Goal: Task Accomplishment & Management: Manage account settings

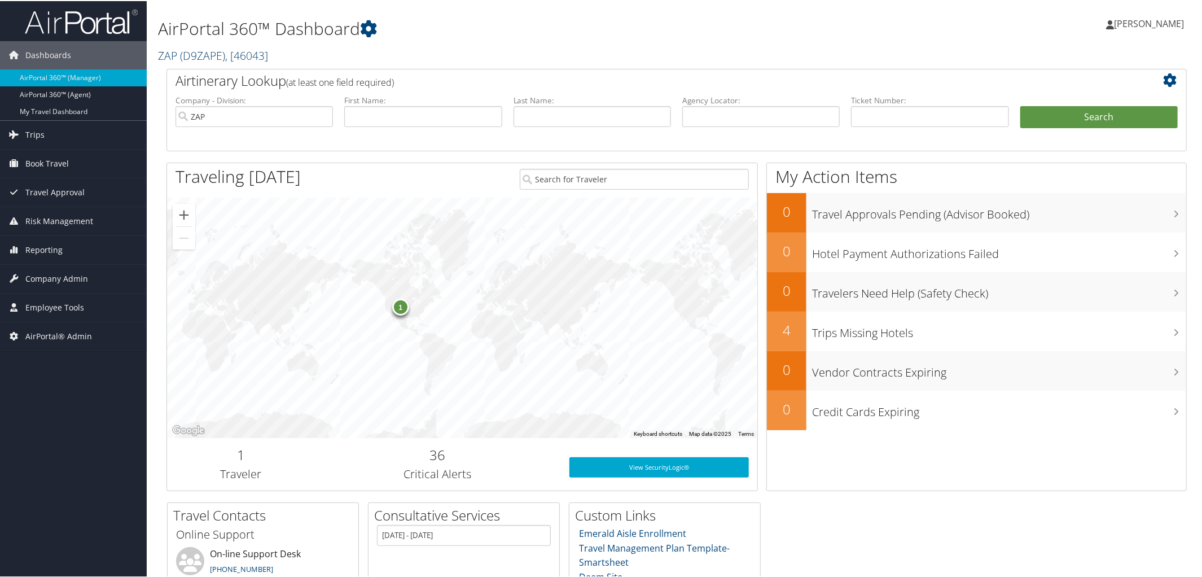
click at [190, 58] on span "( D9ZAPE )" at bounding box center [202, 54] width 45 height 15
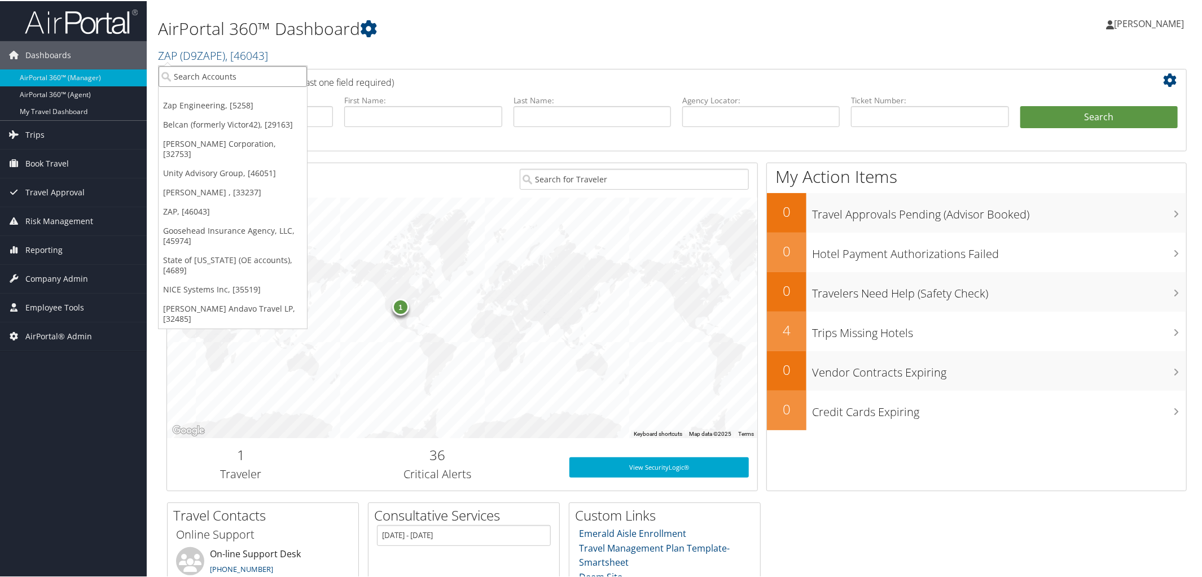
click at [209, 78] on input "search" at bounding box center [233, 75] width 148 height 21
type input "SCAD"
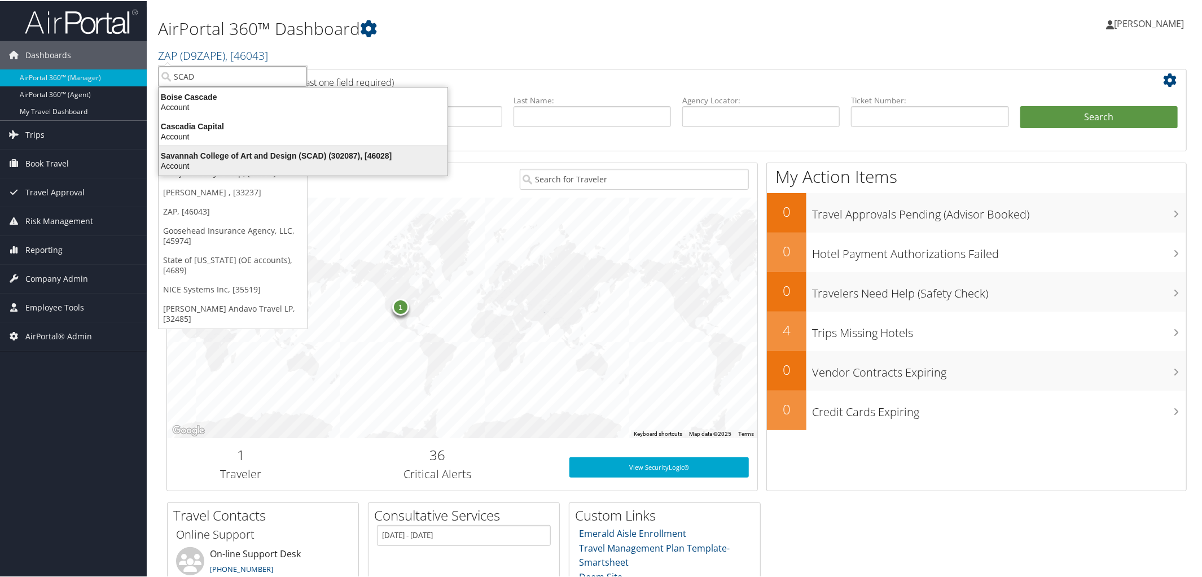
click at [264, 155] on div "Savannah College of Art and Design (SCAD) (302087), [46028]" at bounding box center [303, 155] width 302 height 10
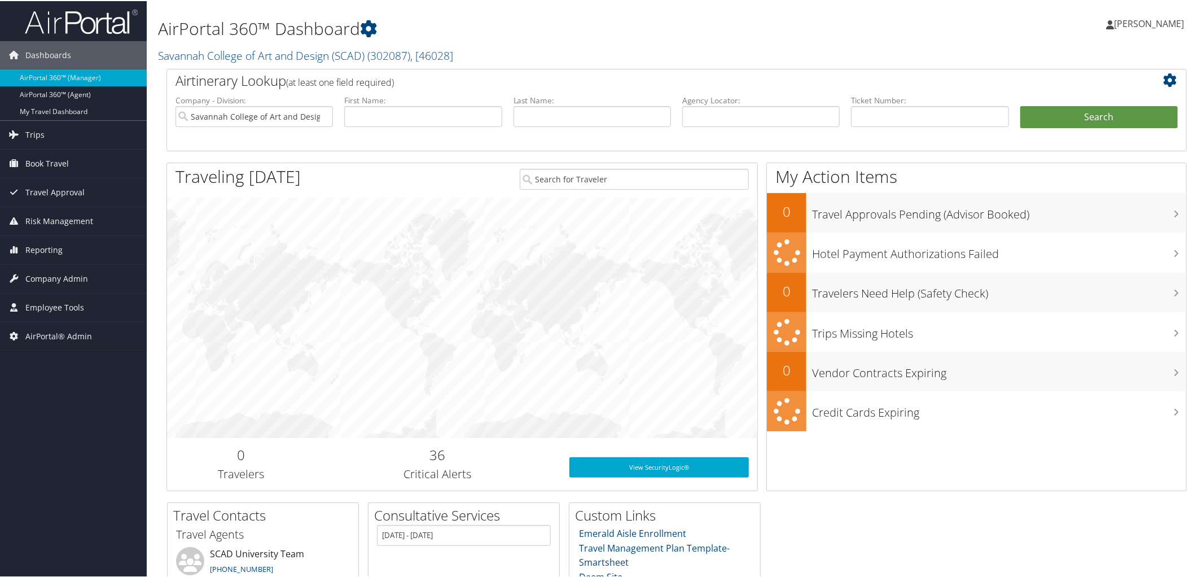
click at [45, 133] on link "Trips" at bounding box center [73, 134] width 147 height 28
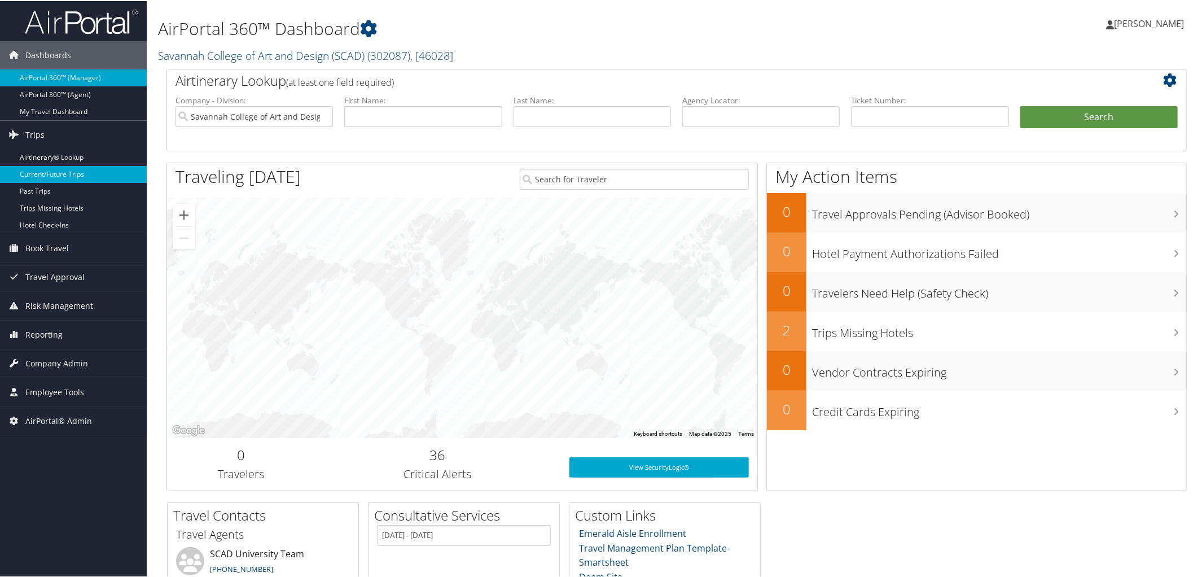
click at [53, 177] on link "Current/Future Trips" at bounding box center [73, 173] width 147 height 17
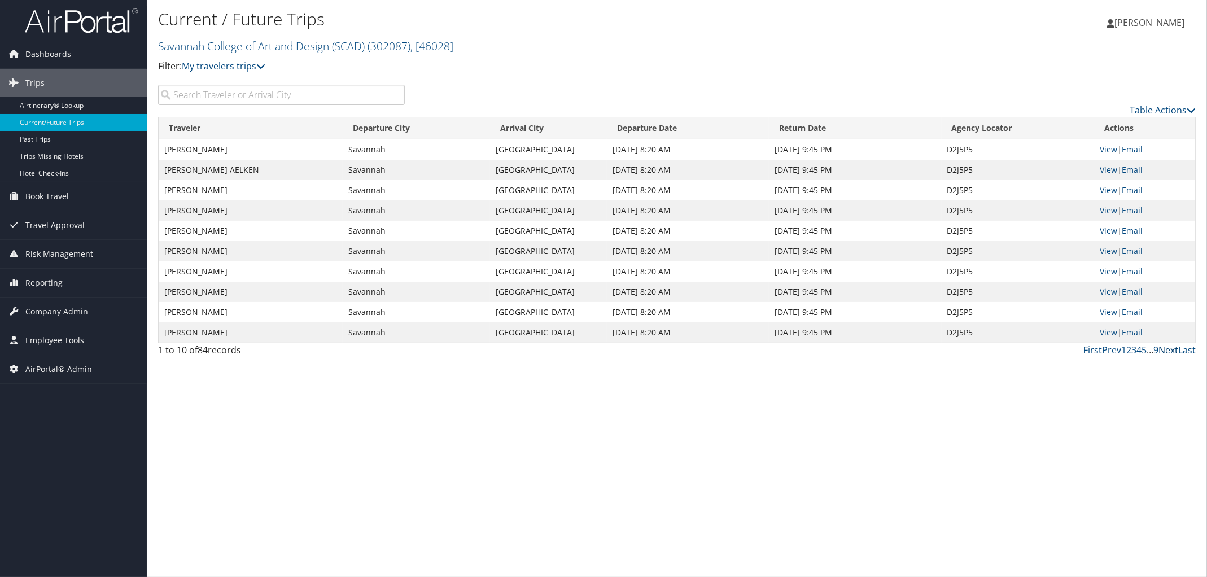
click at [1166, 349] on link "Next" at bounding box center [1168, 350] width 20 height 12
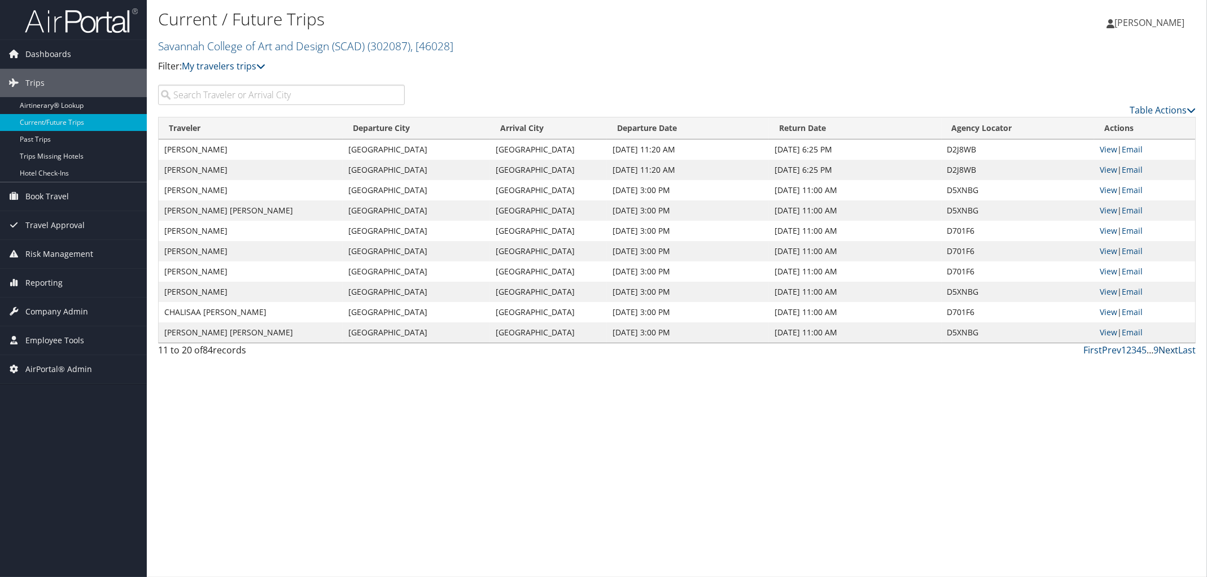
click at [1166, 349] on link "Next" at bounding box center [1168, 350] width 20 height 12
click at [1167, 349] on link "Next" at bounding box center [1168, 350] width 20 height 12
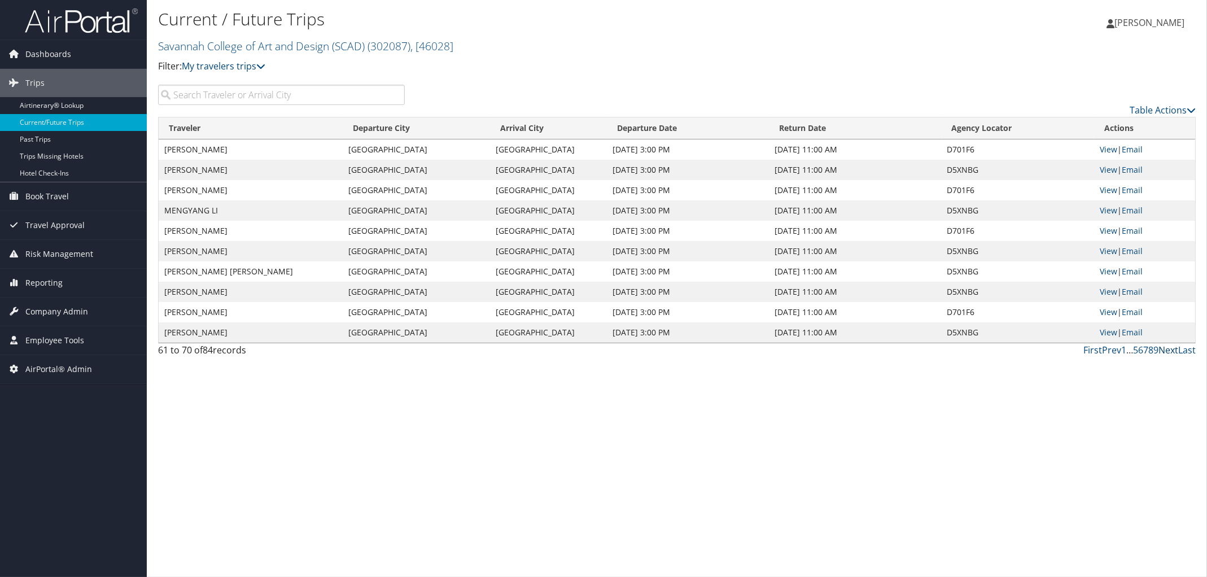
click at [1167, 349] on link "Next" at bounding box center [1168, 350] width 20 height 12
click at [1168, 349] on link "Next" at bounding box center [1168, 350] width 20 height 12
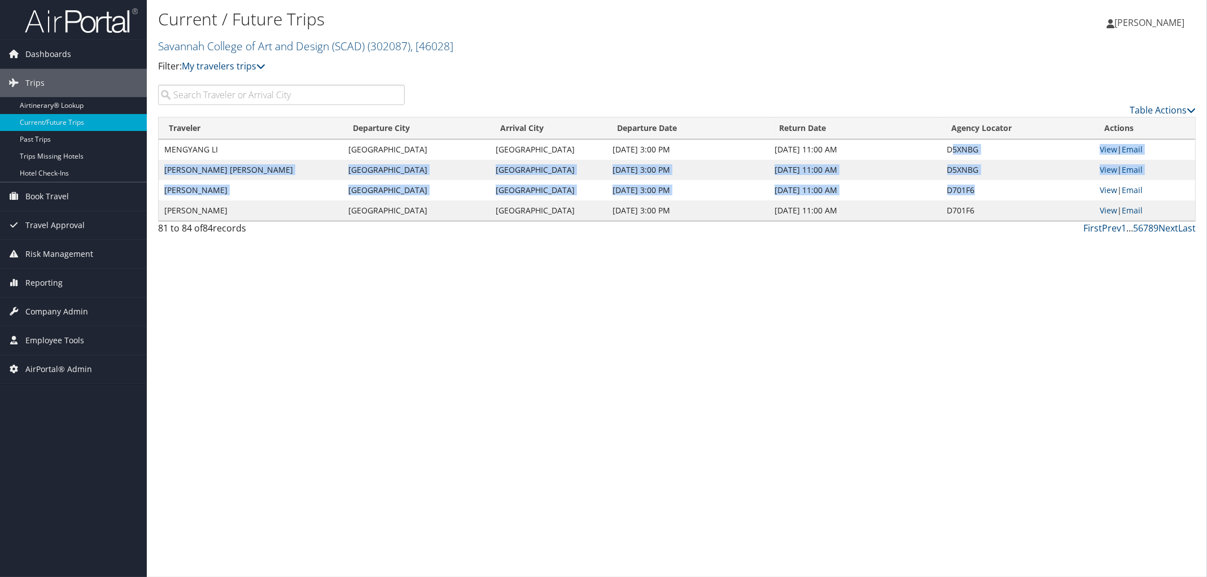
drag, startPoint x: 950, startPoint y: 150, endPoint x: 995, endPoint y: 198, distance: 66.3
click at [995, 198] on tbody "MENGYANG LI Shanghai Shanghai Dec 1, 2025 3:00 PM Dec 11, 2025 11:00 AM D5XNBG …" at bounding box center [677, 179] width 1037 height 81
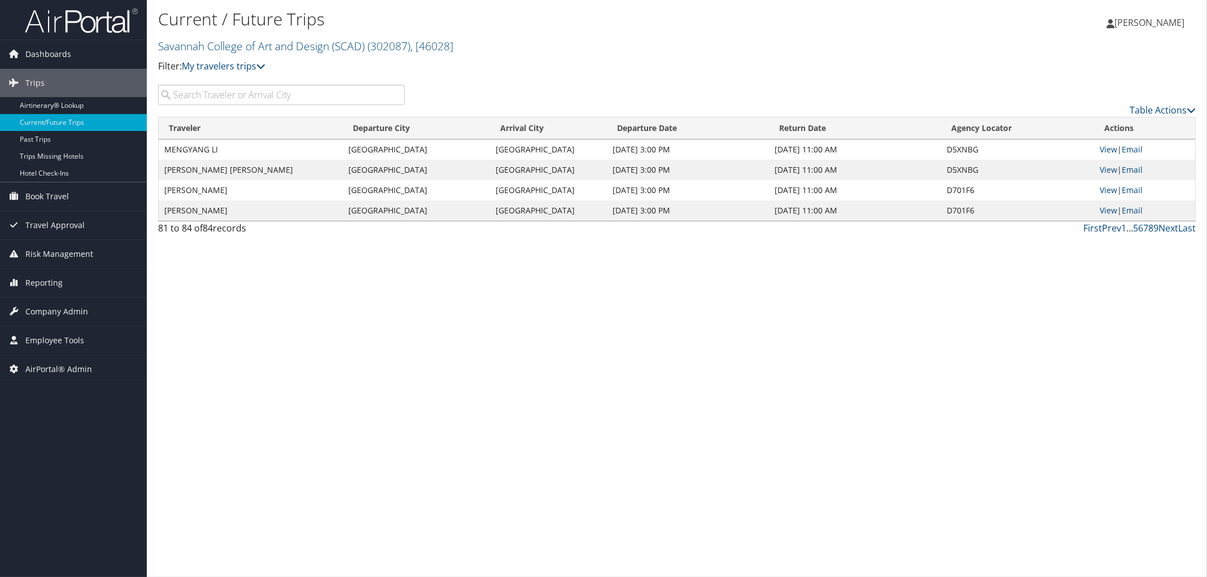
click at [1002, 246] on div "Current / Future Trips Savannah College of Art and Design (SCAD) ( 302087 ) , […" at bounding box center [677, 288] width 1060 height 577
drag, startPoint x: 947, startPoint y: 150, endPoint x: 980, endPoint y: 153, distance: 32.9
click at [980, 153] on td "D5XNBG" at bounding box center [1018, 149] width 152 height 20
copy td "D5XNBG"
click at [980, 153] on td "D5XNBG" at bounding box center [1018, 149] width 152 height 20
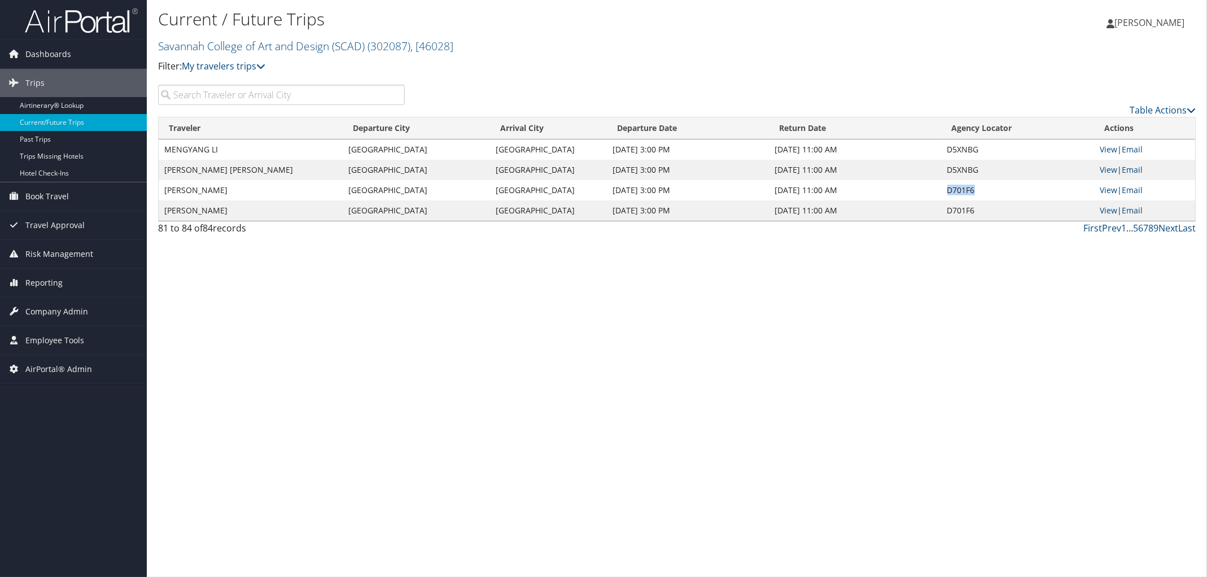
drag, startPoint x: 946, startPoint y: 192, endPoint x: 983, endPoint y: 192, distance: 37.3
click at [983, 192] on td "D701F6" at bounding box center [1018, 190] width 152 height 20
copy td "D701F6"
click at [983, 192] on td "D701F6" at bounding box center [1018, 190] width 152 height 20
click at [1107, 231] on link "Prev" at bounding box center [1111, 228] width 19 height 12
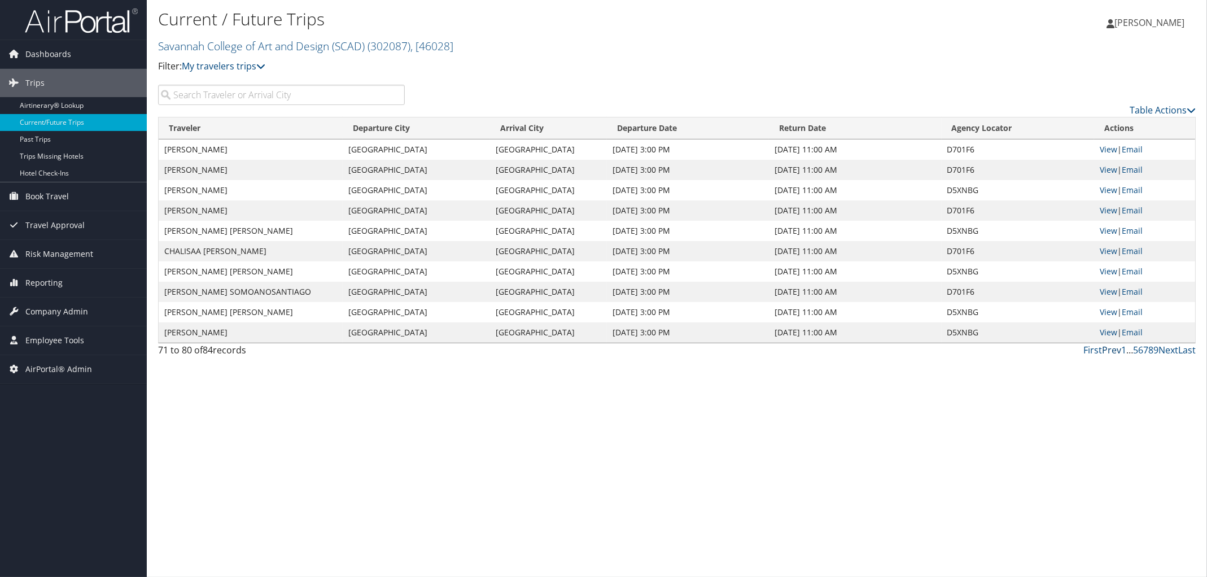
click at [1109, 352] on link "Prev" at bounding box center [1111, 350] width 19 height 12
click at [1105, 352] on link "Prev" at bounding box center [1111, 350] width 19 height 12
click at [1109, 350] on link "Prev" at bounding box center [1111, 350] width 19 height 12
click at [1109, 348] on link "Prev" at bounding box center [1109, 350] width 19 height 12
click at [1109, 348] on link "Prev" at bounding box center [1111, 350] width 19 height 12
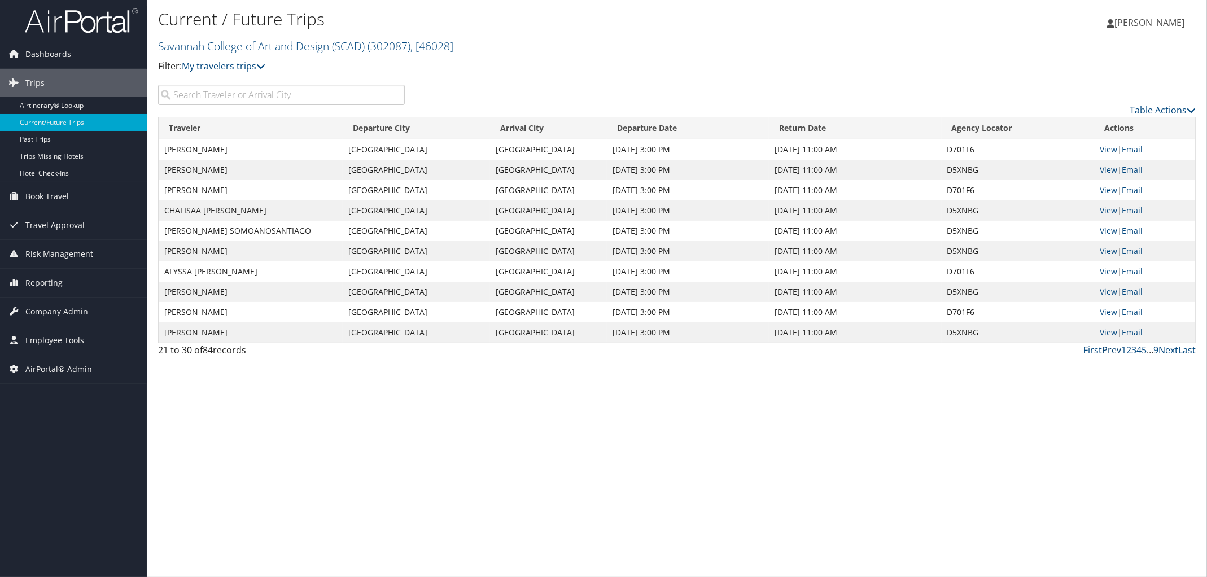
click at [1110, 348] on link "Prev" at bounding box center [1111, 350] width 19 height 12
drag, startPoint x: 948, startPoint y: 149, endPoint x: 992, endPoint y: 148, distance: 44.0
click at [992, 148] on td "D2J8WB" at bounding box center [1018, 149] width 152 height 20
copy td "D2J8WB"
click at [1109, 352] on link "Prev" at bounding box center [1111, 350] width 19 height 12
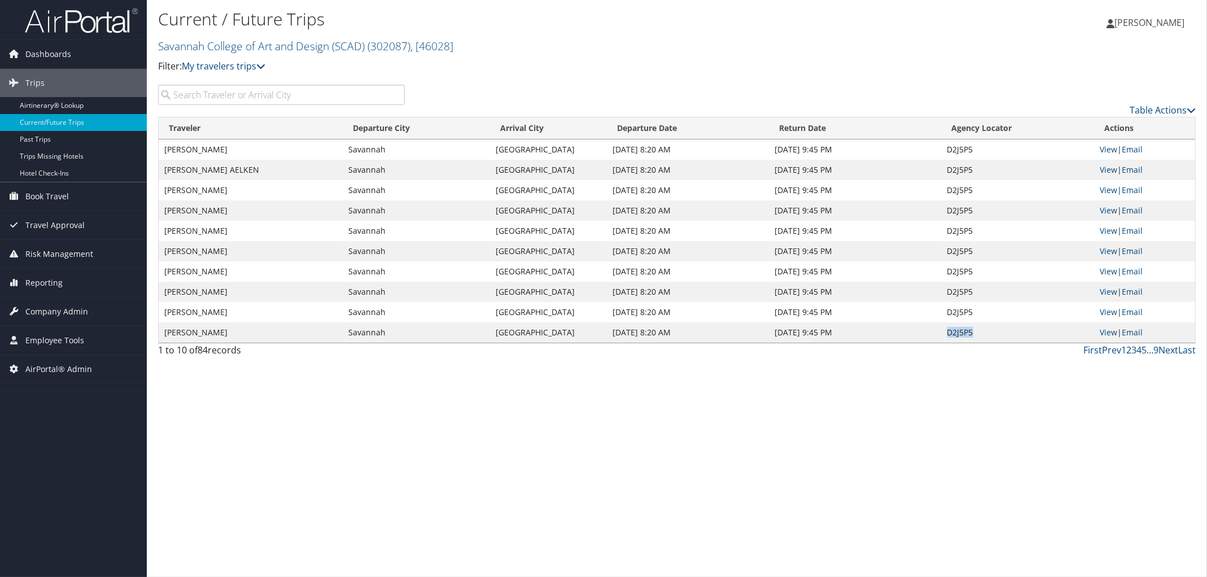
drag, startPoint x: 948, startPoint y: 335, endPoint x: 981, endPoint y: 333, distance: 32.8
click at [981, 333] on td "D2J5P5" at bounding box center [1018, 332] width 152 height 20
copy td "D2J5P5"
click at [1109, 348] on link "Prev" at bounding box center [1111, 350] width 19 height 12
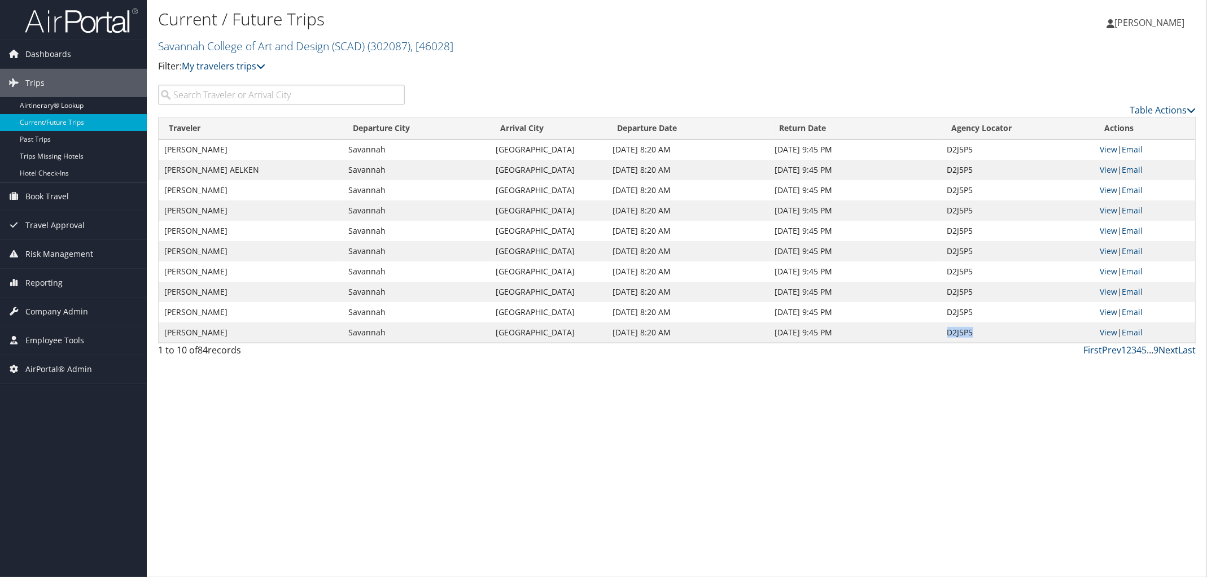
click at [1167, 347] on link "Next" at bounding box center [1168, 350] width 20 height 12
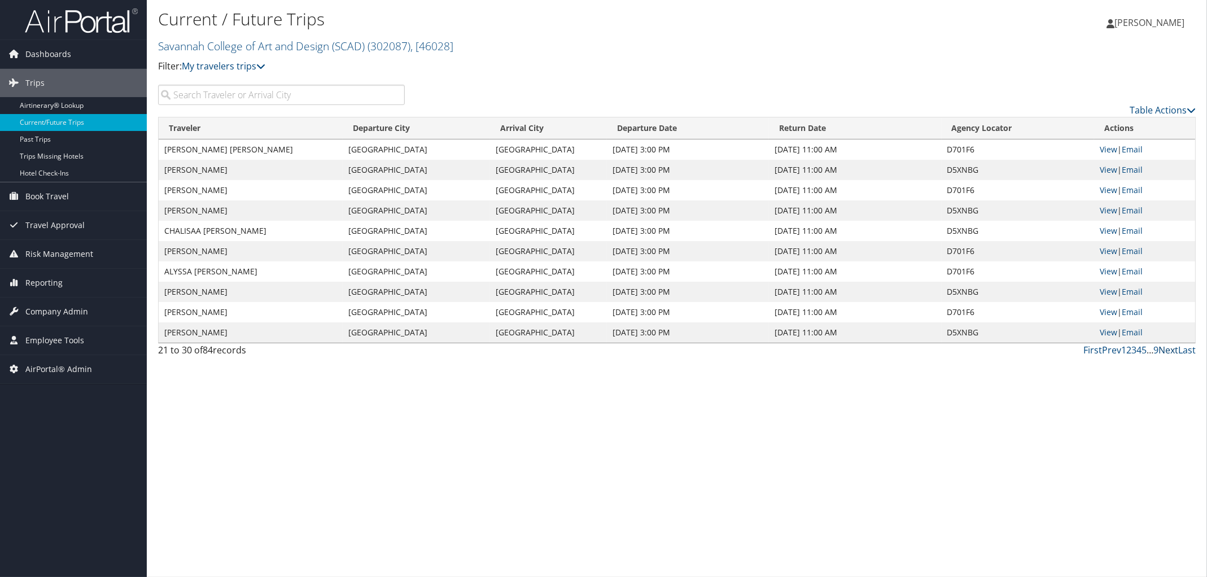
click at [1167, 347] on link "Next" at bounding box center [1168, 350] width 20 height 12
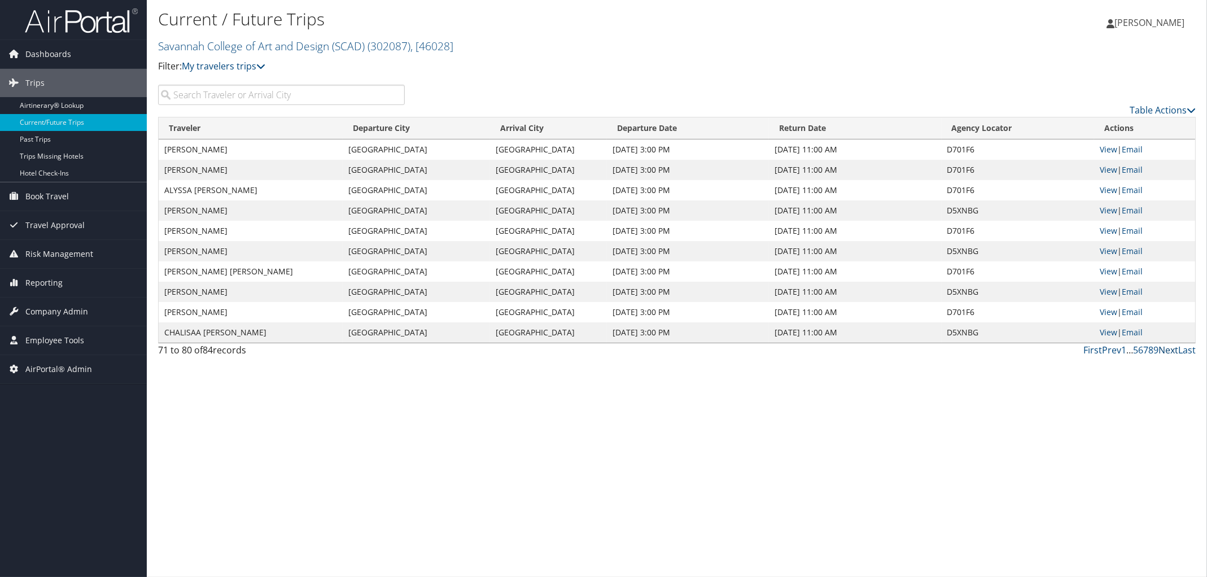
click at [1167, 347] on link "Next" at bounding box center [1168, 350] width 20 height 12
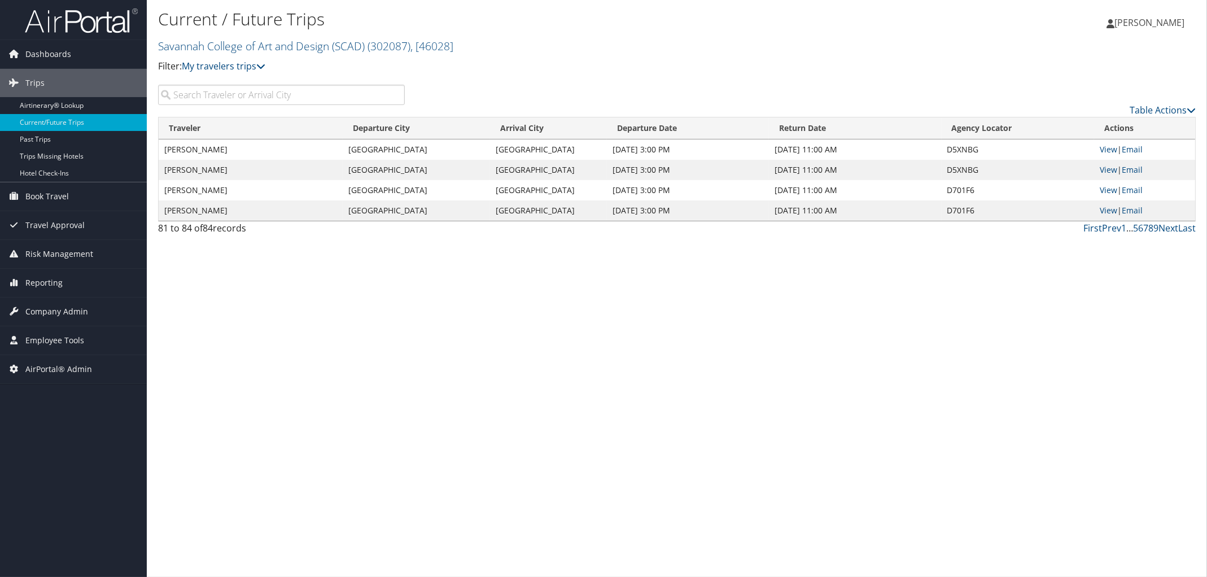
click at [208, 55] on div "Current / Future Trips Savannah College of Art and Design (SCAD) ( 302087 ) , […" at bounding box center [504, 40] width 692 height 66
click at [208, 50] on link "Savannah College of Art and Design (SCAD) ( 302087 ) , [ 46028 ]" at bounding box center [305, 45] width 295 height 15
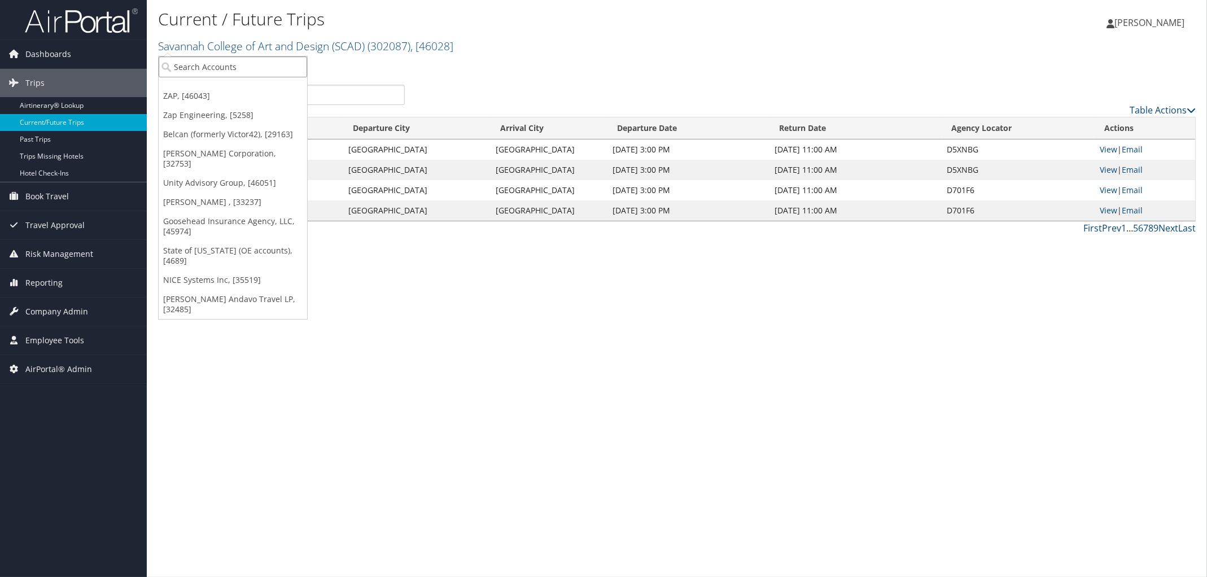
click at [217, 67] on input "search" at bounding box center [233, 66] width 148 height 21
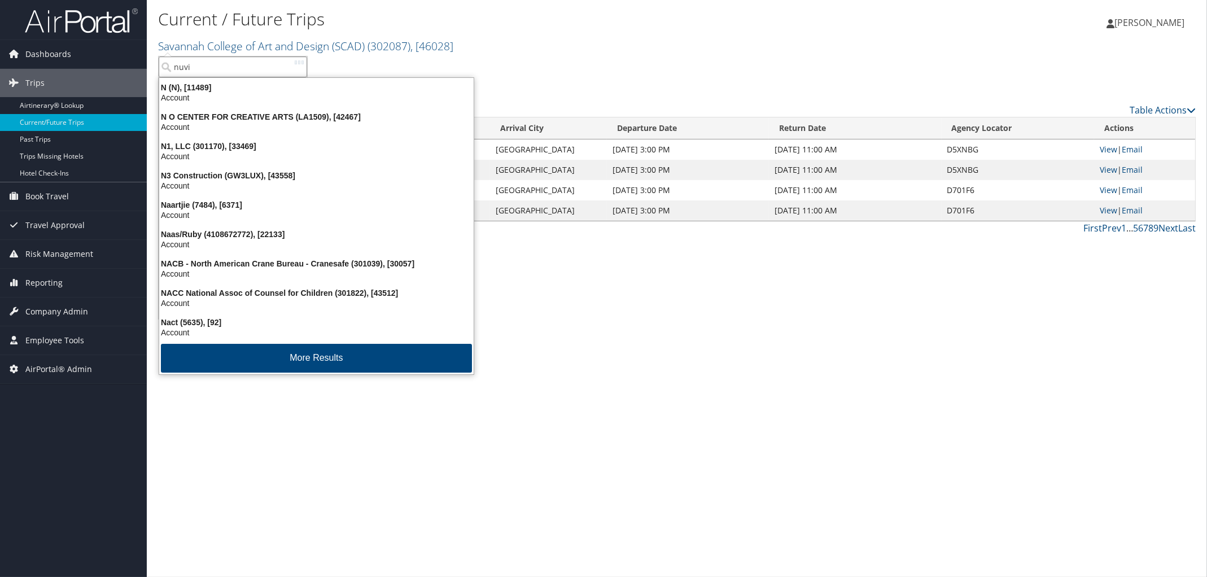
type input "nuvia"
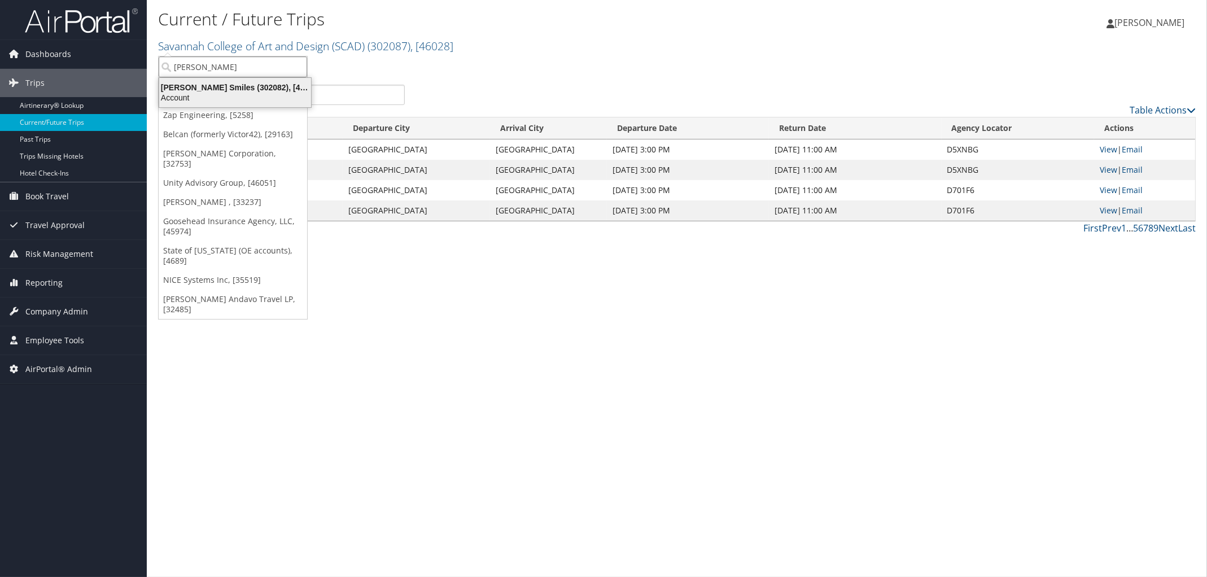
click at [228, 87] on div "Nuvia Smiles (302082), [46000]" at bounding box center [234, 87] width 165 height 10
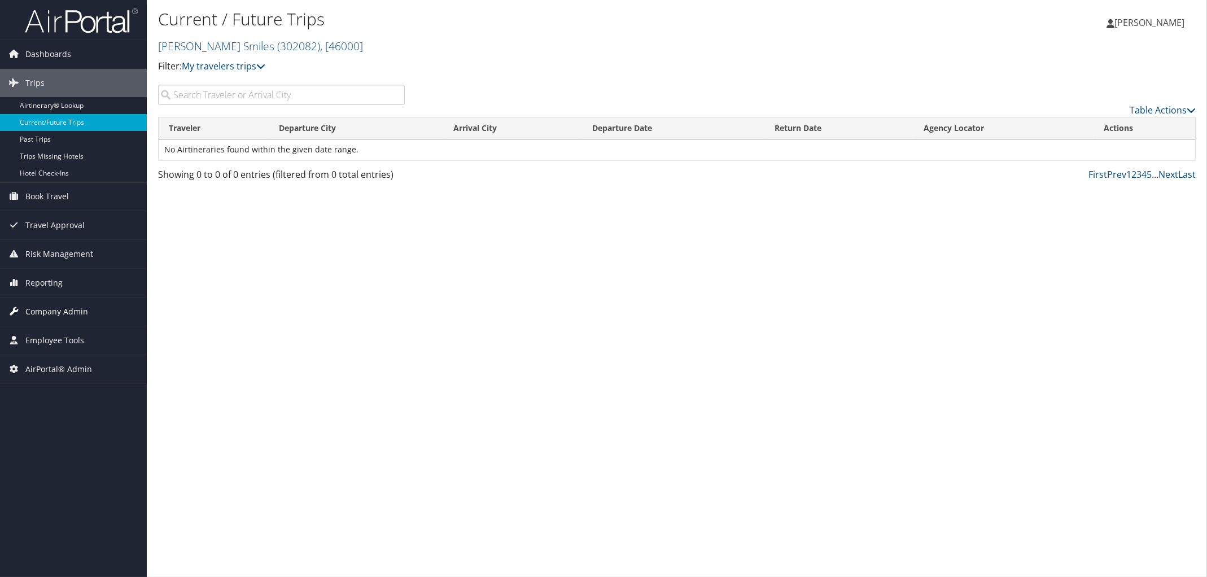
click at [69, 311] on span "Company Admin" at bounding box center [56, 312] width 63 height 28
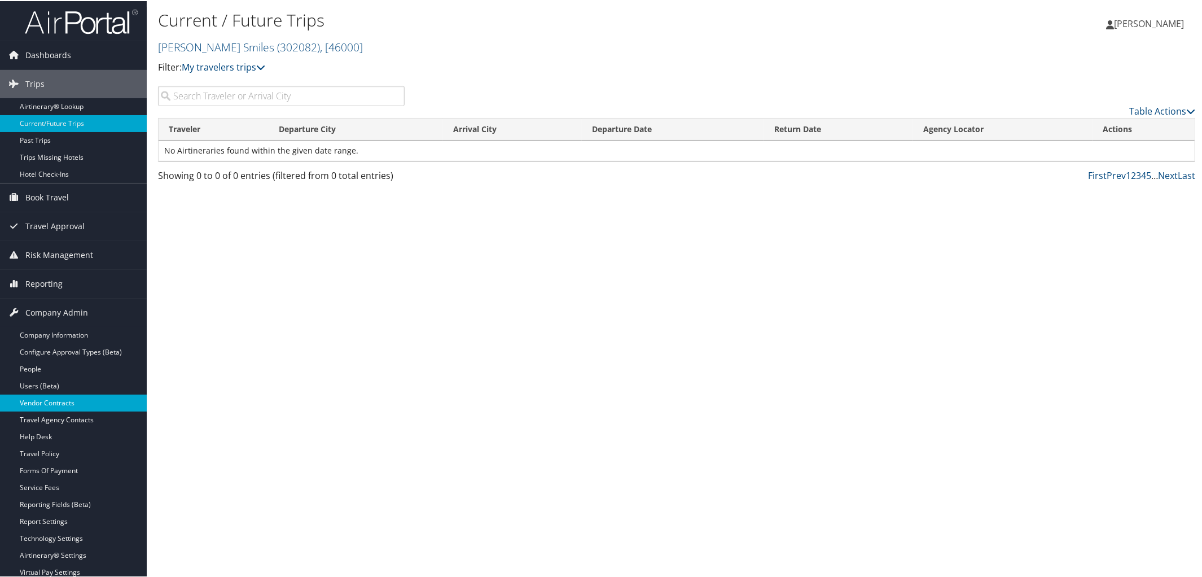
click at [73, 405] on link "Vendor Contracts" at bounding box center [73, 401] width 147 height 17
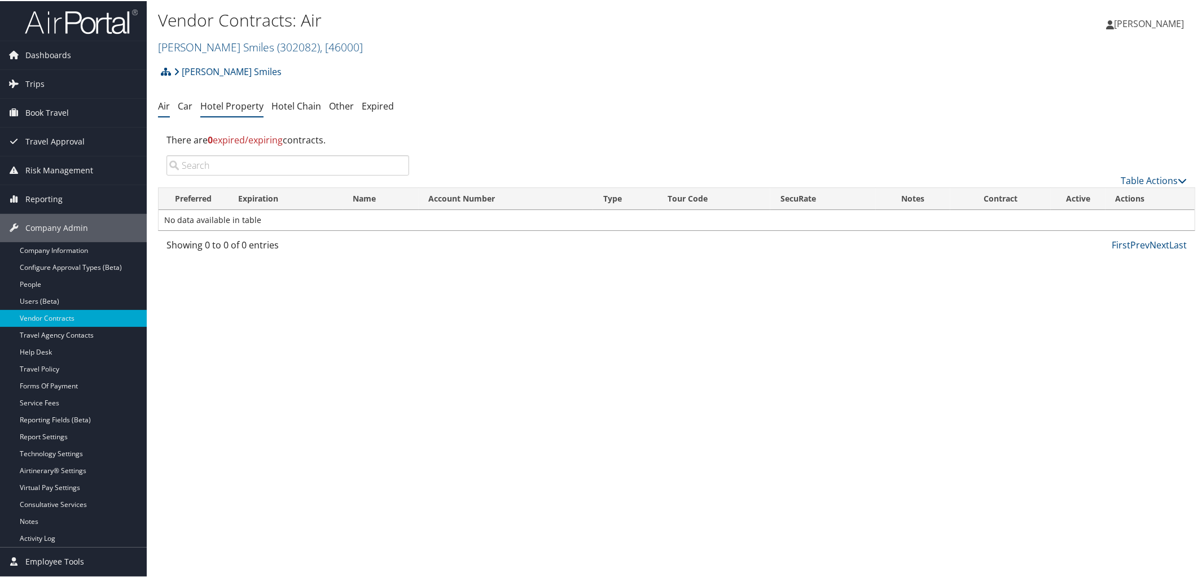
click at [239, 108] on link "Hotel Property" at bounding box center [231, 105] width 63 height 12
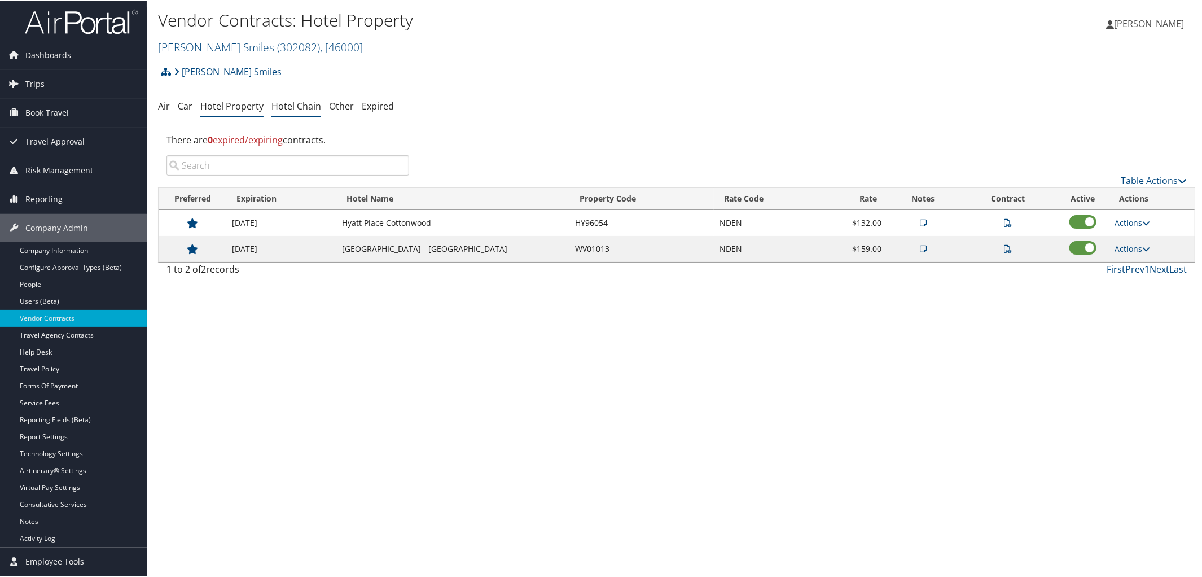
click at [300, 104] on link "Hotel Chain" at bounding box center [297, 105] width 50 height 12
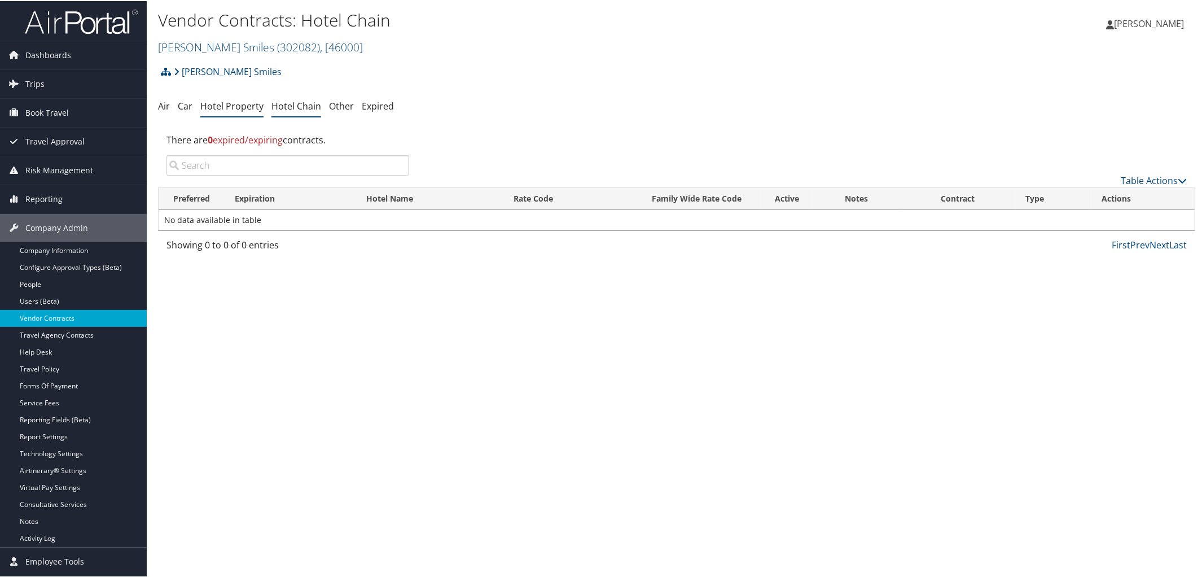
click at [237, 102] on link "Hotel Property" at bounding box center [231, 105] width 63 height 12
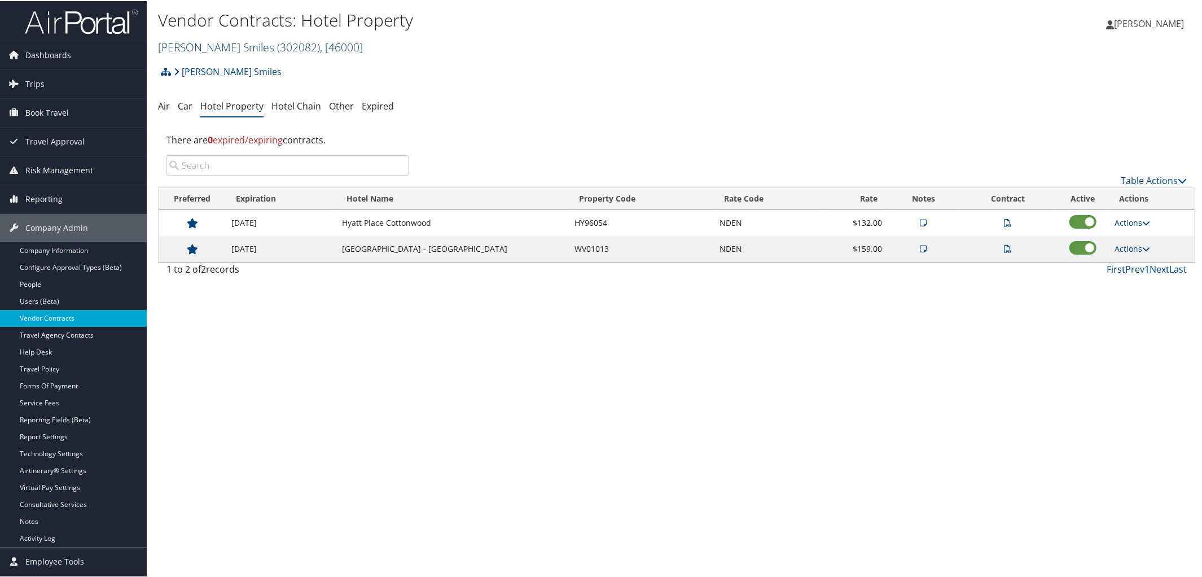
click at [320, 48] on span ", [ 46000 ]" at bounding box center [341, 45] width 43 height 15
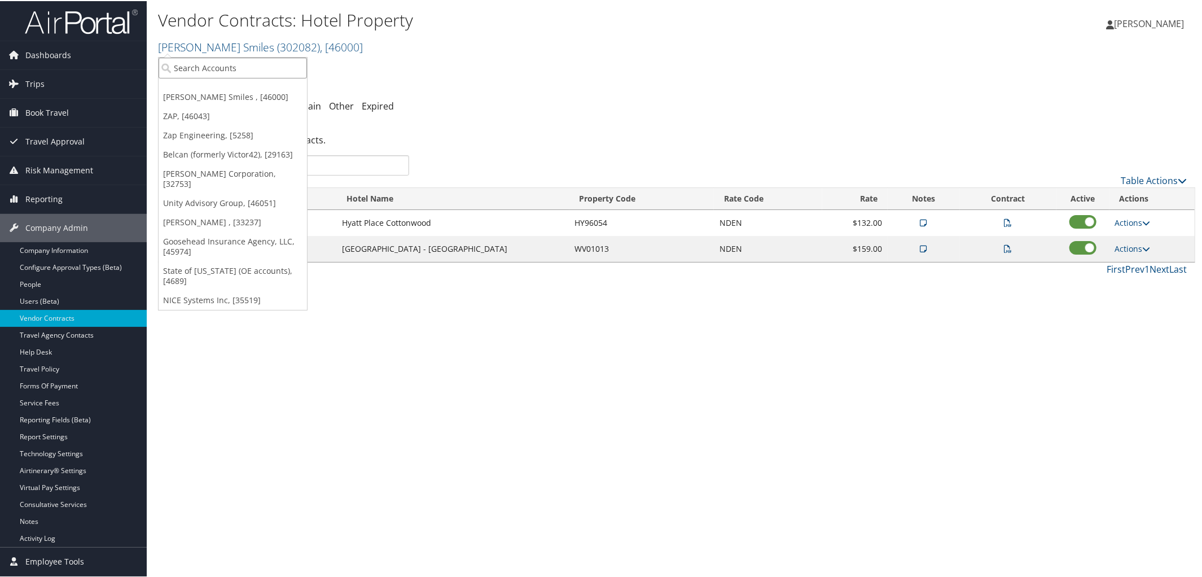
click at [229, 70] on input "search" at bounding box center [233, 66] width 148 height 21
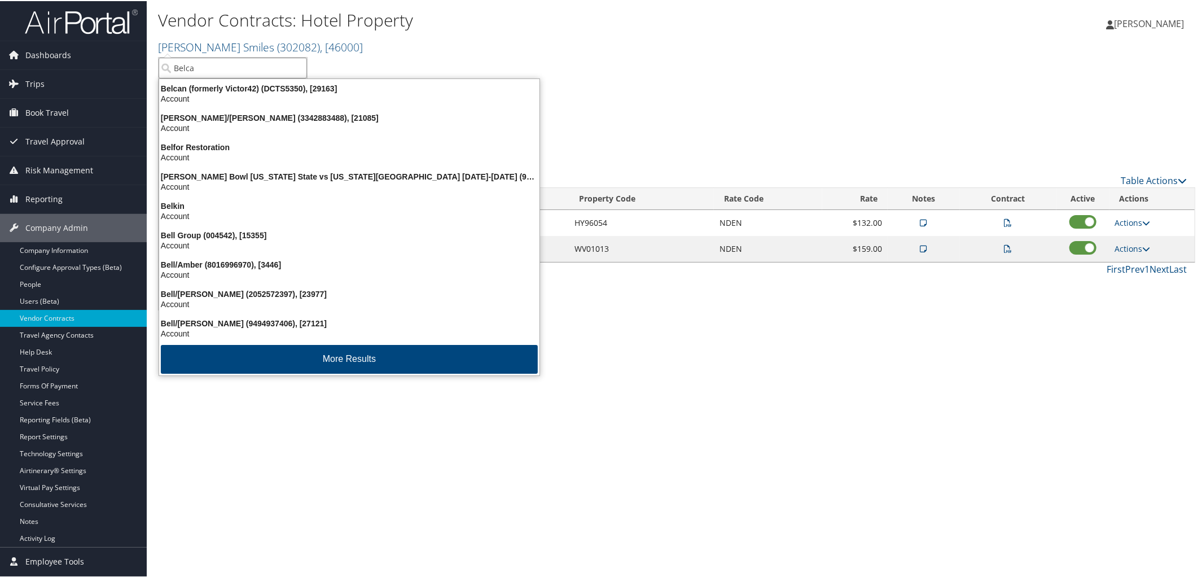
type input "Belcan"
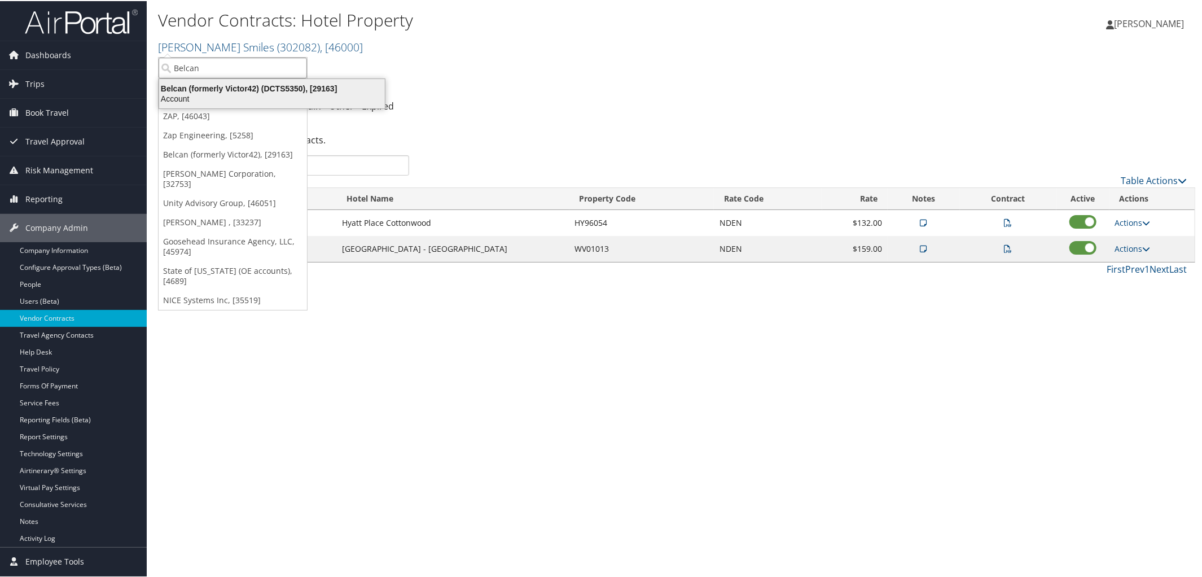
click at [237, 85] on div "Belcan (formerly Victor42) (DCTS5350), [29163]" at bounding box center [271, 87] width 239 height 10
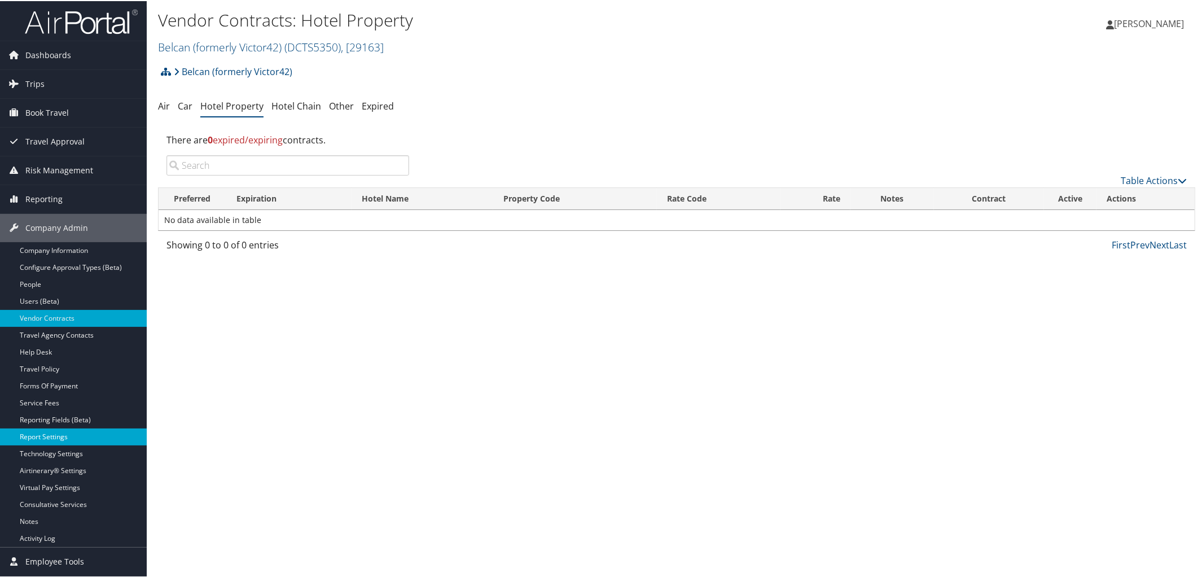
click at [48, 440] on link "Report Settings" at bounding box center [73, 435] width 147 height 17
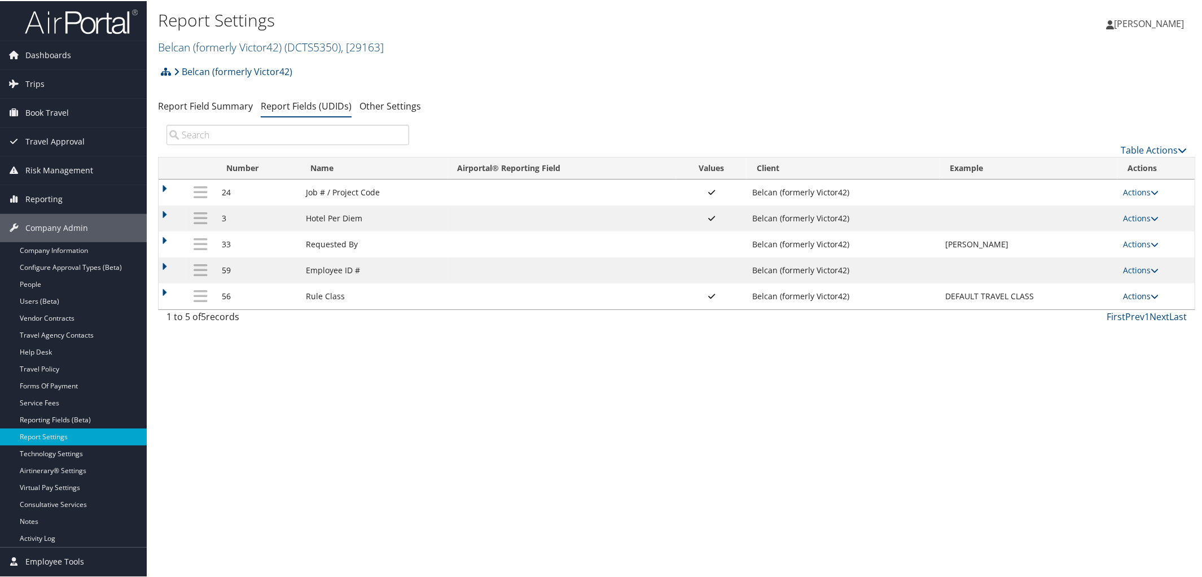
click at [1151, 299] on icon at bounding box center [1155, 295] width 8 height 8
click at [1066, 316] on link "Update Report Field Values" at bounding box center [1094, 314] width 122 height 19
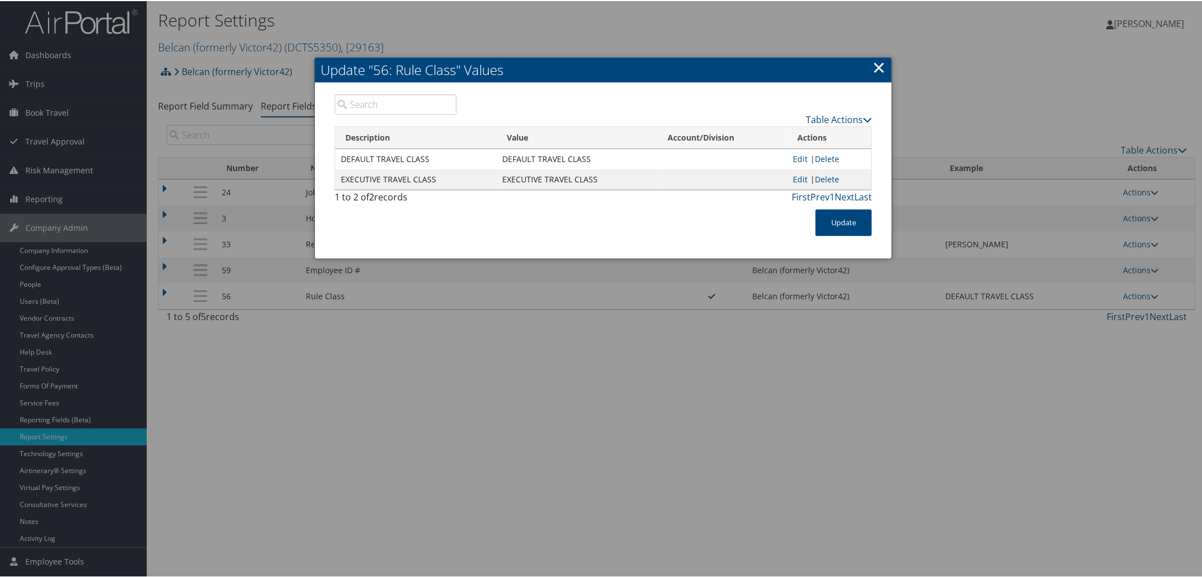
click at [883, 63] on link "×" at bounding box center [879, 66] width 13 height 23
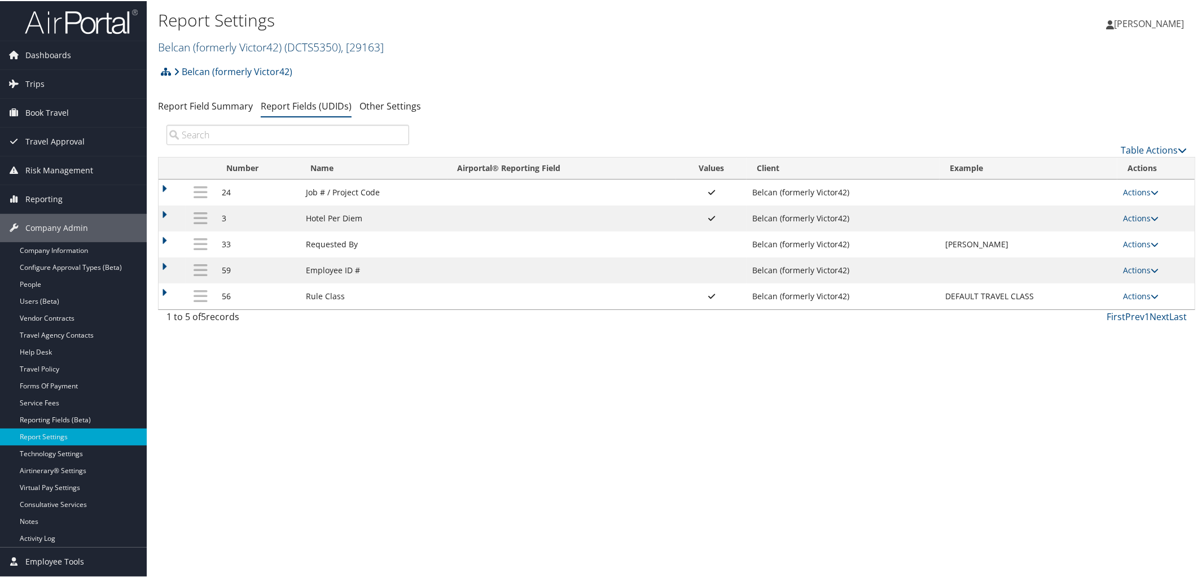
click at [248, 42] on link "Belcan (formerly Victor42) ( DCTS5350 ) , [ 29163 ]" at bounding box center [271, 45] width 226 height 15
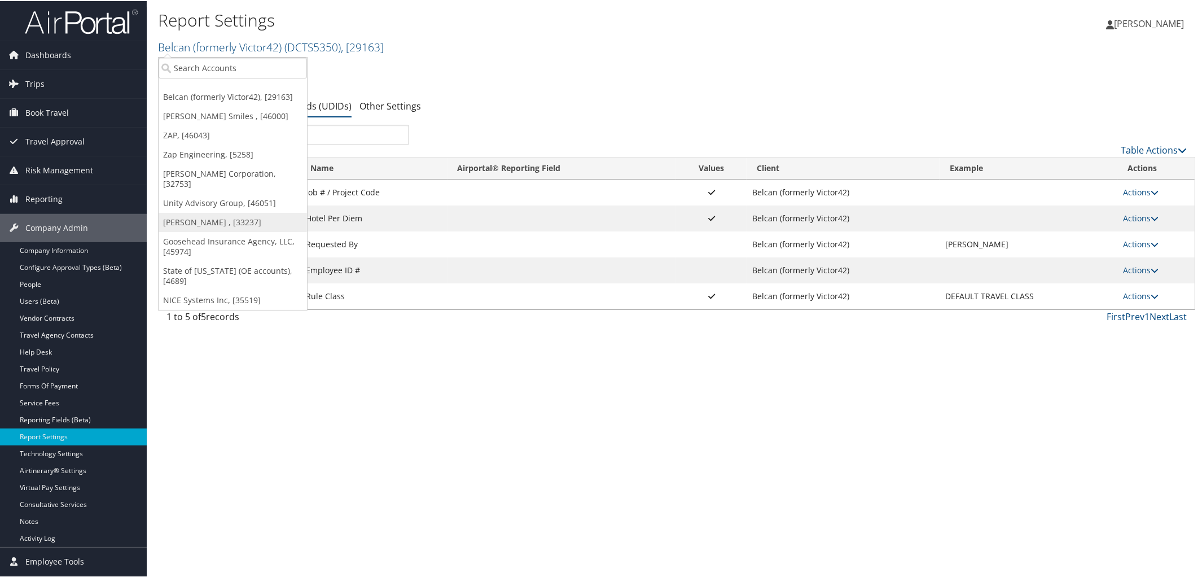
click at [215, 212] on link "[PERSON_NAME] , [33237]" at bounding box center [233, 221] width 148 height 19
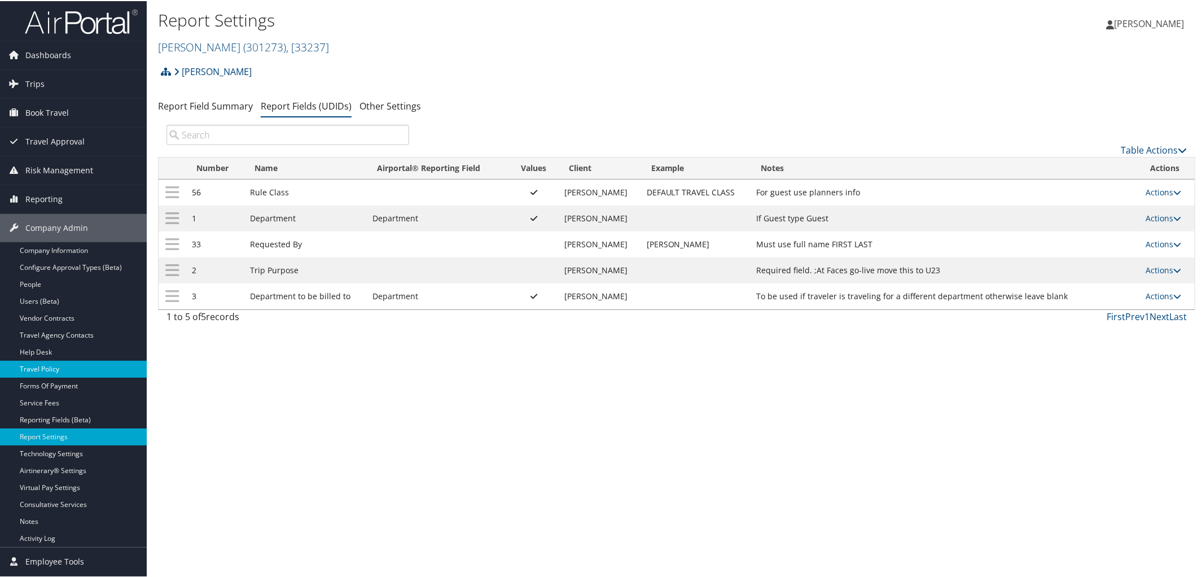
click at [54, 373] on link "Travel Policy" at bounding box center [73, 368] width 147 height 17
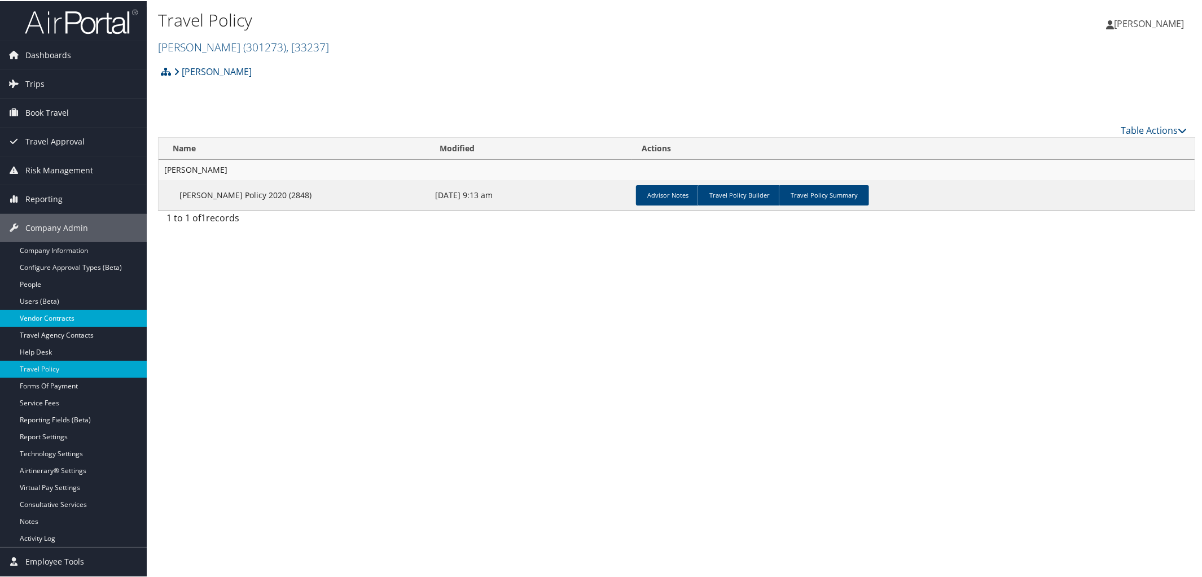
click at [101, 320] on link "Vendor Contracts" at bounding box center [73, 317] width 147 height 17
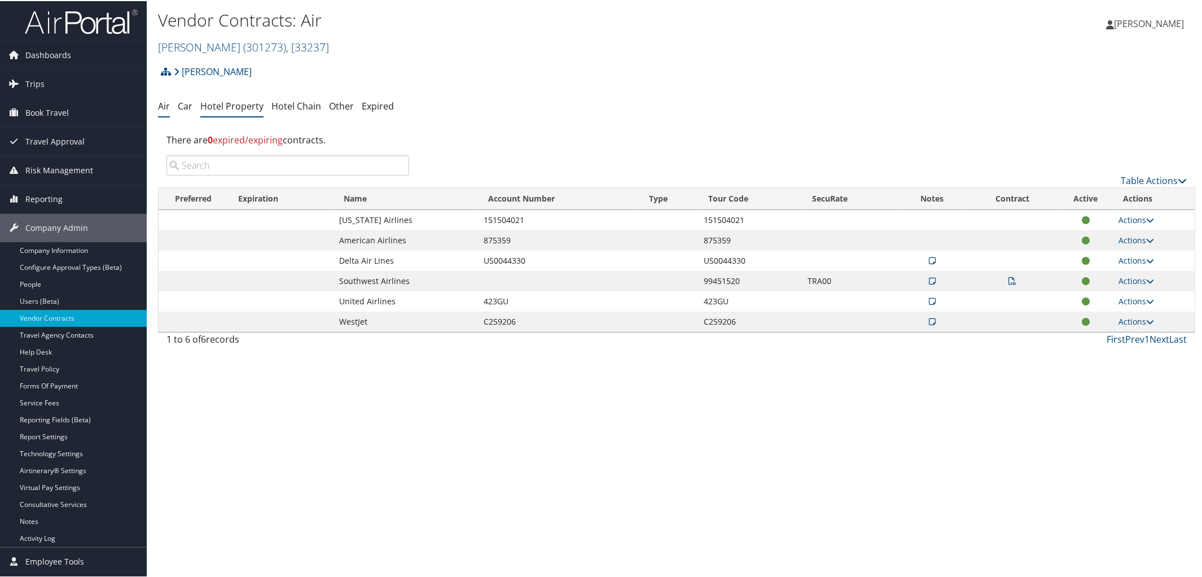
click at [238, 102] on link "Hotel Property" at bounding box center [231, 105] width 63 height 12
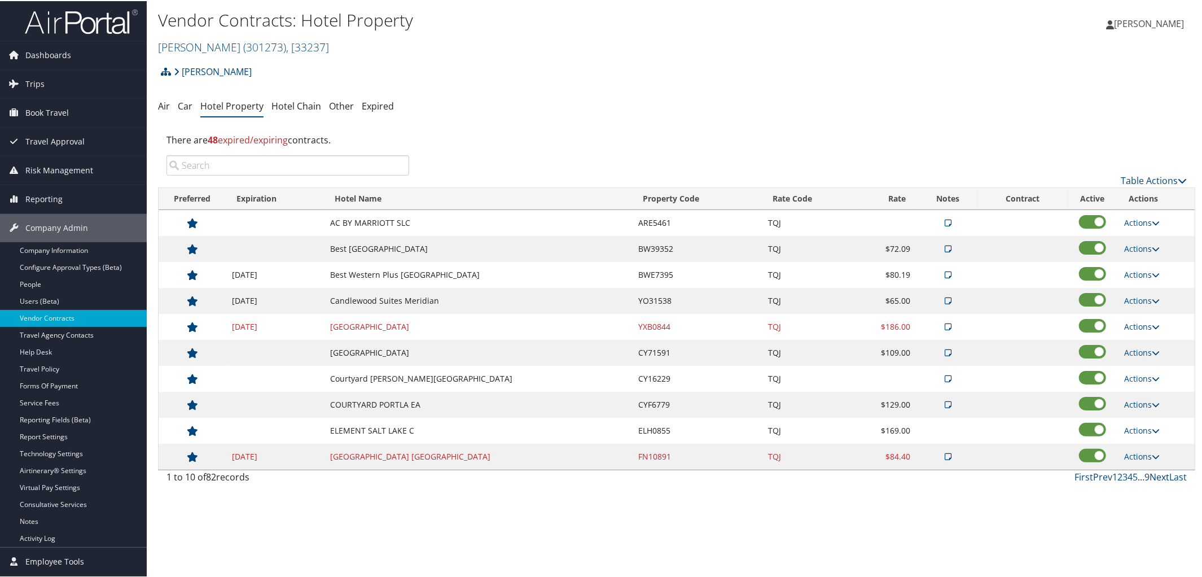
click at [1154, 476] on link "Next" at bounding box center [1160, 476] width 20 height 12
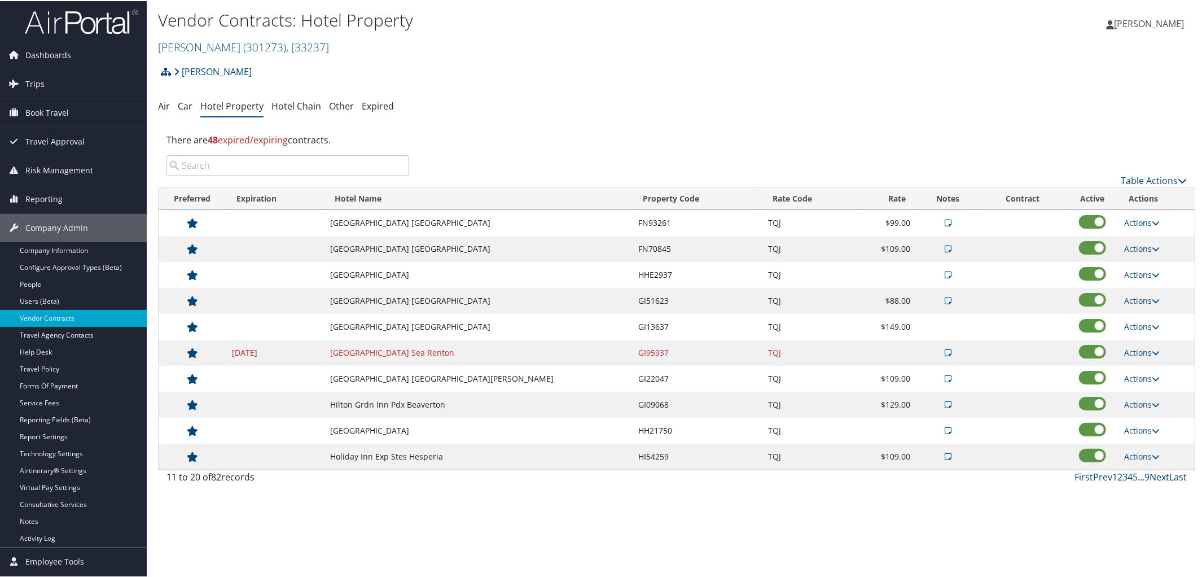
click at [1154, 476] on link "Next" at bounding box center [1160, 476] width 20 height 12
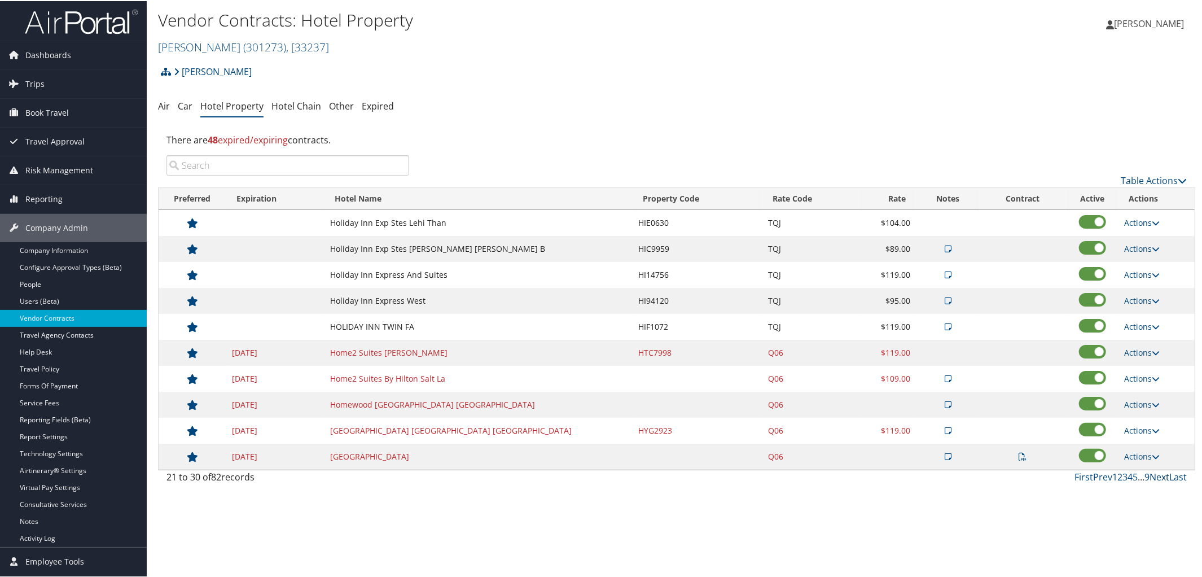
click at [1154, 476] on link "Next" at bounding box center [1160, 476] width 20 height 12
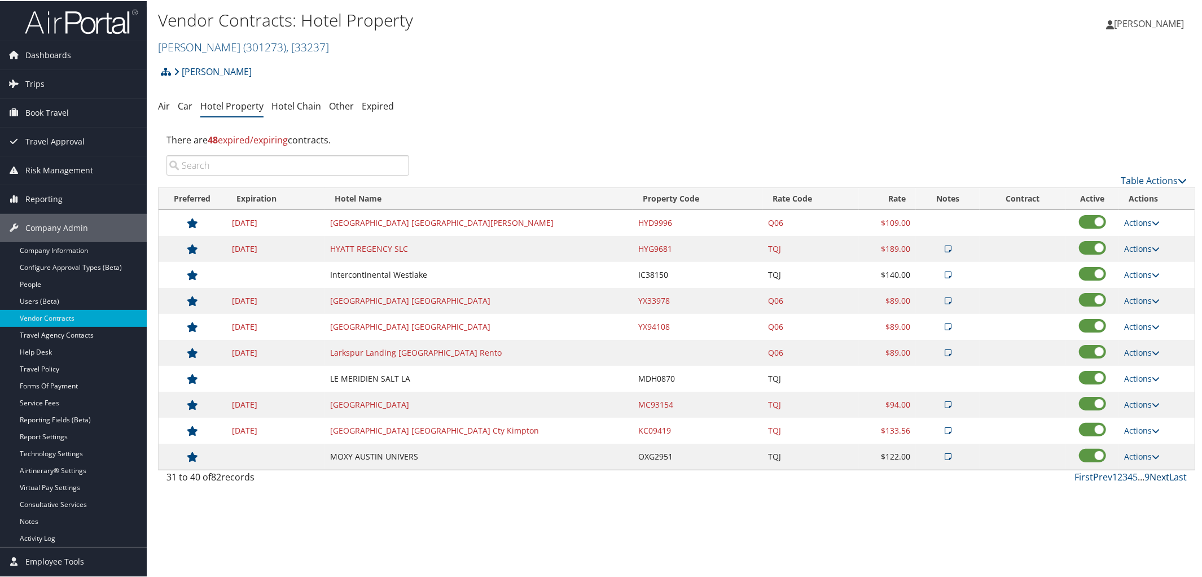
click at [1155, 476] on link "Next" at bounding box center [1160, 476] width 20 height 12
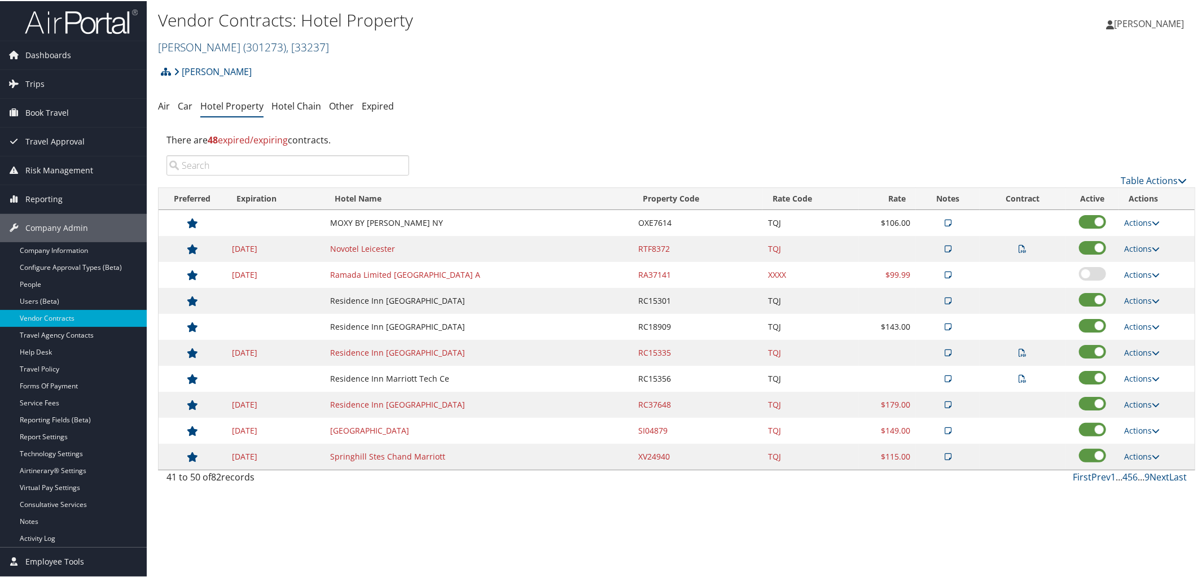
click at [243, 42] on span "( 301273 )" at bounding box center [264, 45] width 43 height 15
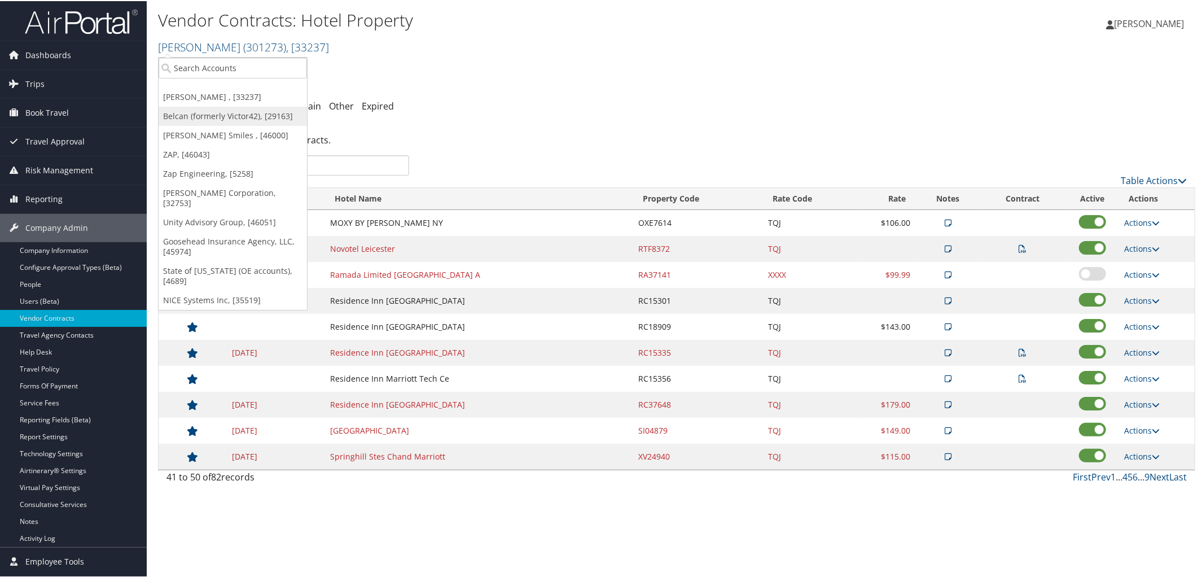
click at [229, 113] on link "Belcan (formerly Victor42), [29163]" at bounding box center [233, 115] width 148 height 19
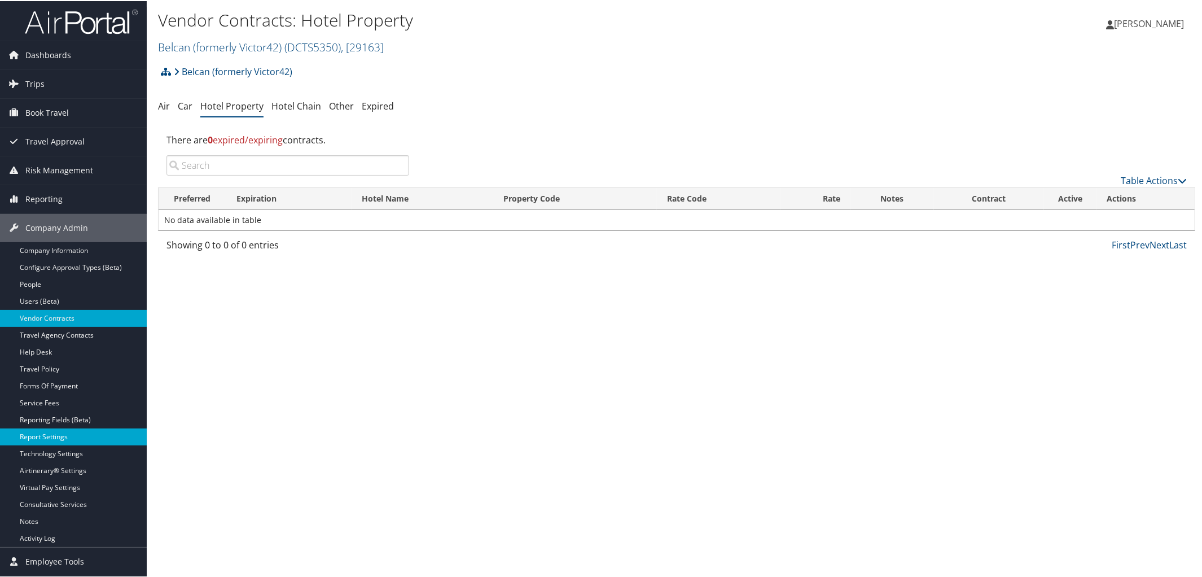
click at [98, 442] on link "Report Settings" at bounding box center [73, 435] width 147 height 17
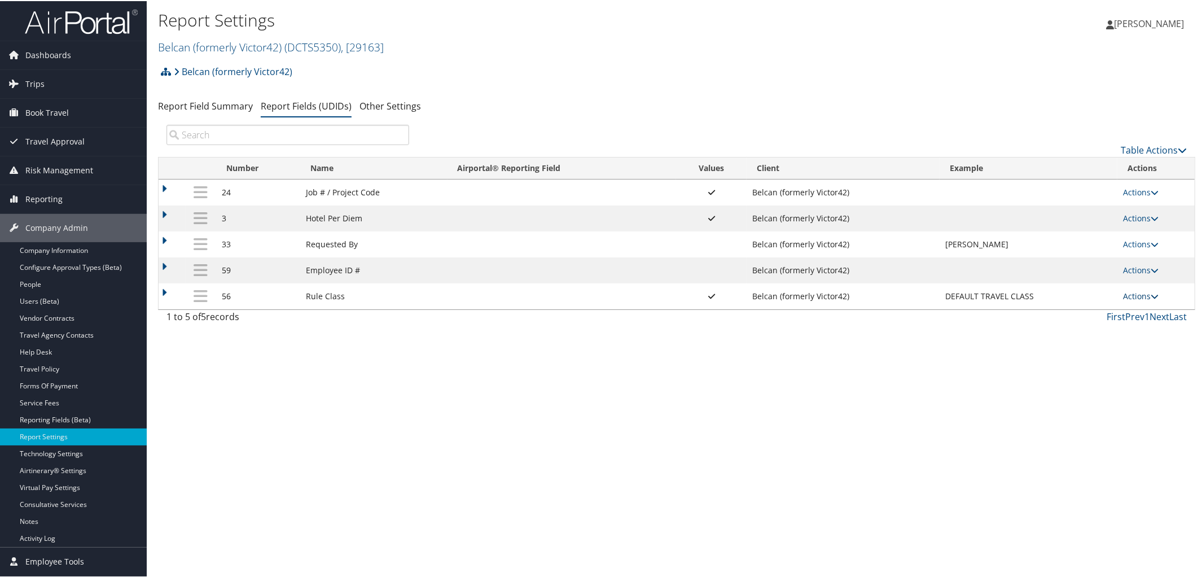
click at [1152, 299] on icon at bounding box center [1155, 295] width 8 height 8
click at [1105, 311] on link "Update Report Field Values" at bounding box center [1094, 314] width 122 height 19
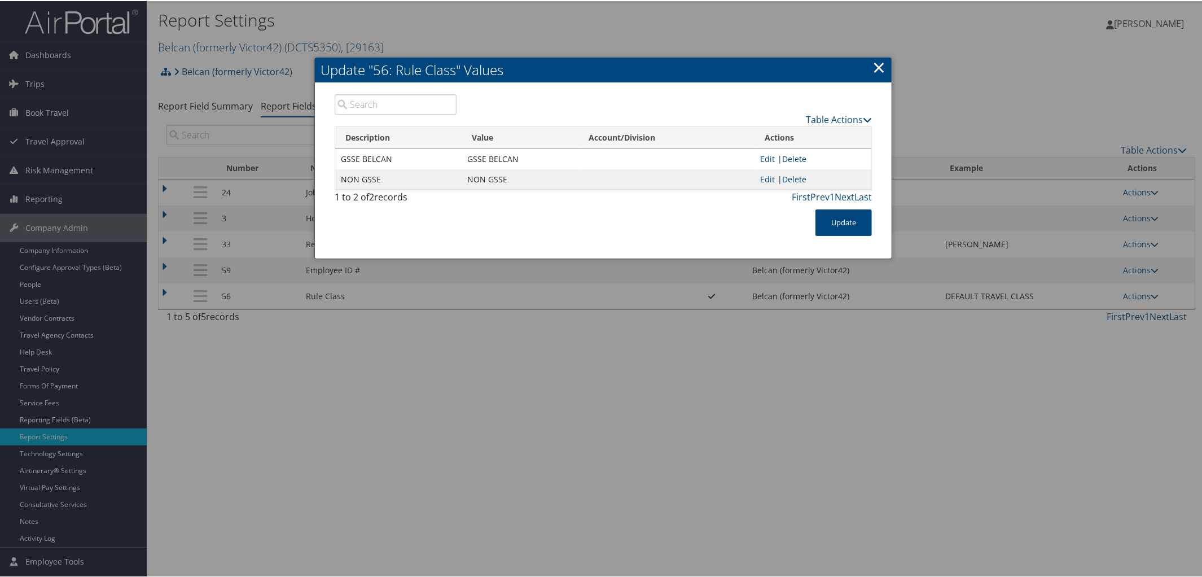
click at [875, 71] on link "×" at bounding box center [879, 66] width 13 height 23
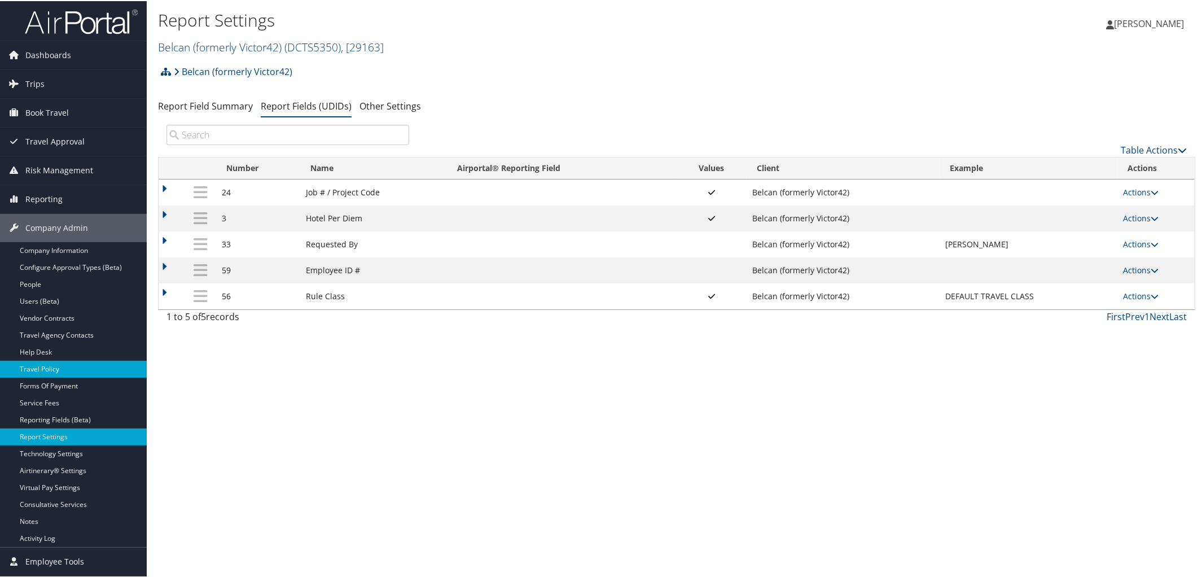
click at [74, 361] on link "Travel Policy" at bounding box center [73, 368] width 147 height 17
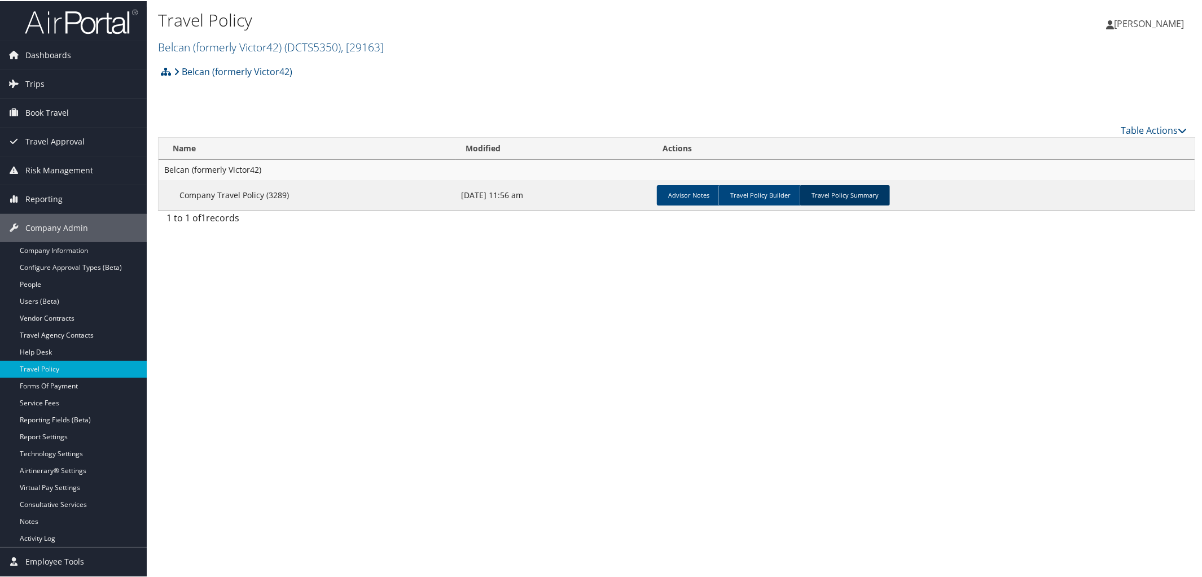
click at [853, 192] on link "Travel Policy Summary" at bounding box center [845, 194] width 90 height 20
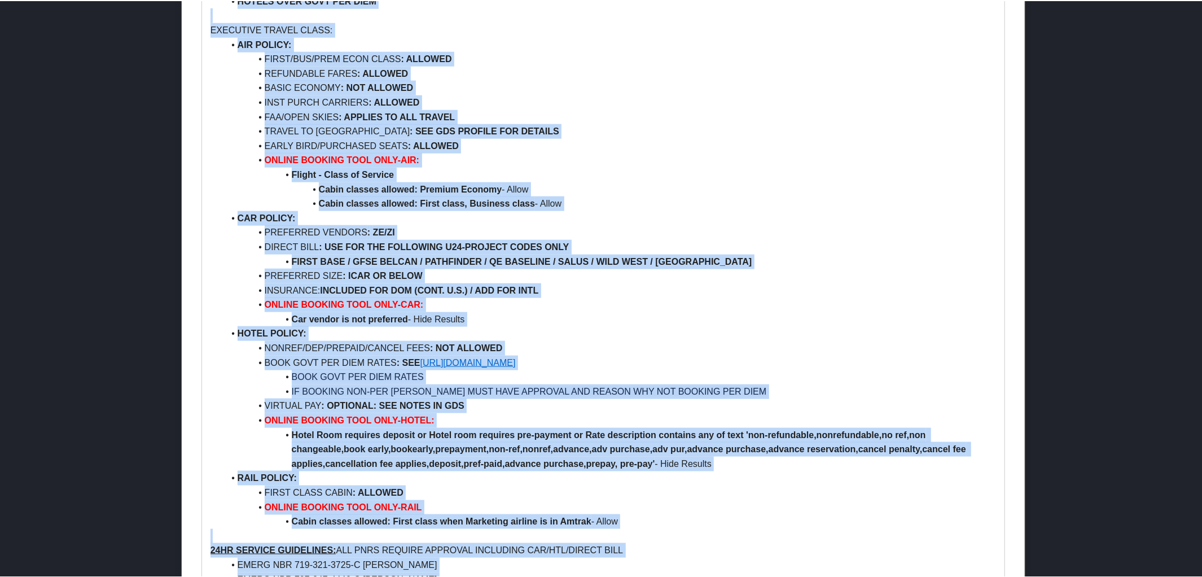
scroll to position [1189, 0]
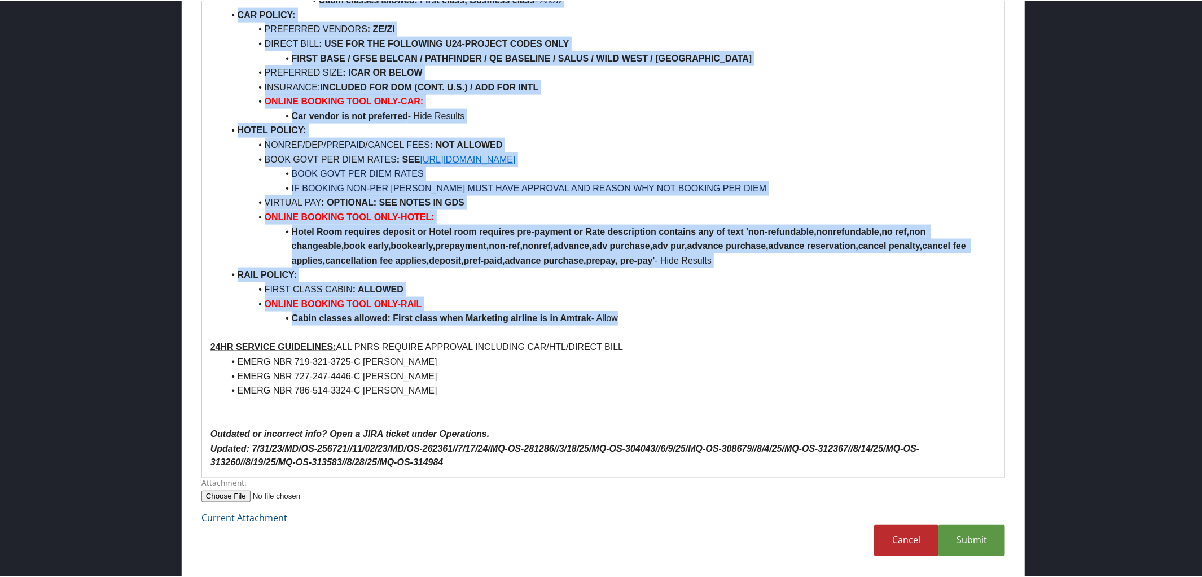
drag, startPoint x: 206, startPoint y: 14, endPoint x: 719, endPoint y: 323, distance: 598.9
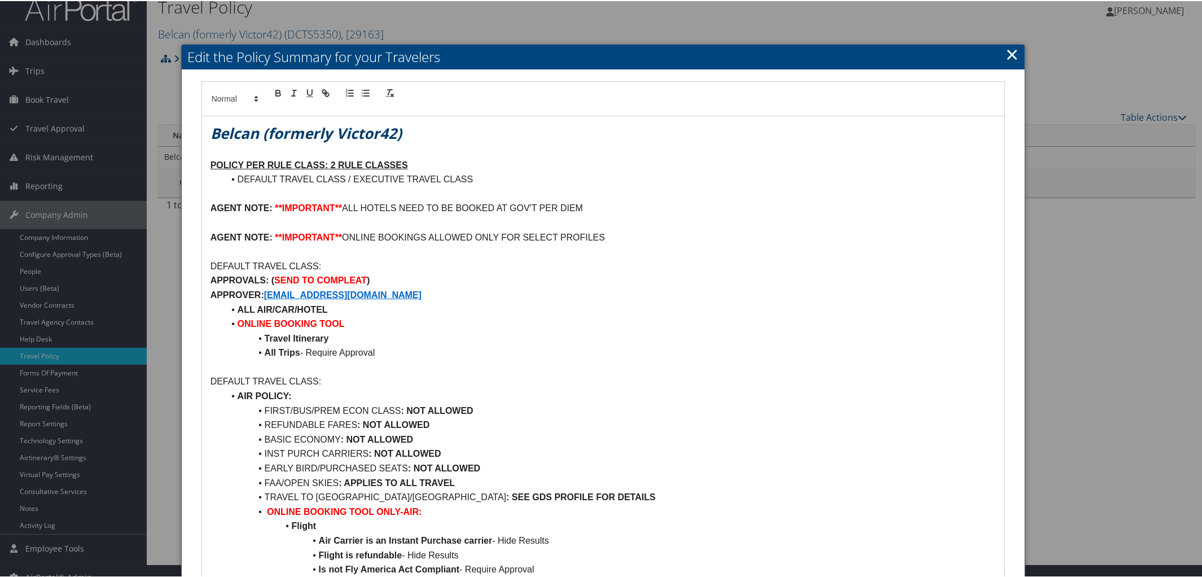
scroll to position [10, 0]
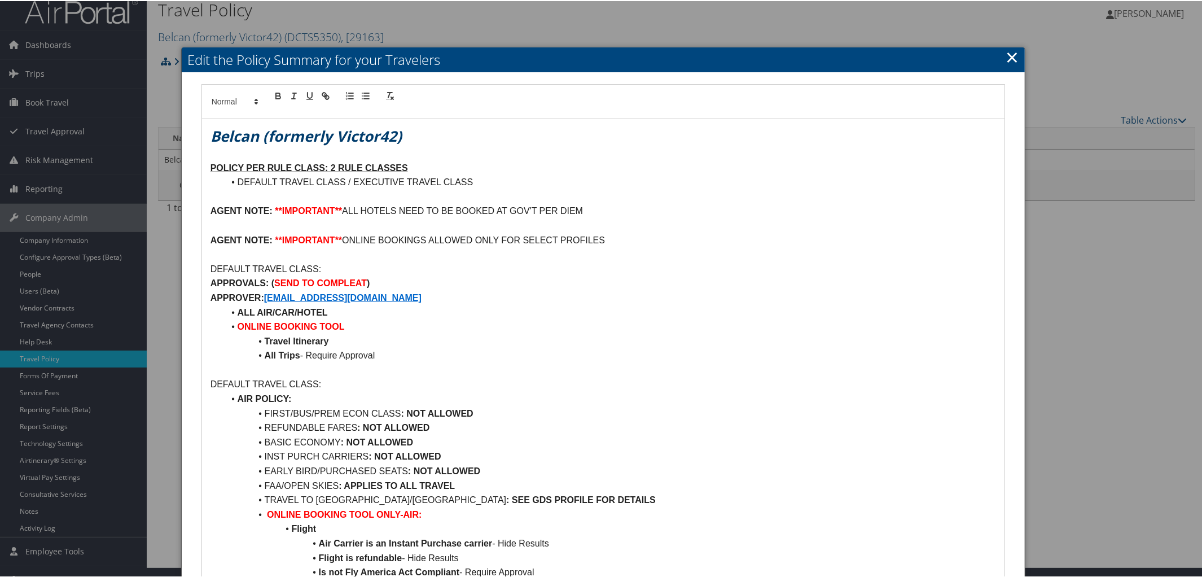
click at [475, 185] on li "DEFAULT TRAVEL CLASS / EXECUTIVE TRAVEL CLASS" at bounding box center [610, 181] width 773 height 15
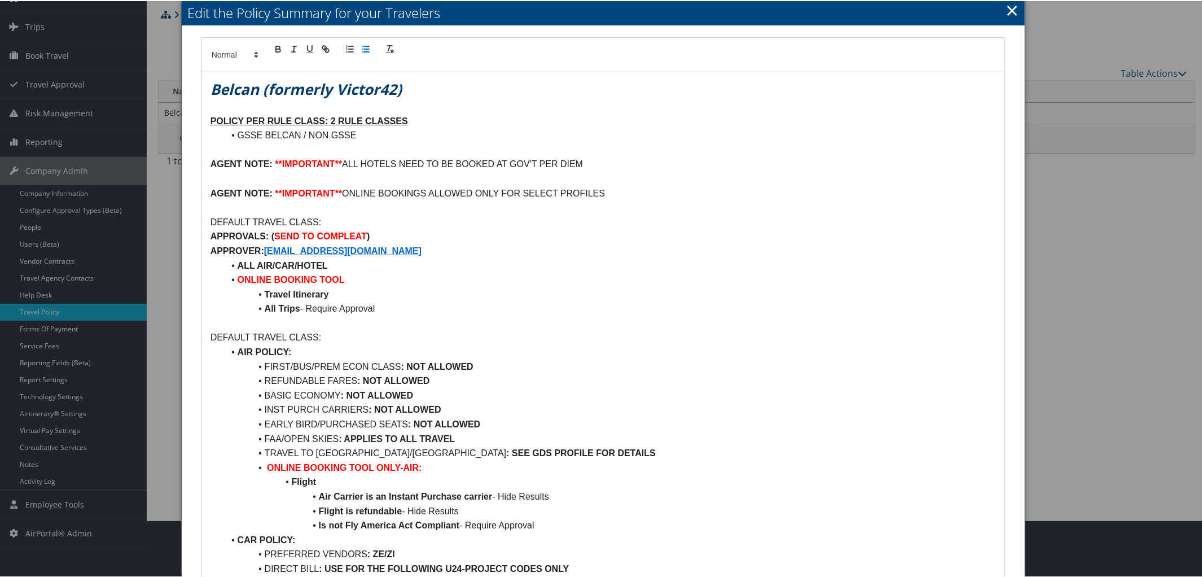
scroll to position [60, 0]
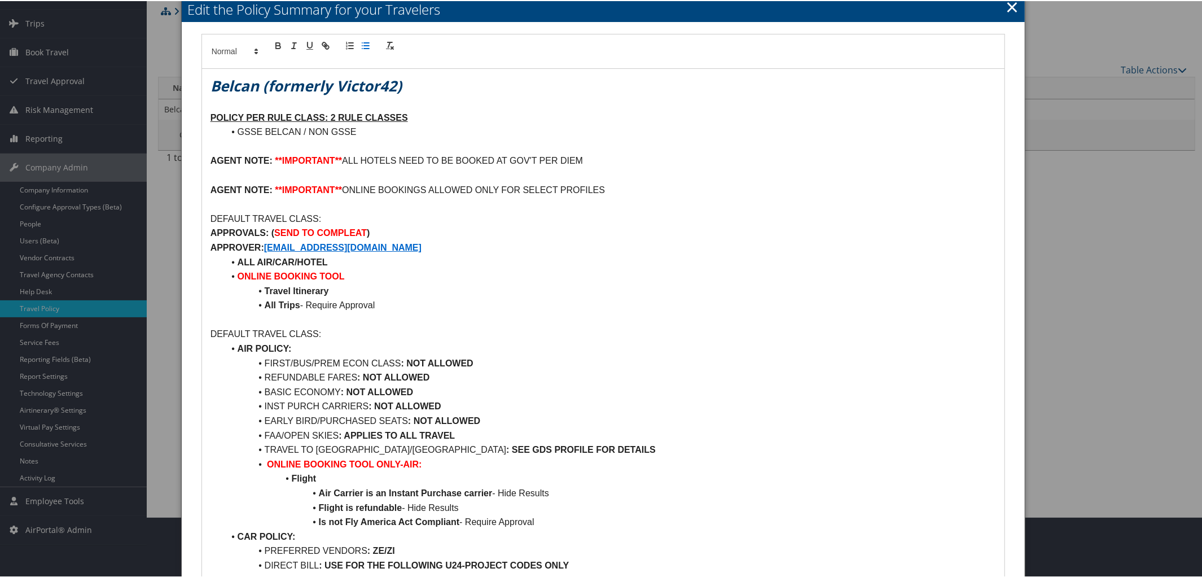
click at [318, 217] on p "DEFAULT TRAVEL CLASS:" at bounding box center [604, 218] width 786 height 15
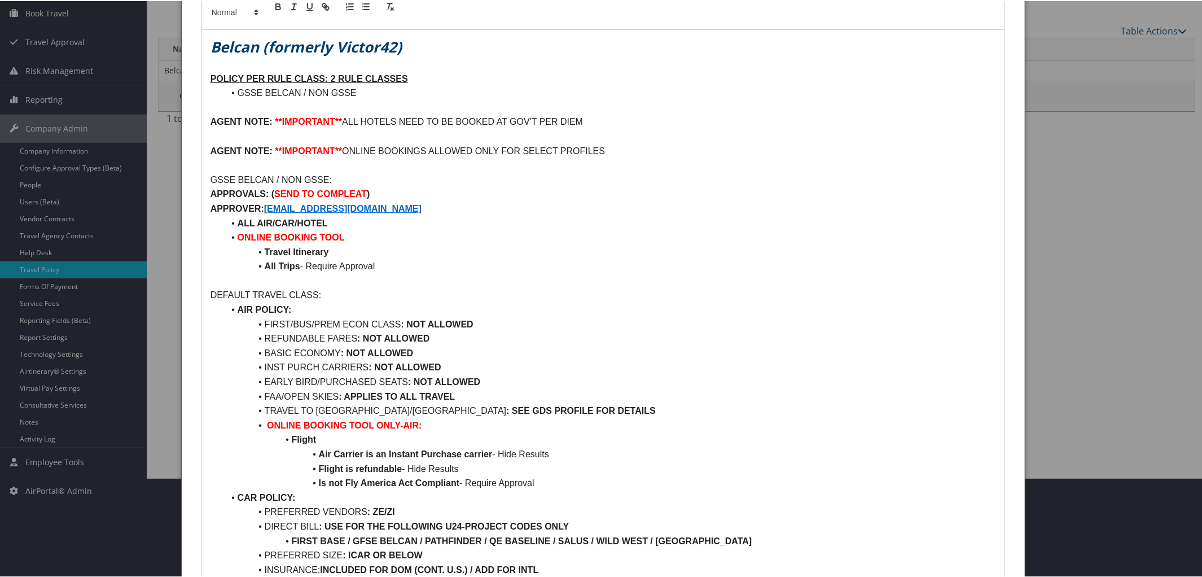
scroll to position [102, 0]
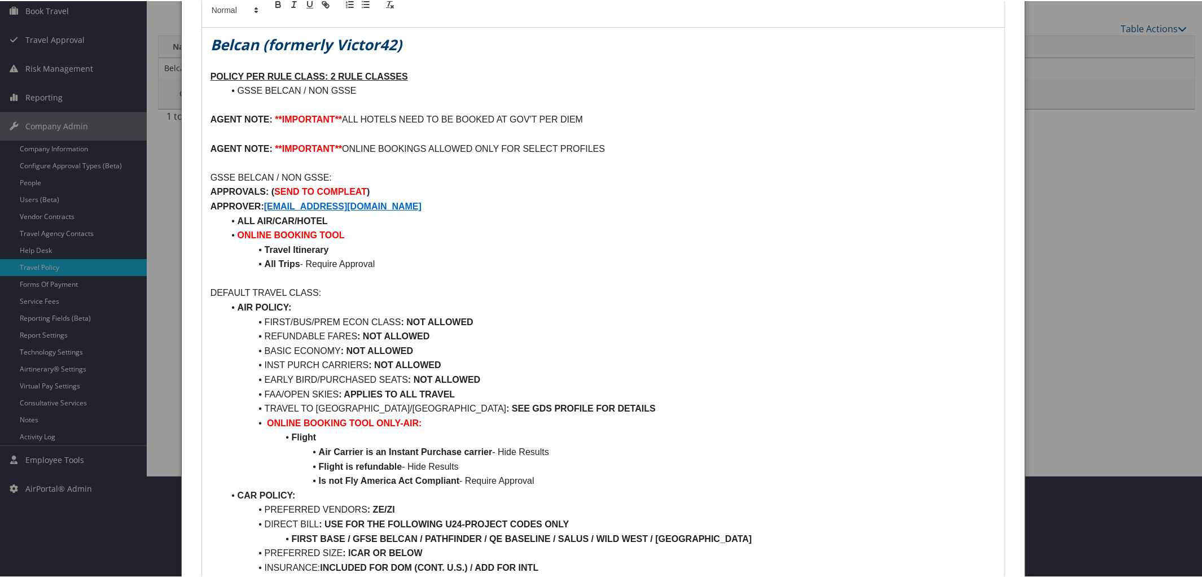
click at [418, 207] on p "APPROVER: V42TRAVEL@BELCANGOV.COM" at bounding box center [604, 205] width 786 height 15
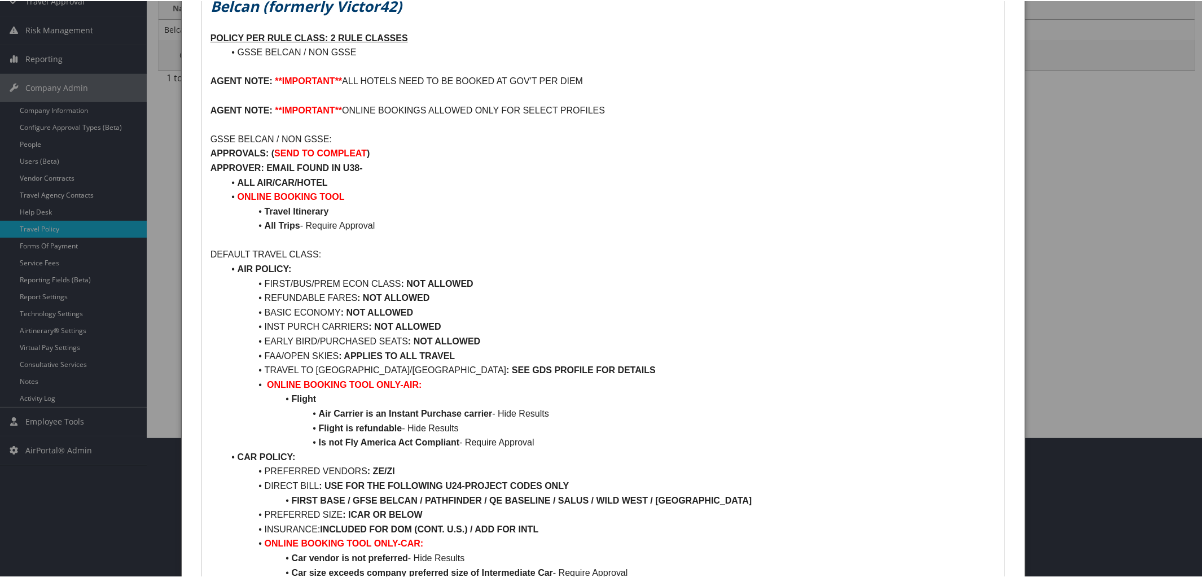
scroll to position [143, 0]
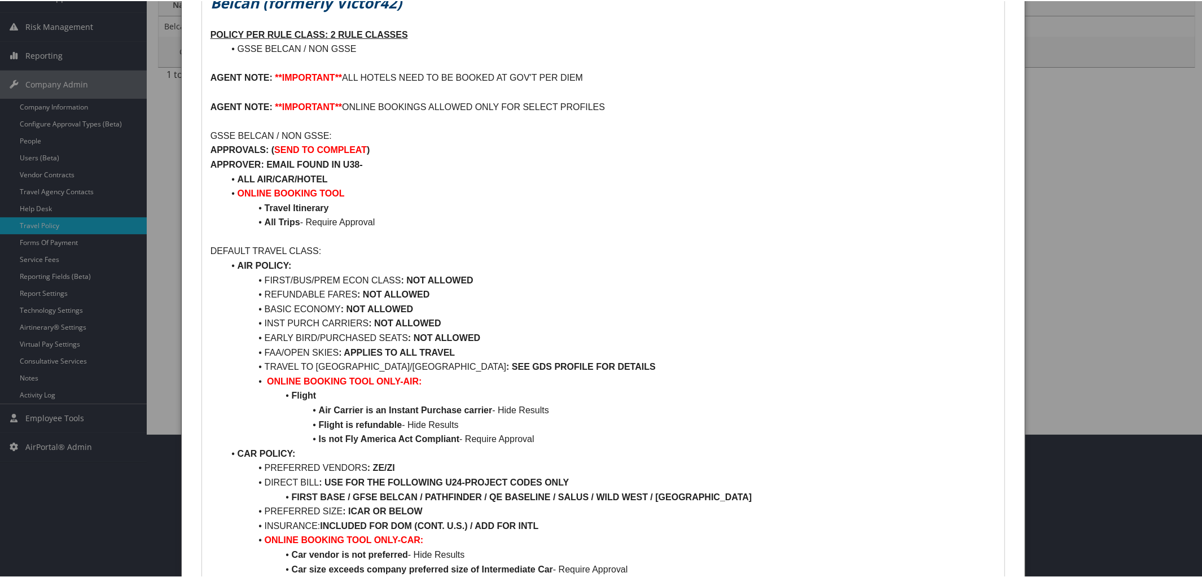
click at [315, 250] on p "DEFAULT TRAVEL CLASS:" at bounding box center [604, 250] width 786 height 15
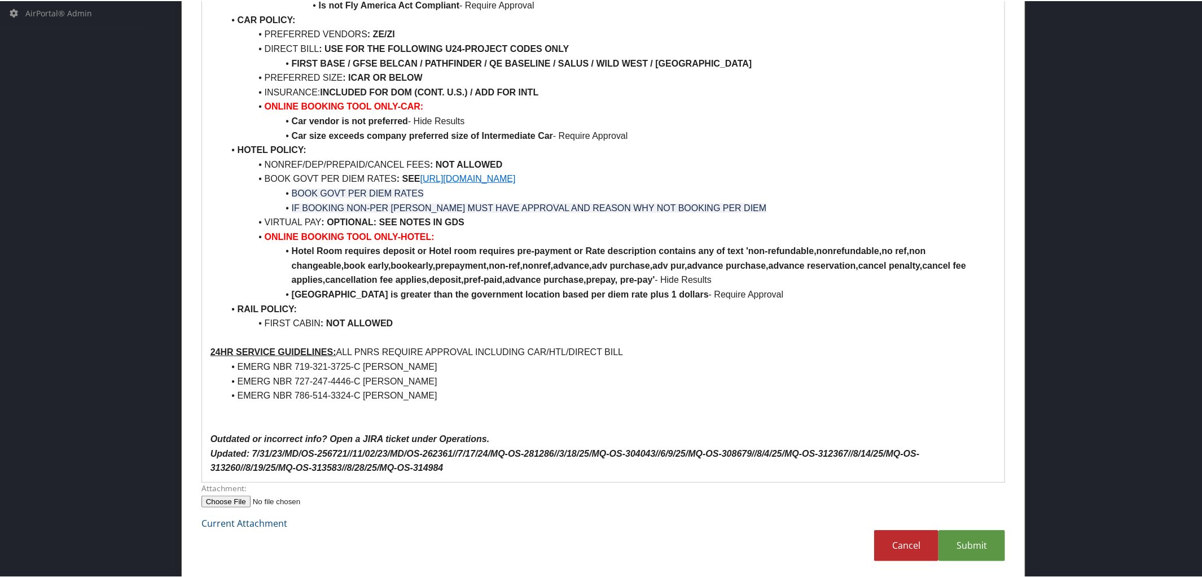
scroll to position [582, 0]
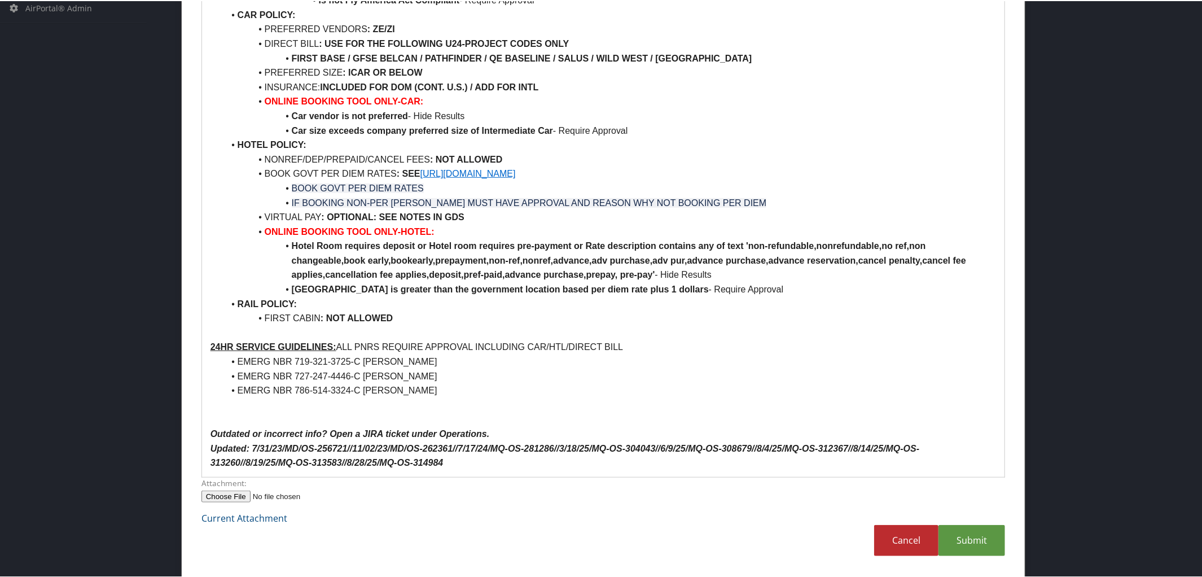
click at [487, 472] on div "Belcan (formerly Victor42) POLICY PER RULE CLASS: 2 RULE CLASSES GSSE BELCAN / …" at bounding box center [603, 11] width 803 height 930
click at [970, 533] on link "Submit" at bounding box center [972, 539] width 67 height 31
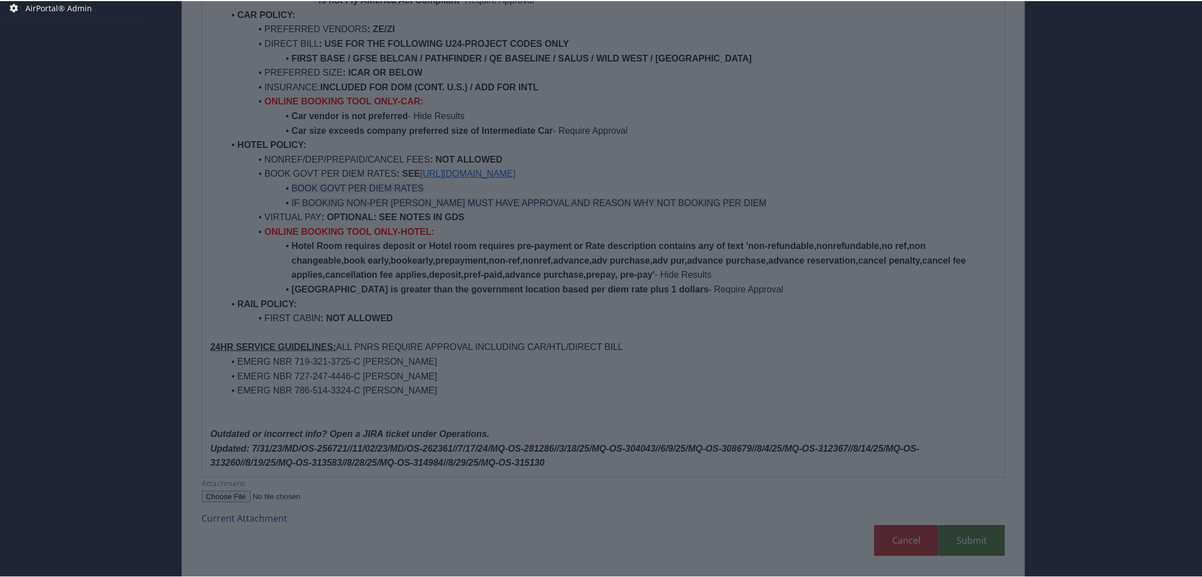
scroll to position [27, 0]
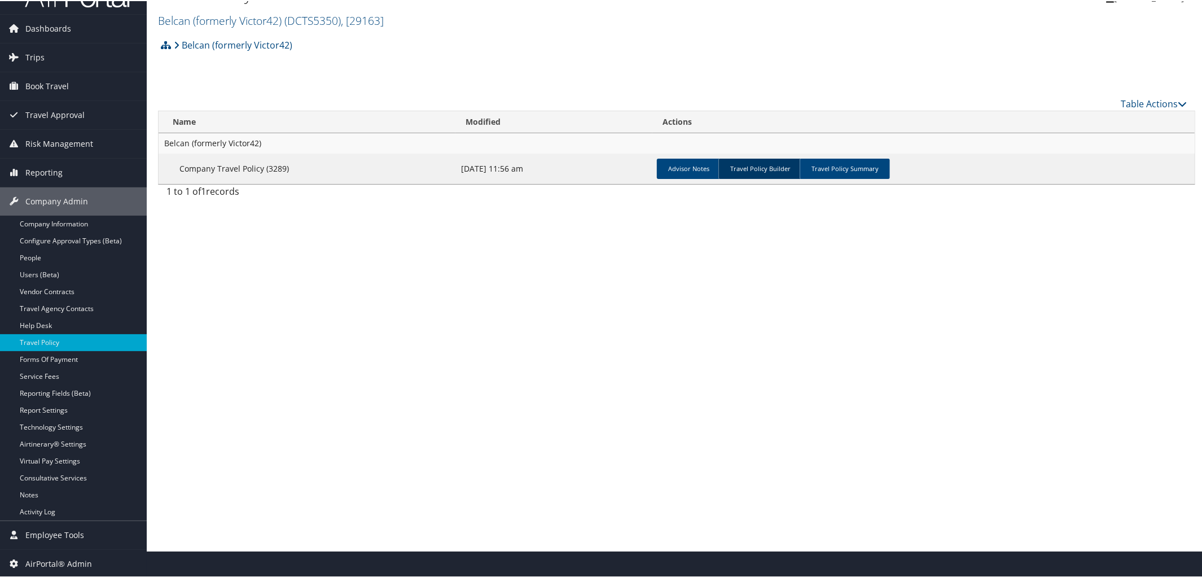
click at [763, 171] on link "Travel Policy Builder" at bounding box center [761, 168] width 84 height 20
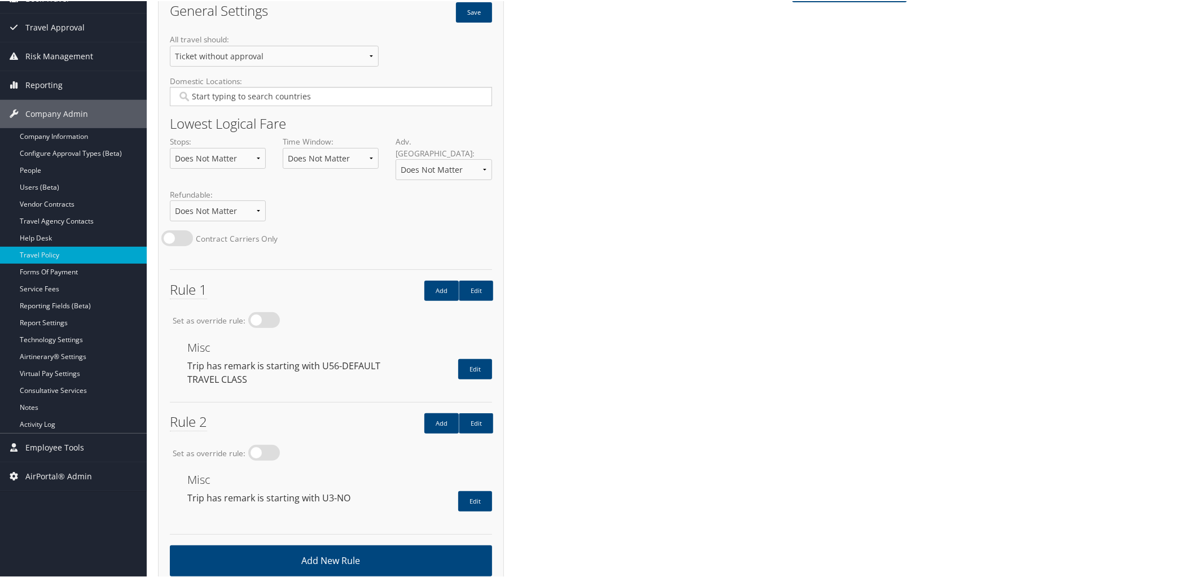
scroll to position [125, 0]
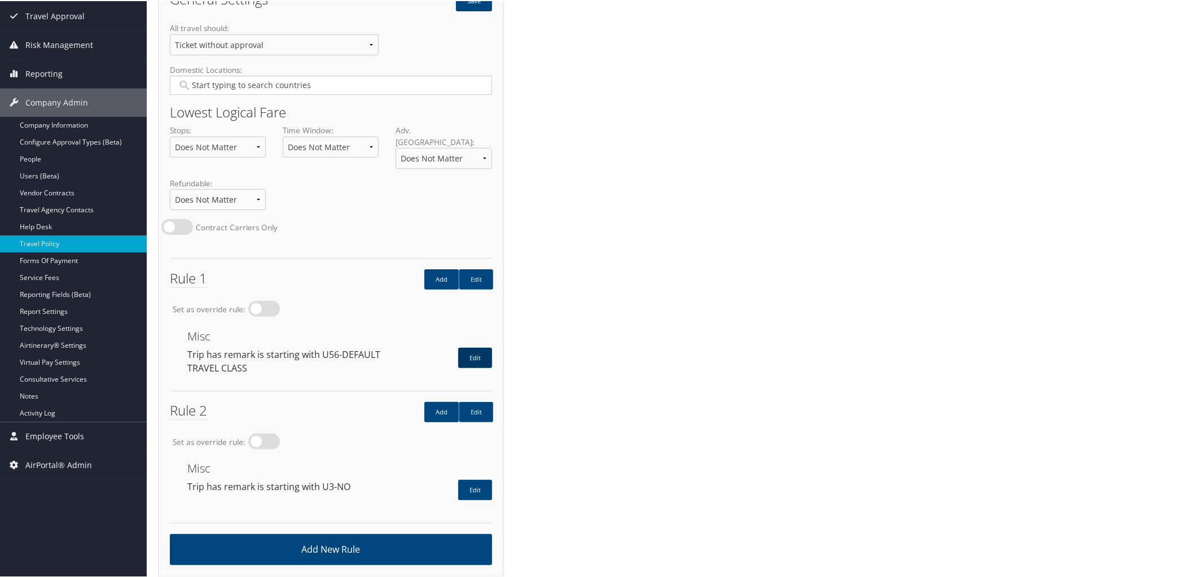
click at [484, 348] on link "Edit" at bounding box center [475, 357] width 34 height 20
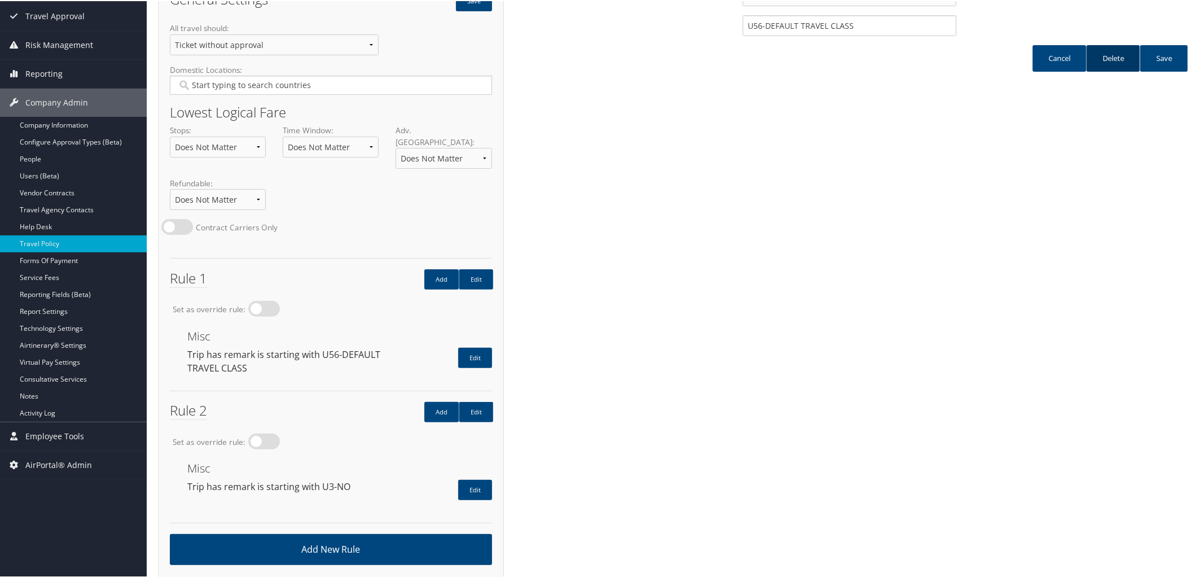
click at [1115, 54] on link "Delete" at bounding box center [1114, 57] width 54 height 27
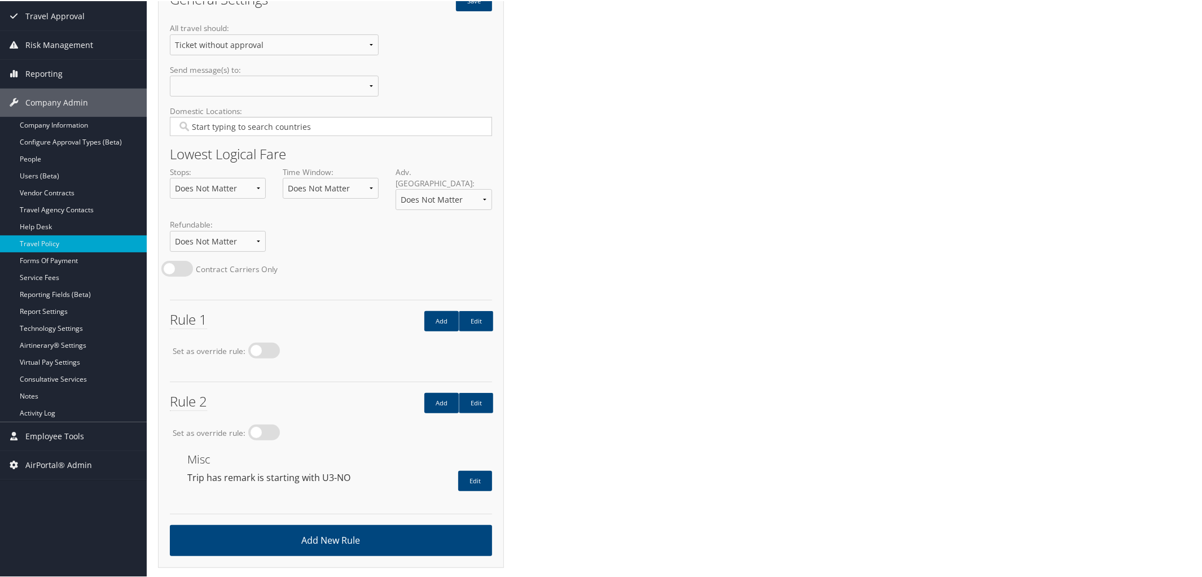
scroll to position [116, 0]
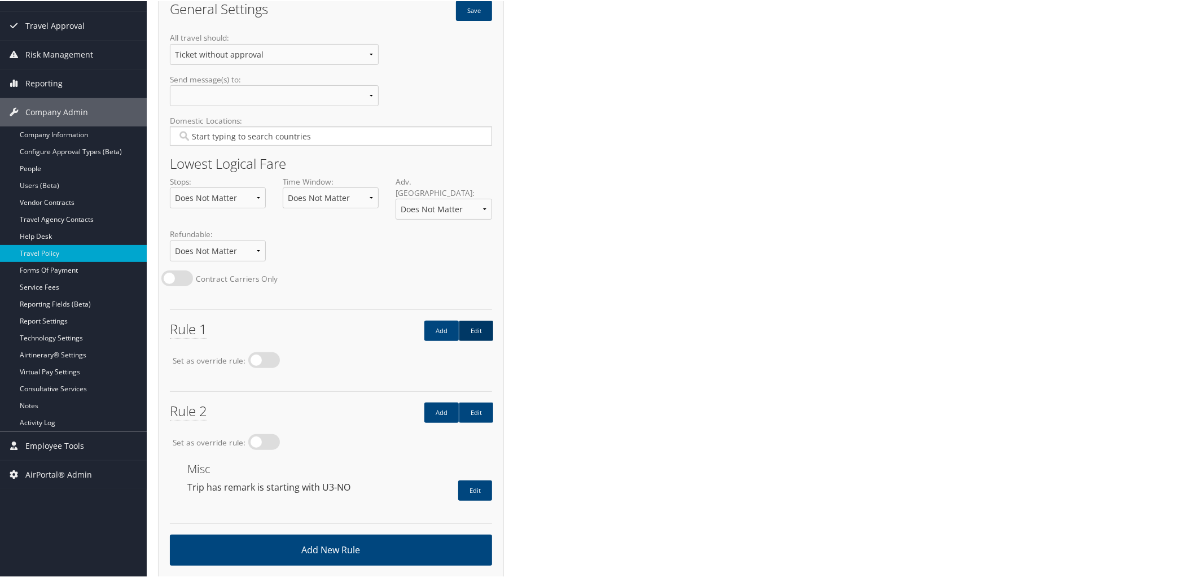
click at [476, 320] on link "Edit" at bounding box center [476, 330] width 34 height 20
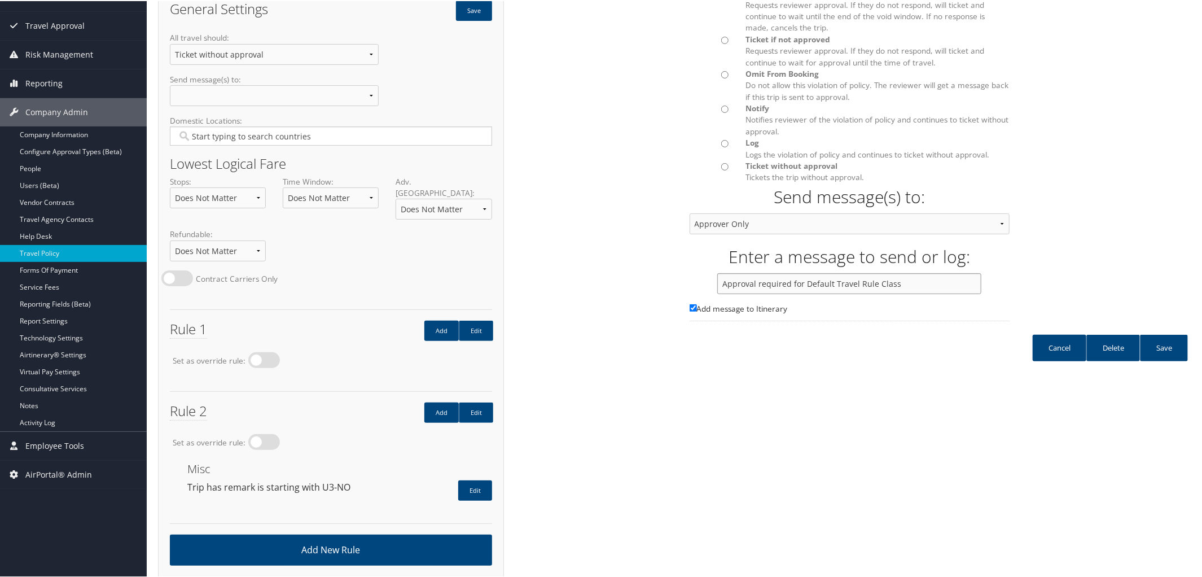
click at [902, 276] on input "Approval required for Default Travel Rule Class" at bounding box center [850, 282] width 264 height 21
type input "Approval Required For All Travel"
click at [1173, 348] on link "Save" at bounding box center [1164, 347] width 48 height 27
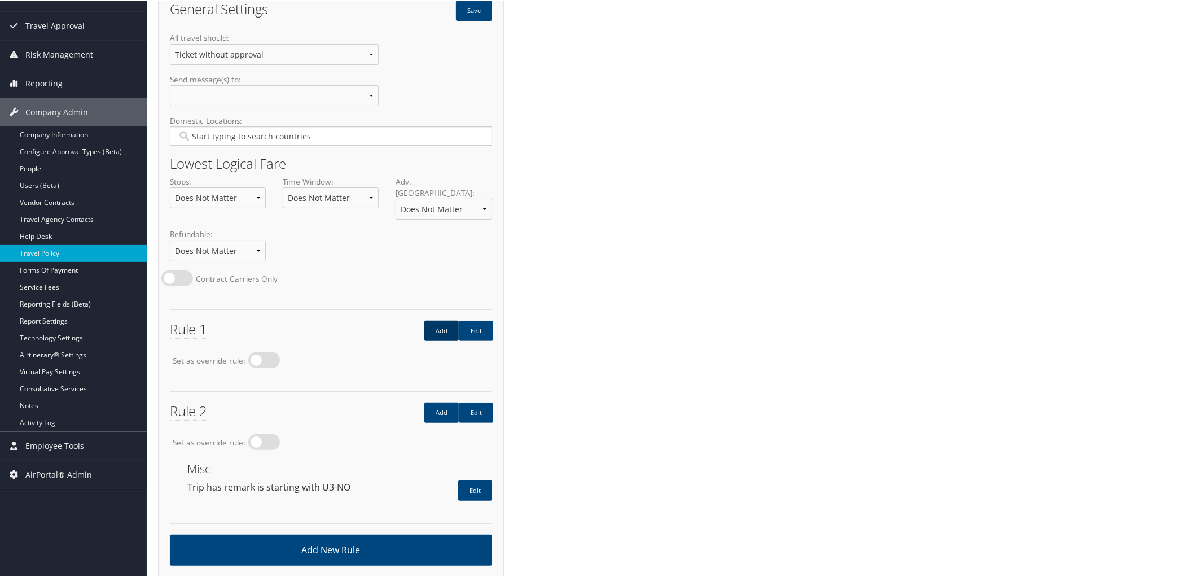
click at [438, 321] on link "Add" at bounding box center [442, 330] width 34 height 20
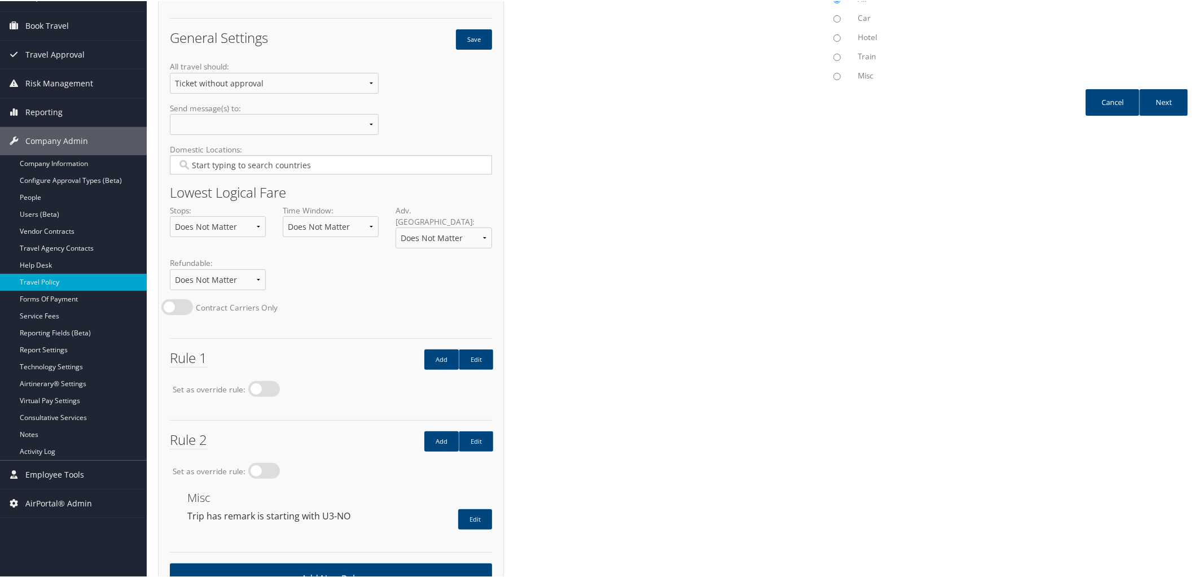
scroll to position [0, 0]
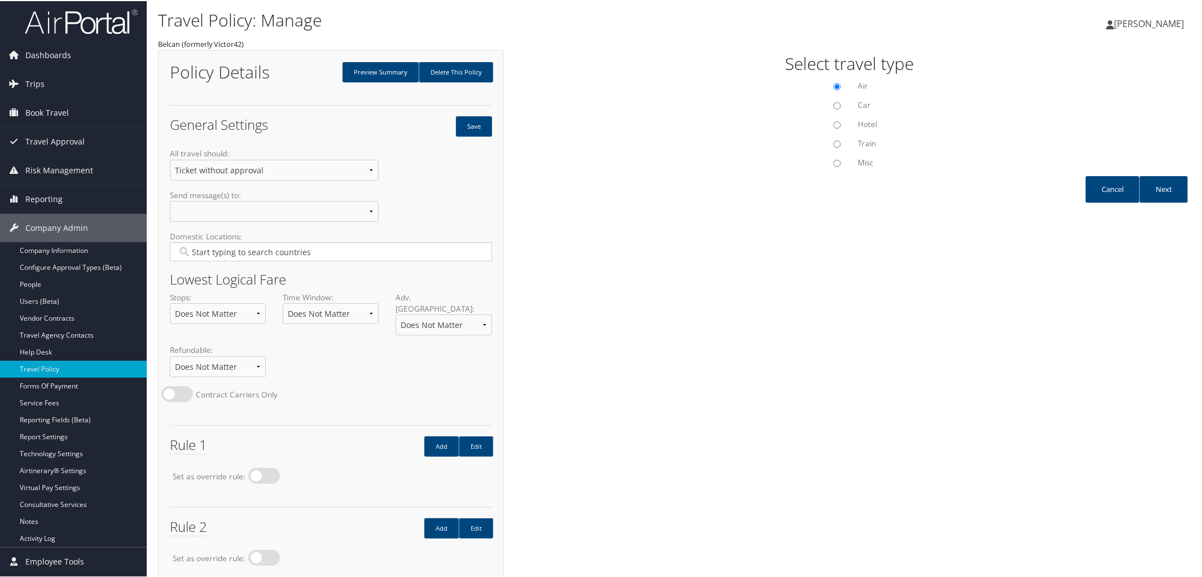
click at [834, 160] on input "Misc" at bounding box center [837, 162] width 7 height 7
radio input "true"
click at [1162, 188] on link "Next" at bounding box center [1164, 188] width 49 height 27
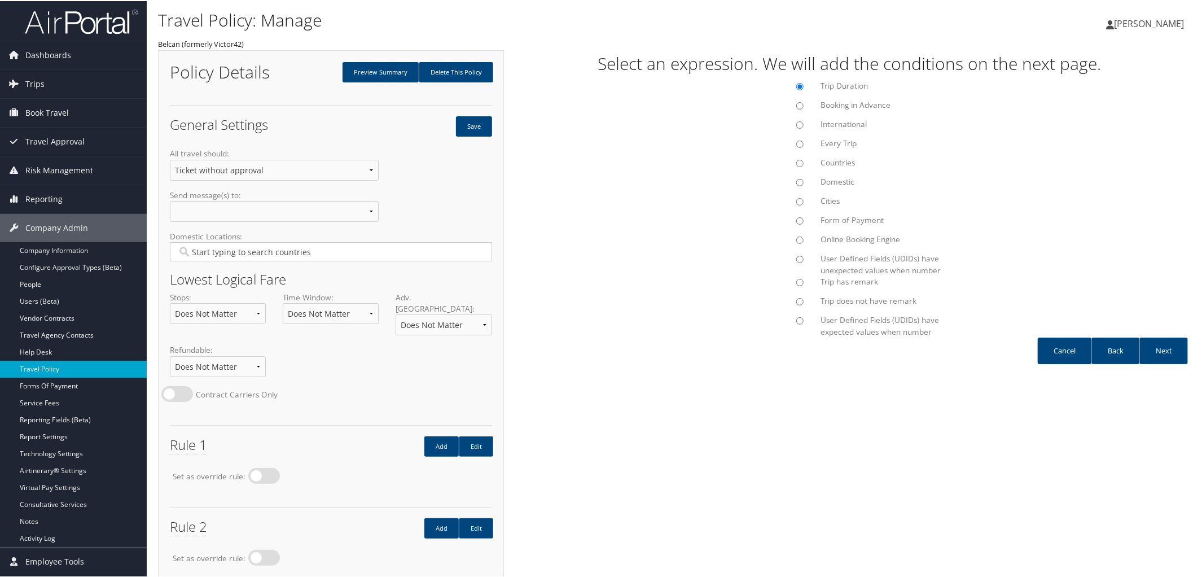
click at [798, 142] on input "Every Trip" at bounding box center [800, 142] width 7 height 7
radio input "true"
click at [1159, 349] on link "Next" at bounding box center [1164, 349] width 49 height 27
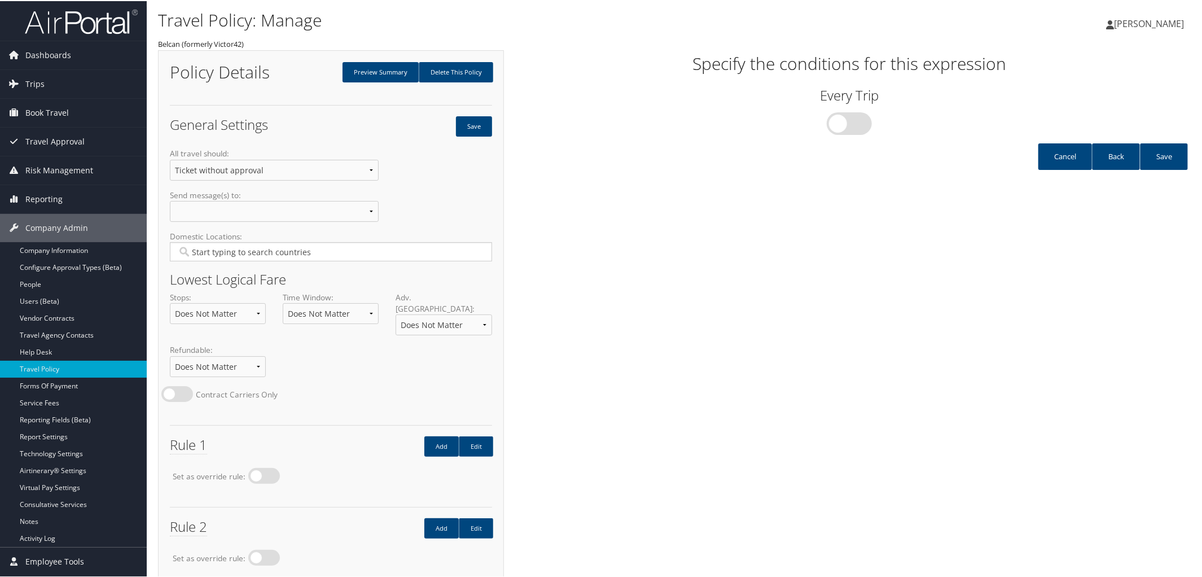
click at [865, 124] on label "Yes" at bounding box center [849, 122] width 45 height 23
click at [756, 122] on input "Yes" at bounding box center [752, 118] width 7 height 7
checkbox input "true"
click at [1162, 158] on link "Save" at bounding box center [1164, 155] width 48 height 27
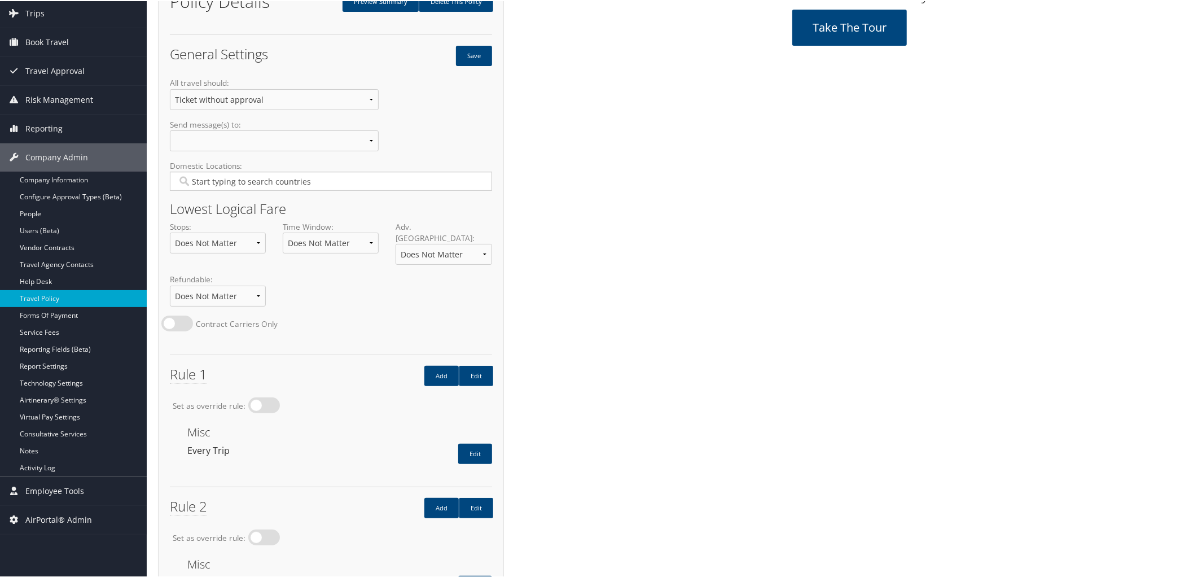
scroll to position [60, 0]
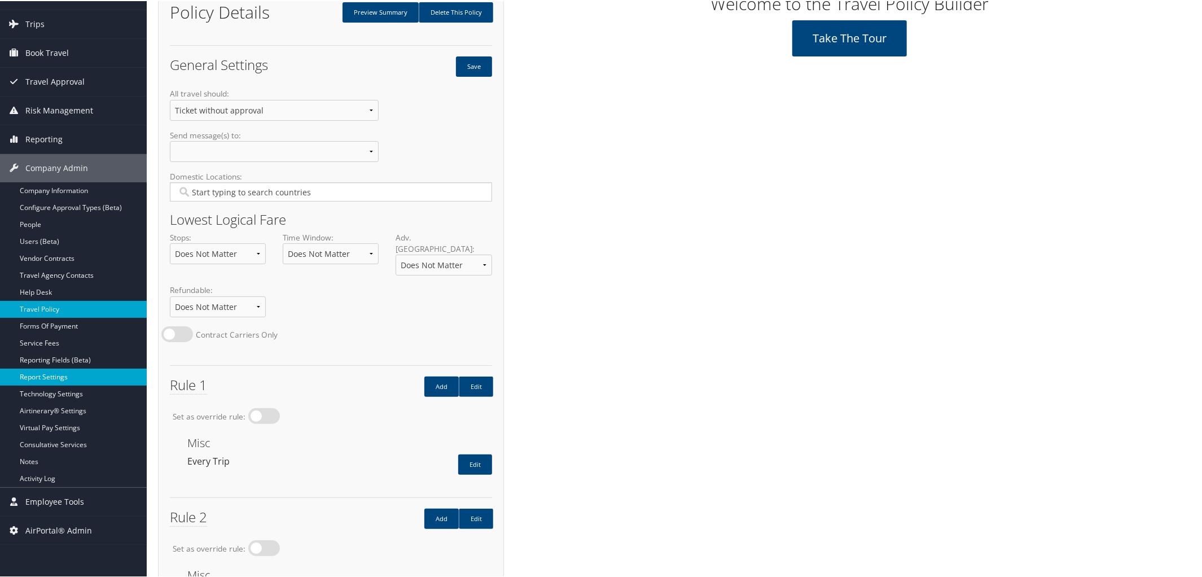
click at [81, 380] on link "Report Settings" at bounding box center [73, 376] width 147 height 17
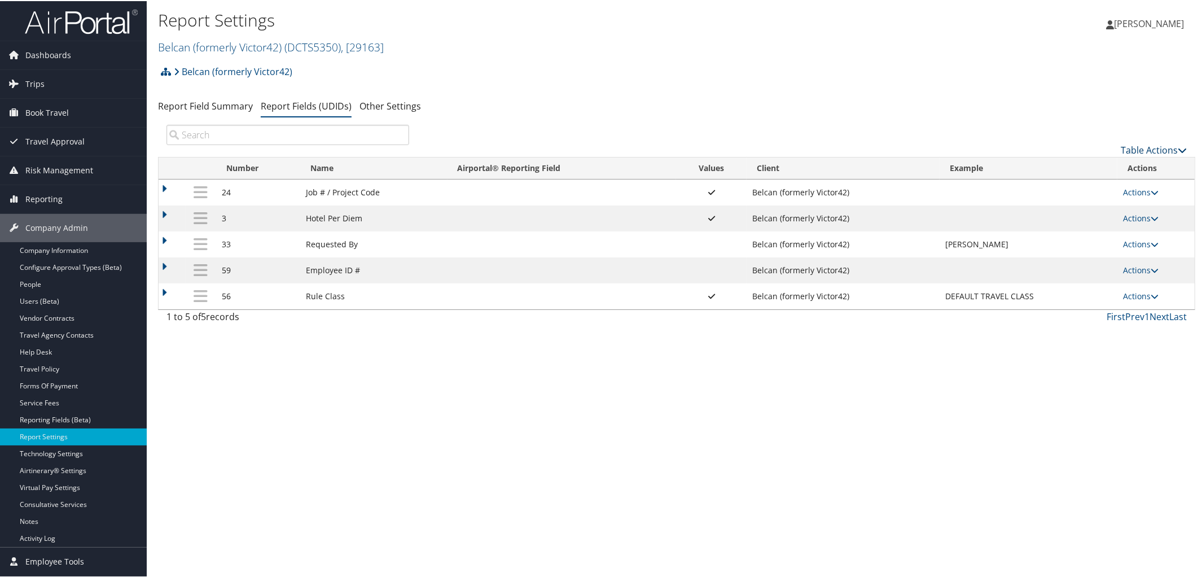
click at [1178, 146] on icon at bounding box center [1182, 149] width 9 height 9
click at [1073, 165] on link "New Record" at bounding box center [1116, 166] width 148 height 19
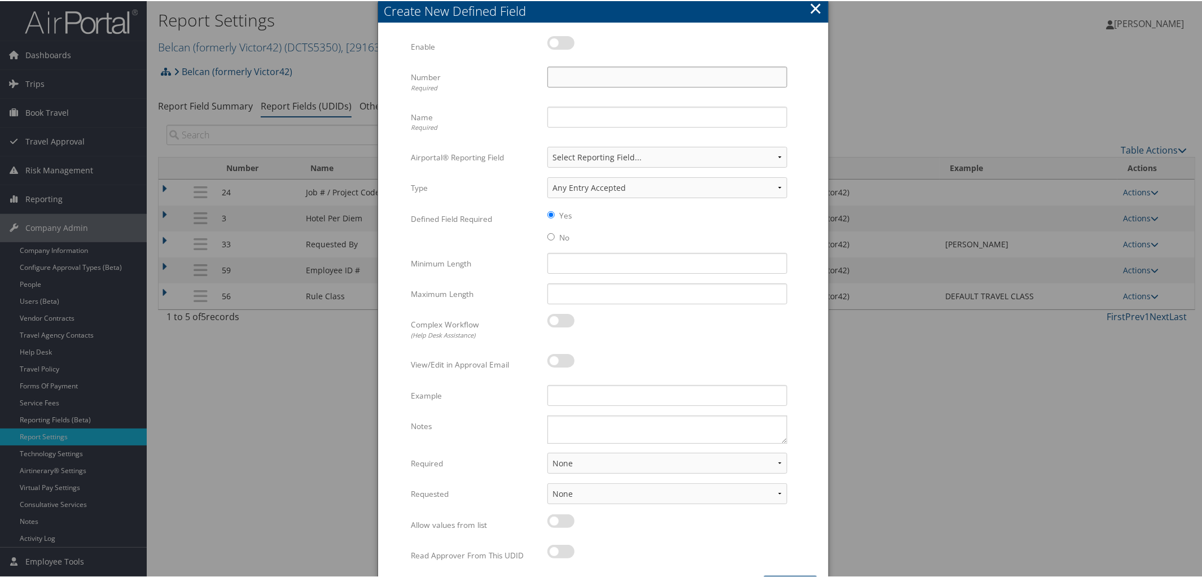
click at [580, 76] on input "Number Required" at bounding box center [668, 75] width 240 height 21
type input "38"
type input "Approver's Email"
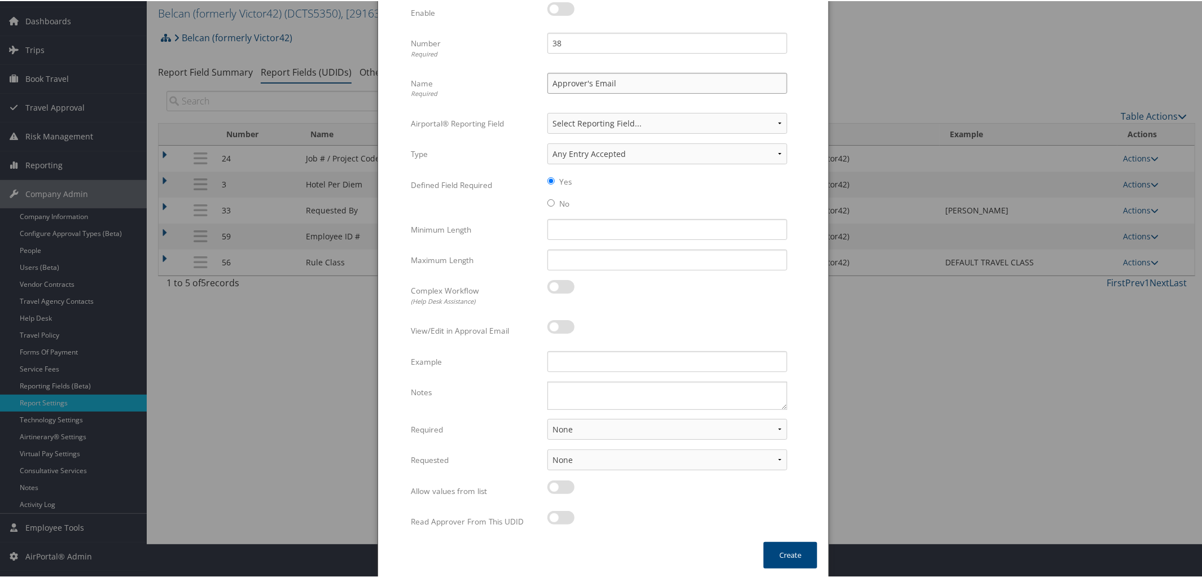
scroll to position [35, 0]
click at [576, 355] on input "Example" at bounding box center [668, 359] width 240 height 21
type input "G"
click at [570, 382] on textarea "Notes" at bounding box center [668, 393] width 240 height 28
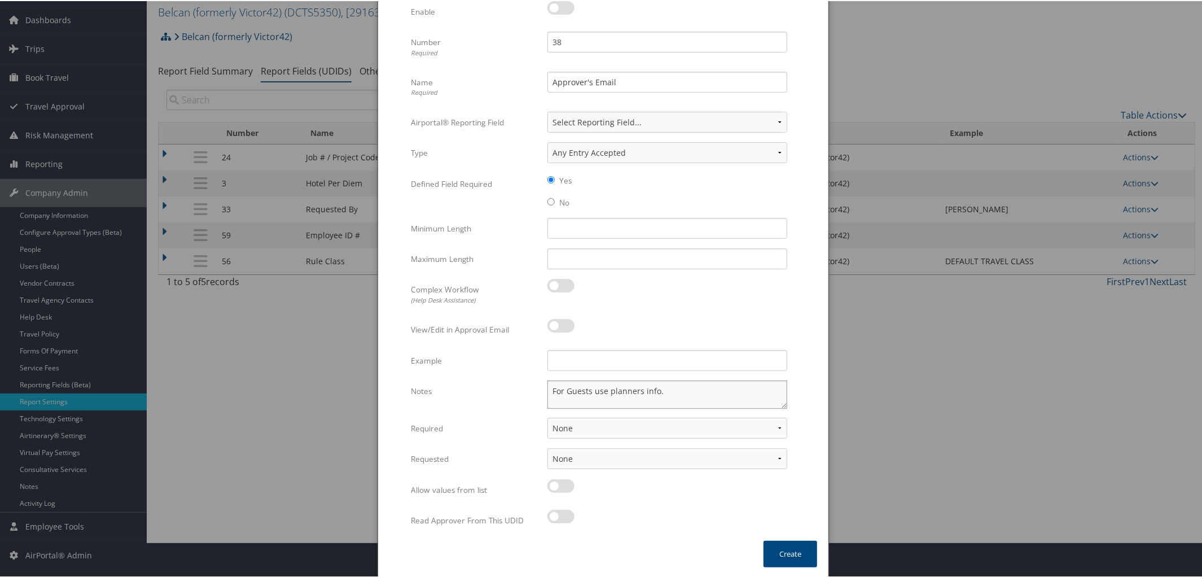
type textarea "For Guests use planners info."
click at [775, 430] on select "None For Guest Travelers For Profiled Travelers For Both" at bounding box center [668, 427] width 240 height 21
select select "both"
click at [548, 417] on select "None For Guest Travelers For Profiled Travelers For Both" at bounding box center [668, 427] width 240 height 21
click at [781, 455] on select "None In Profile At Booking Both" at bounding box center [668, 457] width 240 height 21
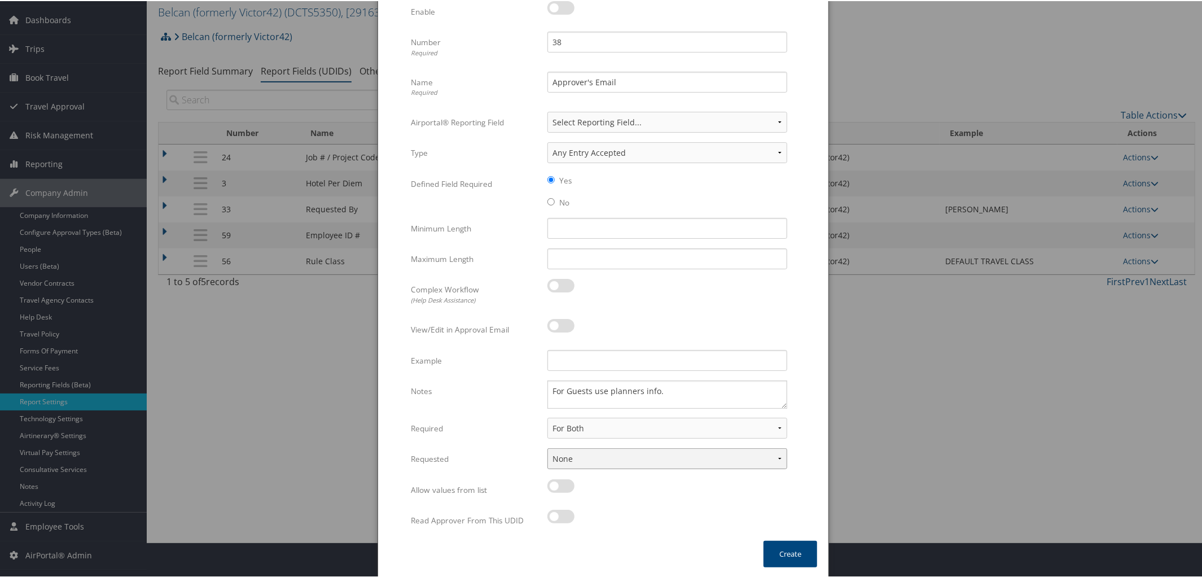
select select "profiled"
click at [548, 447] on select "None In Profile At Booking Both" at bounding box center [668, 457] width 240 height 21
click at [558, 483] on label at bounding box center [561, 485] width 27 height 14
click at [558, 483] on input "checkbox" at bounding box center [556, 486] width 7 height 7
checkbox input "true"
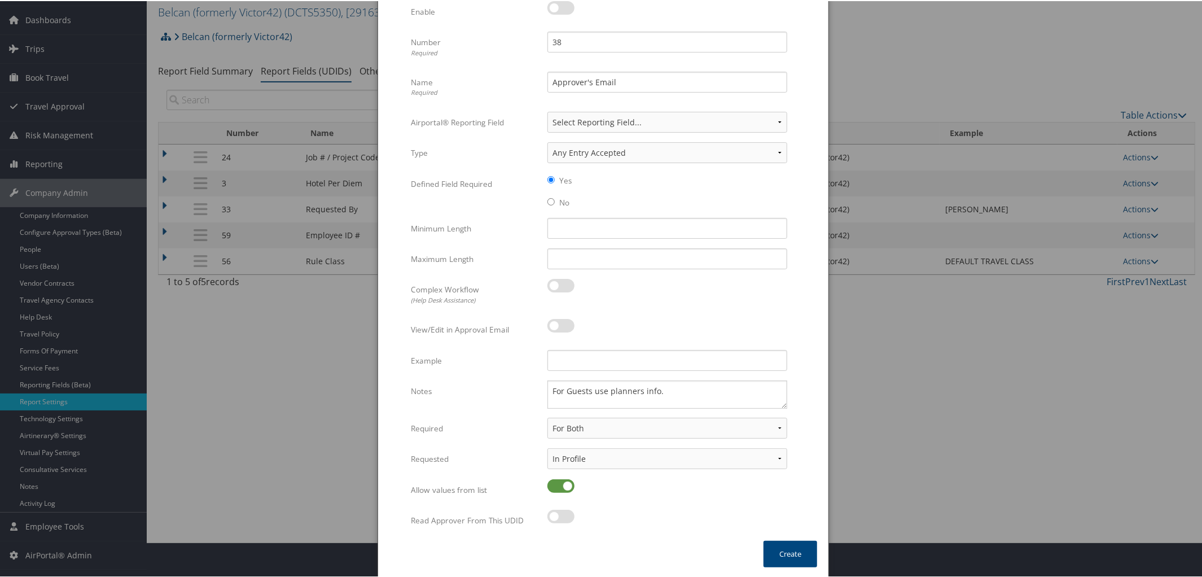
scroll to position [0, 0]
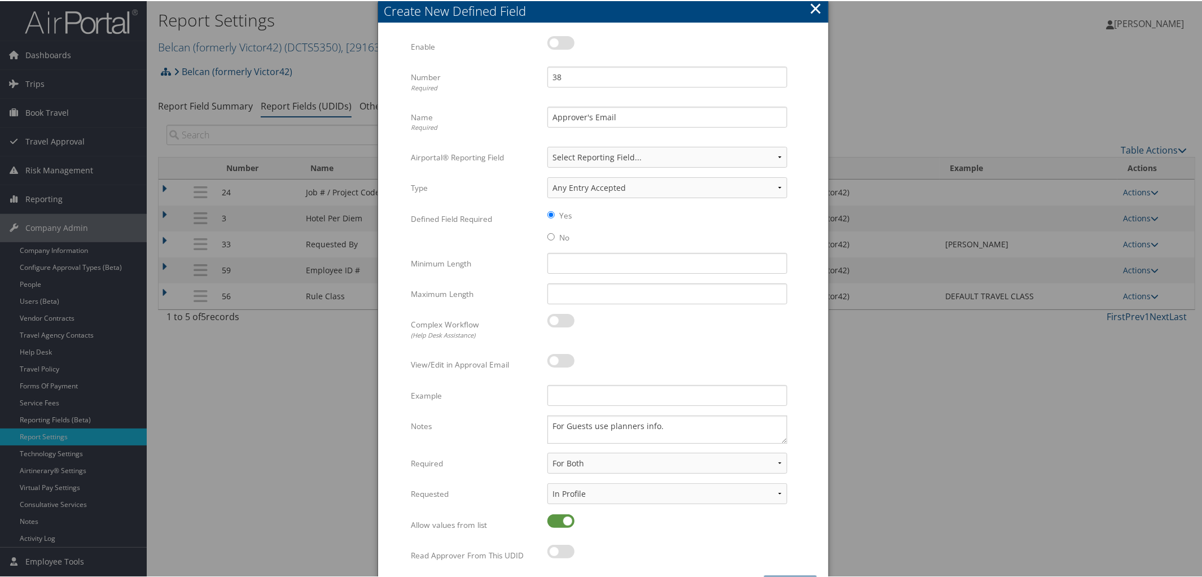
click at [566, 41] on label at bounding box center [561, 42] width 27 height 14
click at [561, 41] on input "checkbox" at bounding box center [556, 43] width 7 height 7
checkbox input "true"
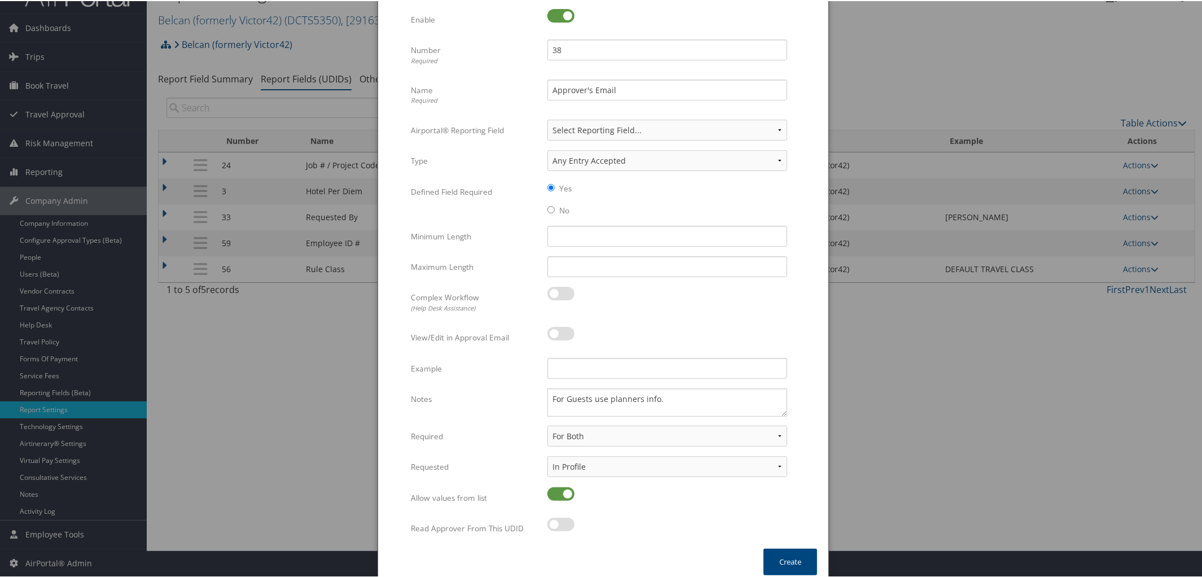
scroll to position [35, 0]
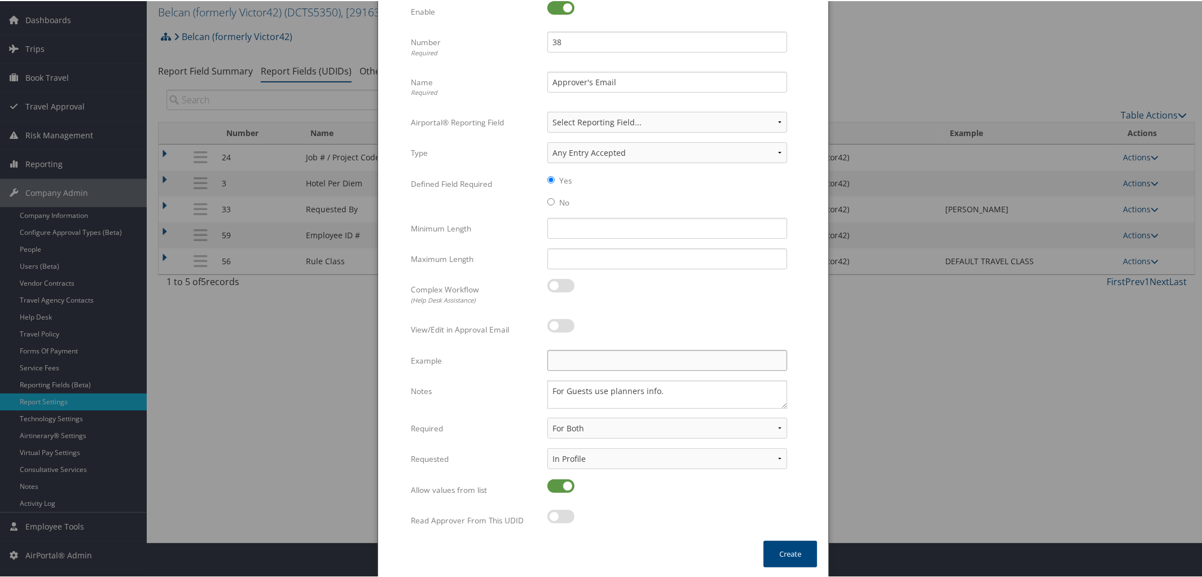
click at [581, 361] on input "Example" at bounding box center [668, 359] width 240 height 21
paste input "GSSEtravel@S2-gov.com"
type input "GSSEtravel@S2-gov.com"
click at [777, 549] on button "Create" at bounding box center [791, 553] width 54 height 27
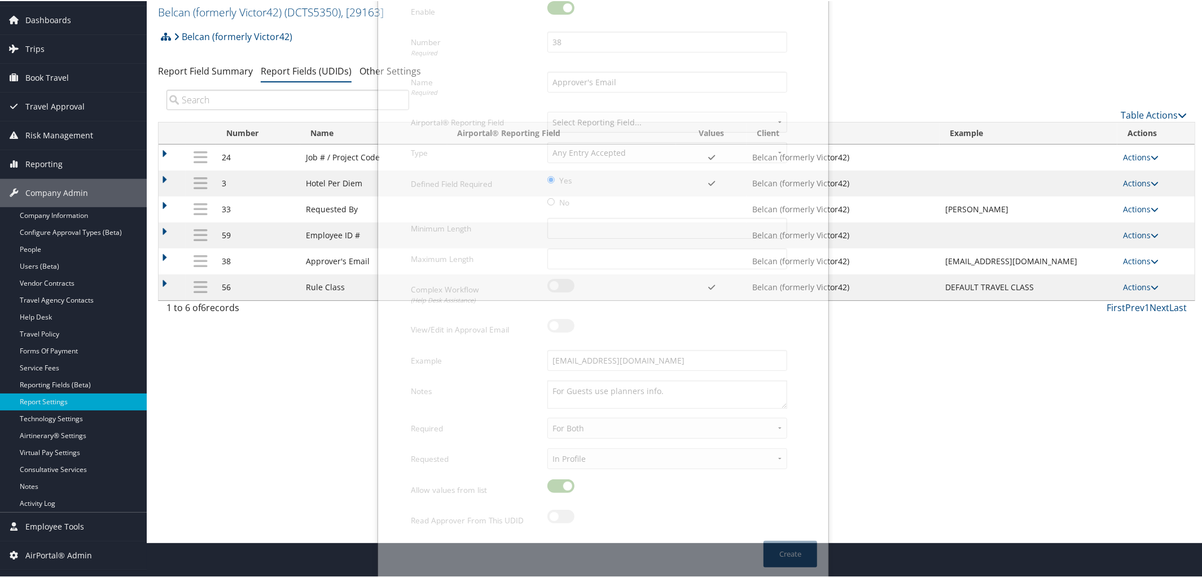
scroll to position [27, 0]
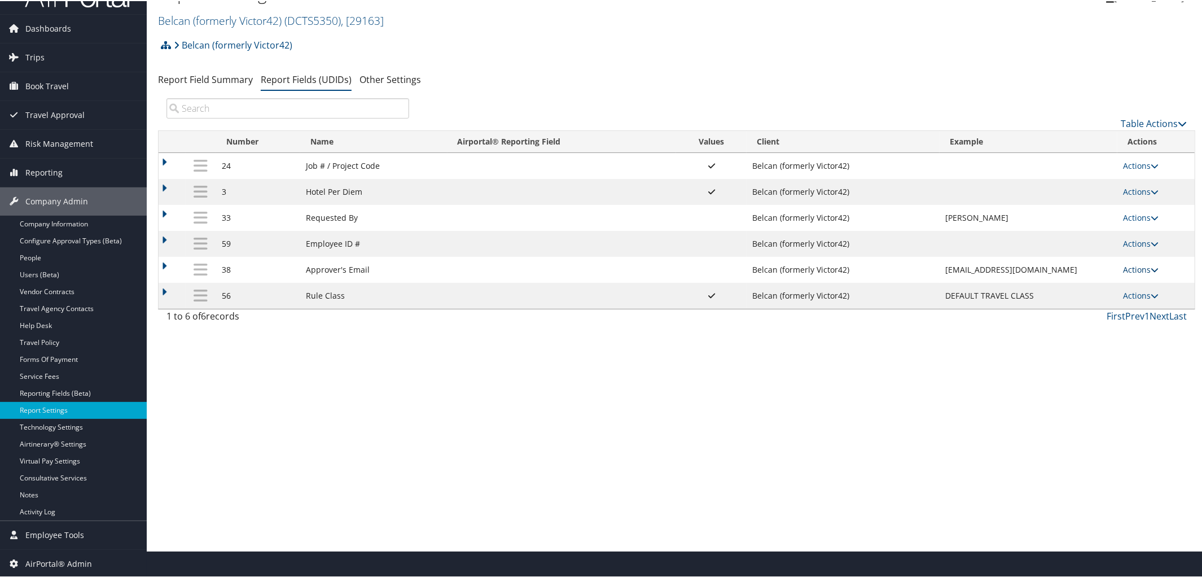
click at [1154, 269] on icon at bounding box center [1155, 269] width 8 height 8
click at [1112, 287] on link "Update Report Field Values" at bounding box center [1094, 288] width 122 height 19
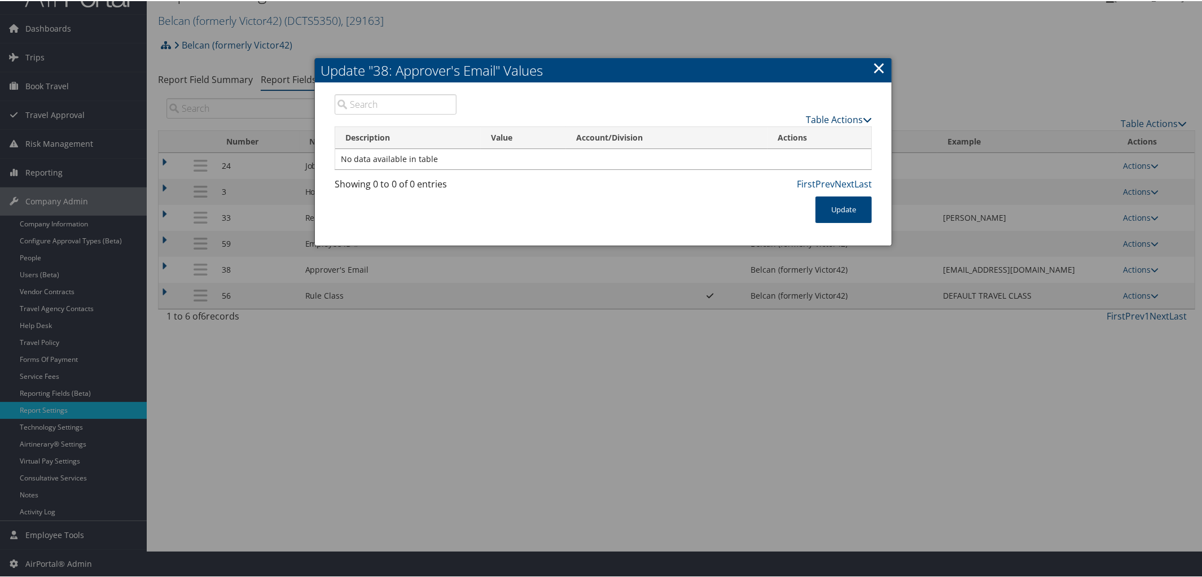
click at [863, 120] on icon at bounding box center [867, 118] width 9 height 9
click at [773, 139] on link "New Record" at bounding box center [795, 135] width 148 height 19
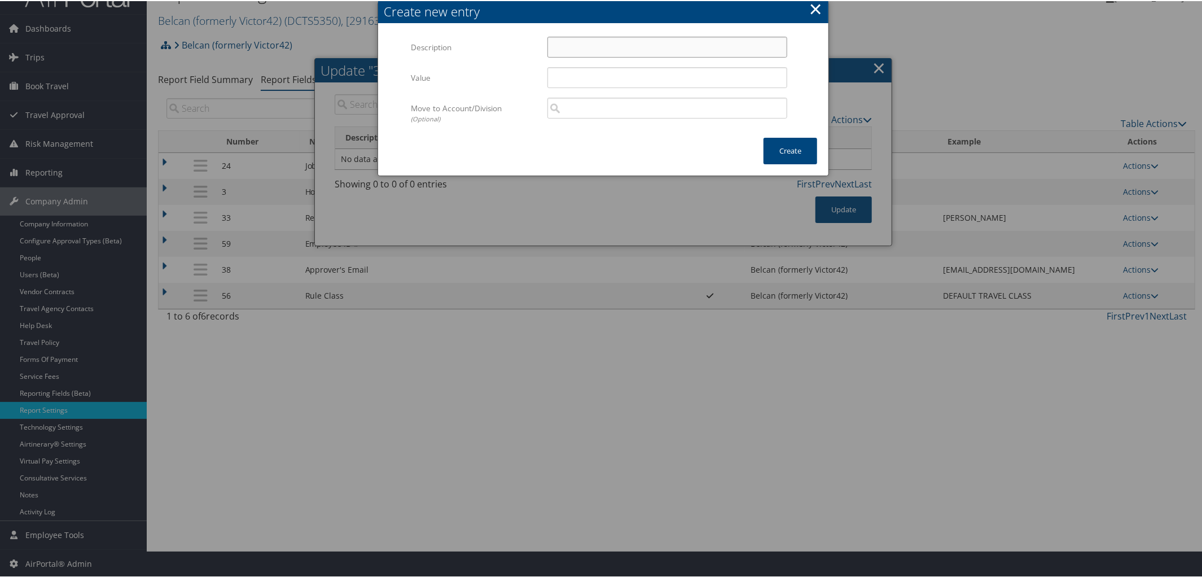
click at [604, 53] on input "Description" at bounding box center [668, 46] width 240 height 21
click at [582, 75] on input "Value" at bounding box center [668, 76] width 240 height 21
paste input "GSSEtravel@S2-gov.com"
type input "GSSEtravel@S2-gov.com"
click at [571, 44] on input "Description" at bounding box center [668, 46] width 240 height 21
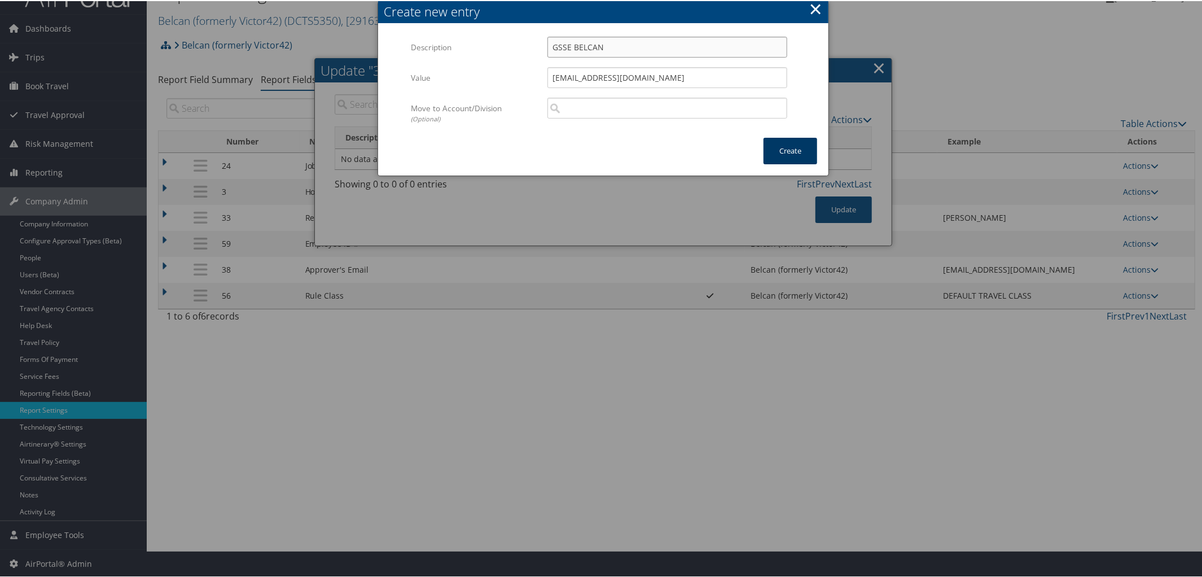
type input "GSSE BELCAN"
click at [773, 151] on button "Create" at bounding box center [791, 150] width 54 height 27
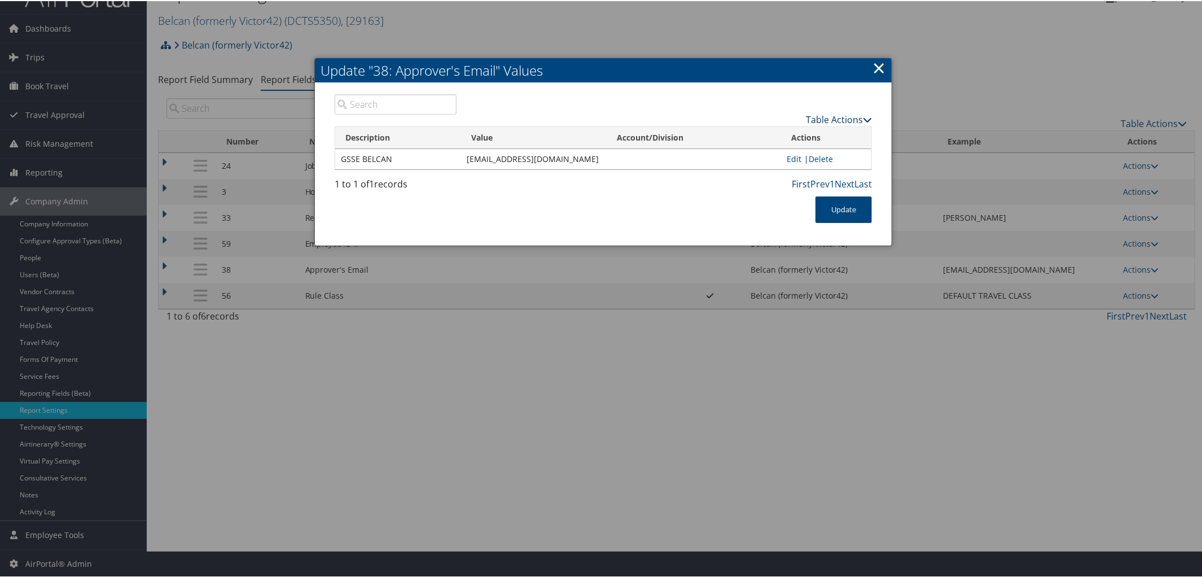
click at [865, 116] on icon at bounding box center [867, 118] width 9 height 9
click at [786, 130] on link "New Record" at bounding box center [795, 135] width 148 height 19
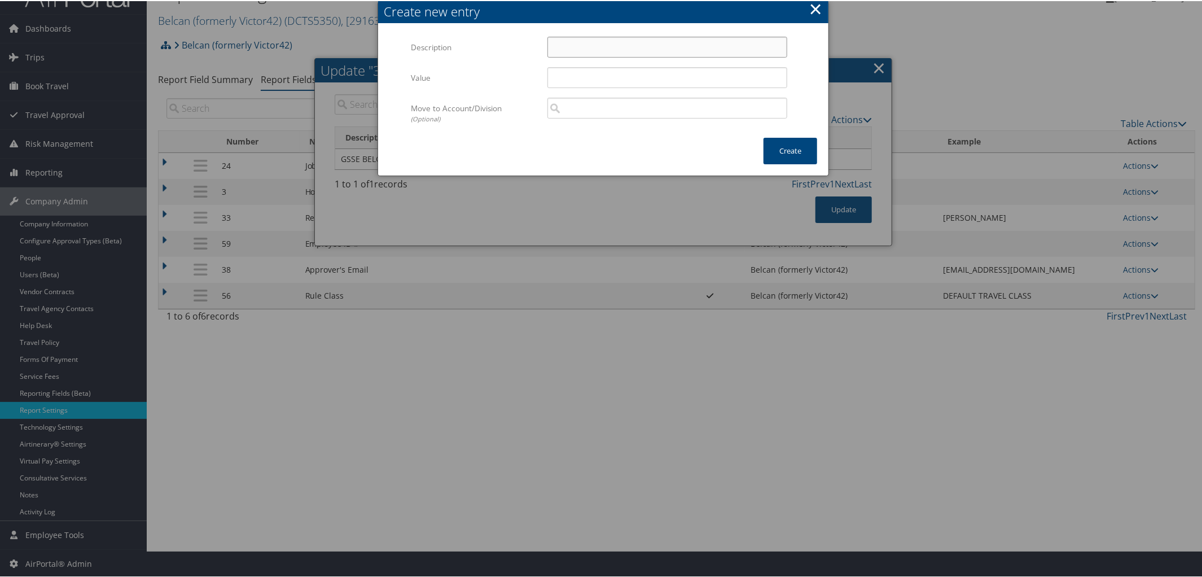
click at [595, 49] on input "Description" at bounding box center [668, 46] width 240 height 21
type input "NON GSSE"
paste input "v42travel@belcangov.com"
type input "v42travel@belcangov.com"
click at [788, 145] on button "Create" at bounding box center [791, 150] width 54 height 27
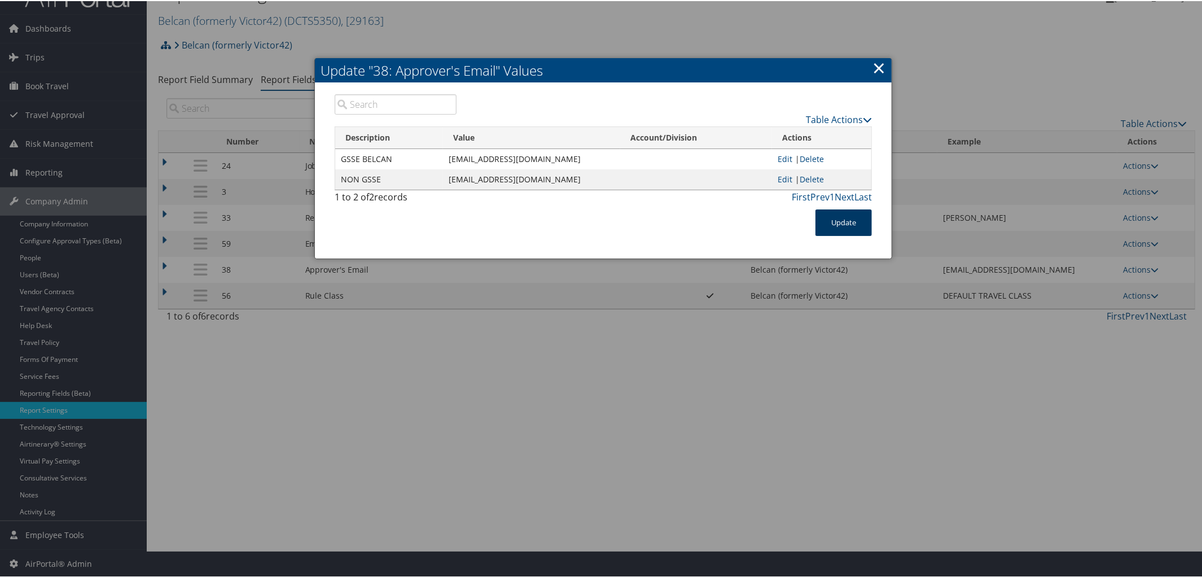
click at [846, 222] on button "Update" at bounding box center [844, 221] width 56 height 27
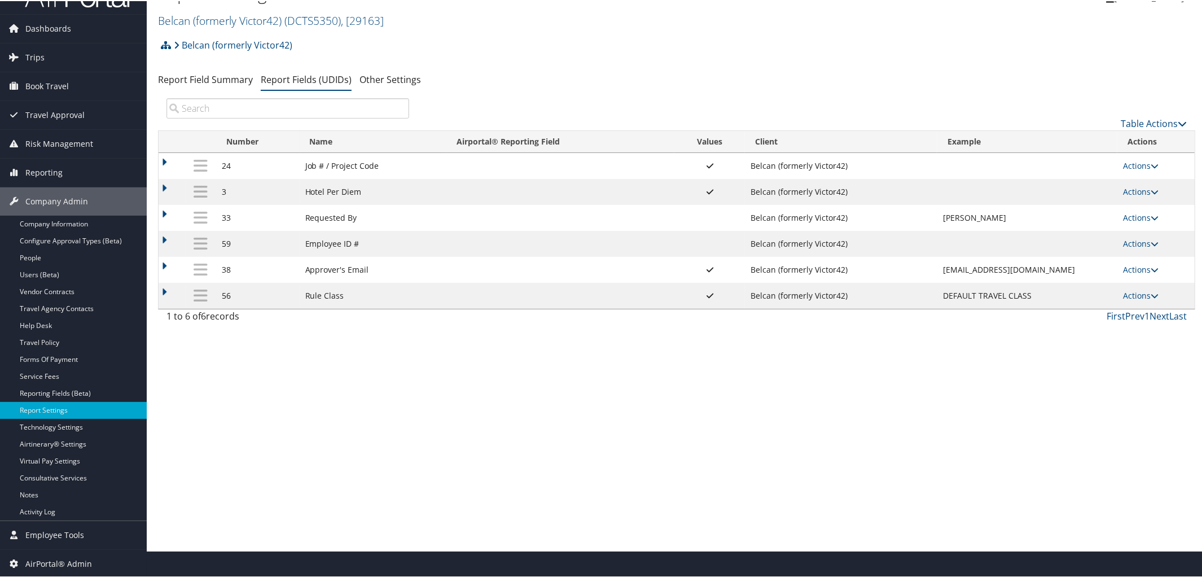
drag, startPoint x: 1155, startPoint y: 270, endPoint x: 1200, endPoint y: 238, distance: 55.0
click at [1200, 238] on div "Report Settings Belcan (formerly Victor42) ( DCTS5350 ) , [ 29163 ] Traeger Bel…" at bounding box center [677, 261] width 1060 height 577
click at [1156, 269] on icon at bounding box center [1155, 269] width 8 height 8
click at [1115, 286] on link "Update Report Field Values" at bounding box center [1094, 288] width 122 height 19
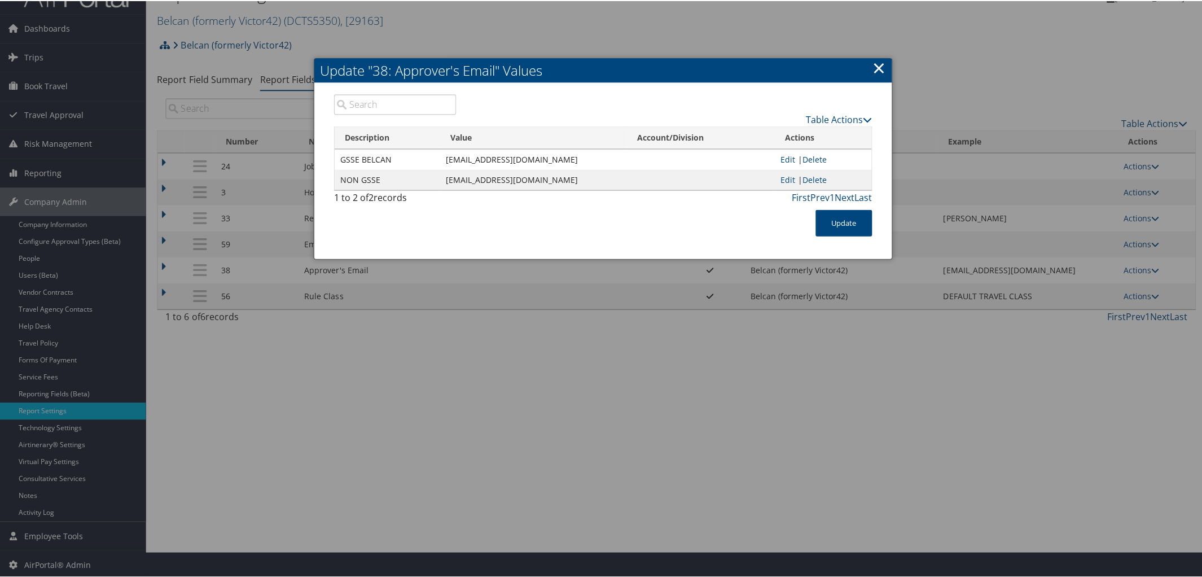
scroll to position [25, 0]
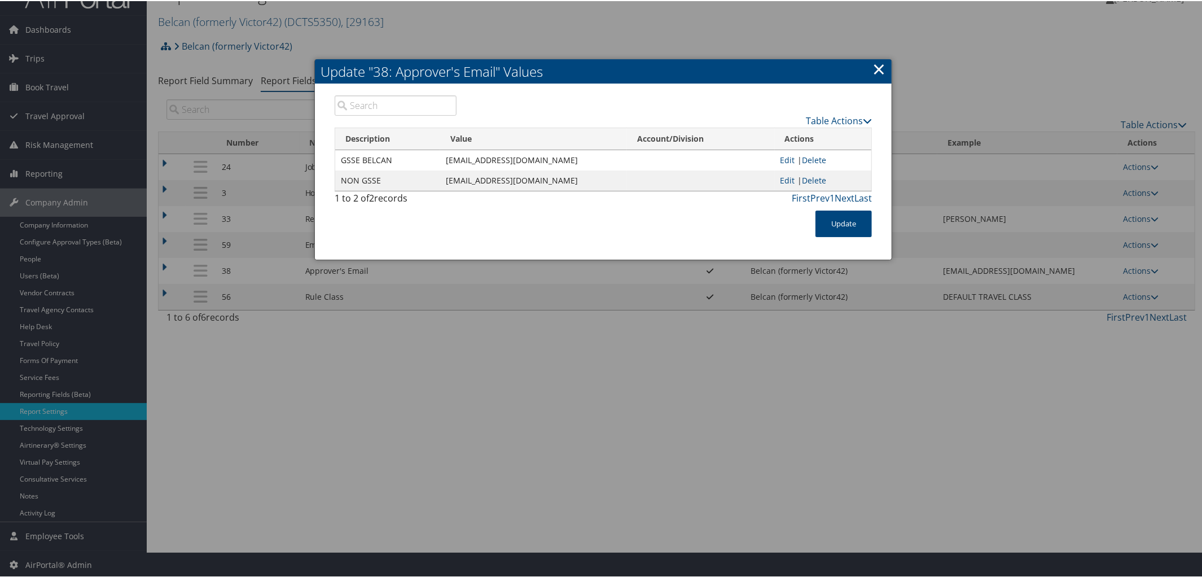
click at [882, 68] on link "×" at bounding box center [879, 67] width 13 height 23
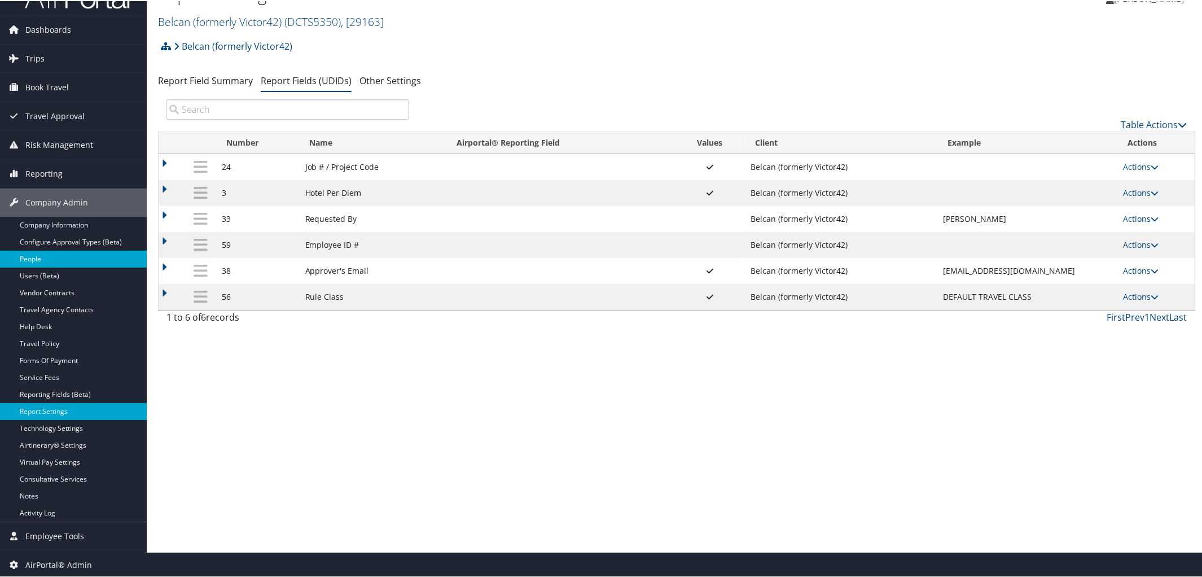
click at [72, 261] on link "People" at bounding box center [73, 258] width 147 height 17
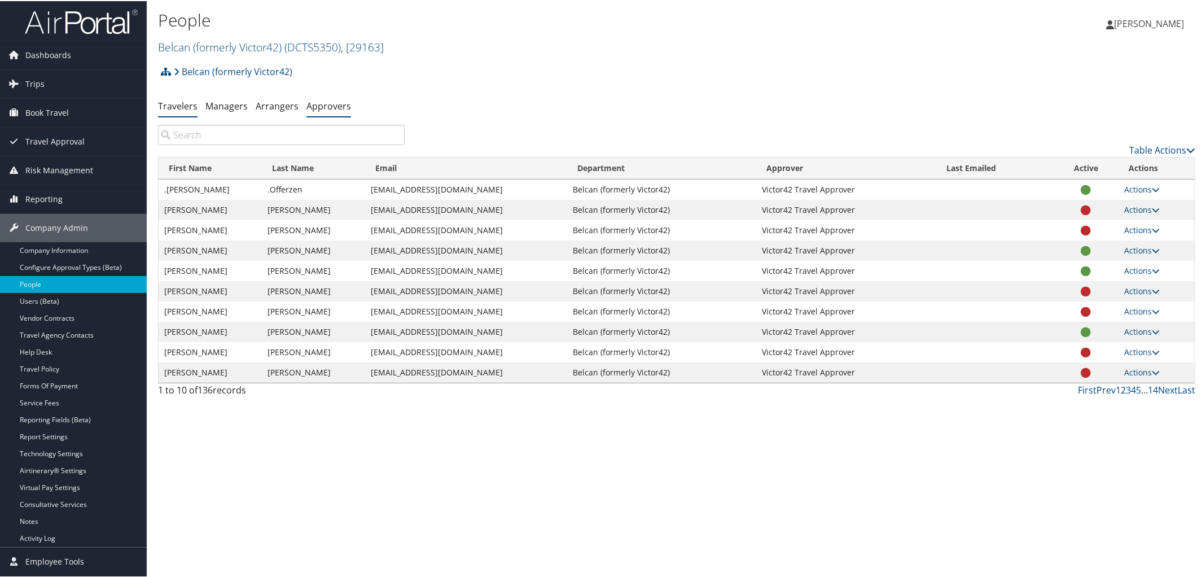
click at [331, 104] on link "Approvers" at bounding box center [329, 105] width 45 height 12
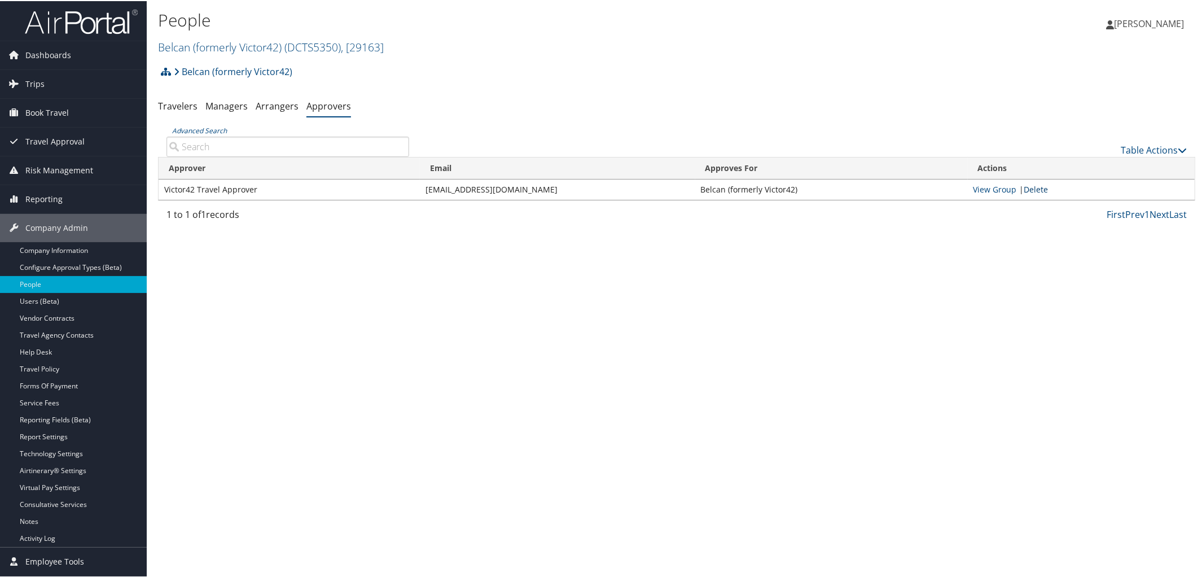
click at [1035, 187] on link "Delete" at bounding box center [1037, 188] width 24 height 11
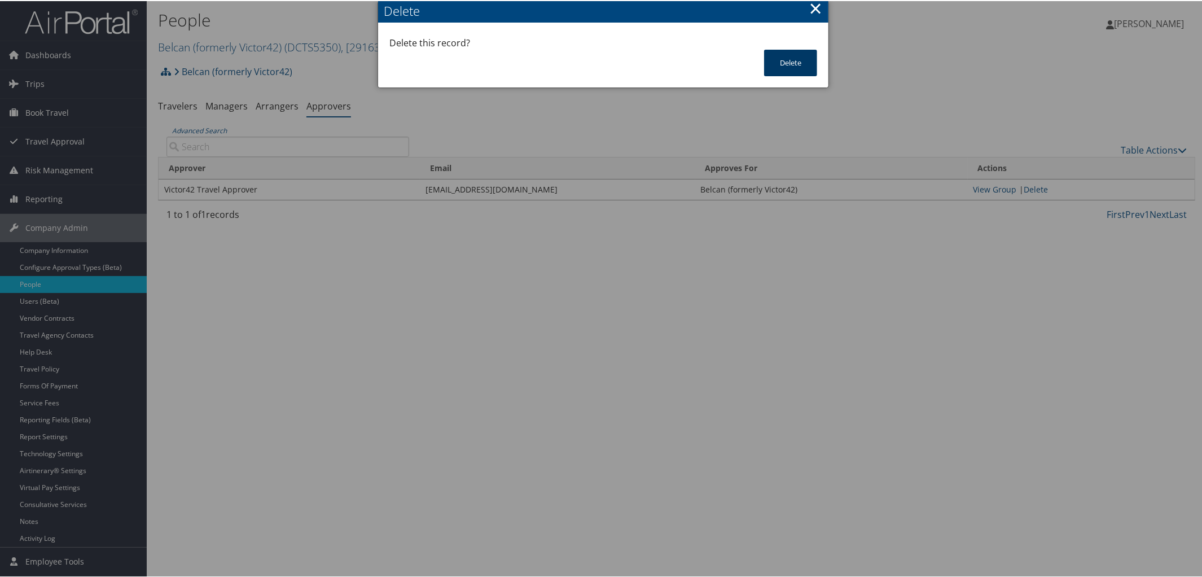
click at [786, 56] on button "Delete" at bounding box center [790, 62] width 53 height 27
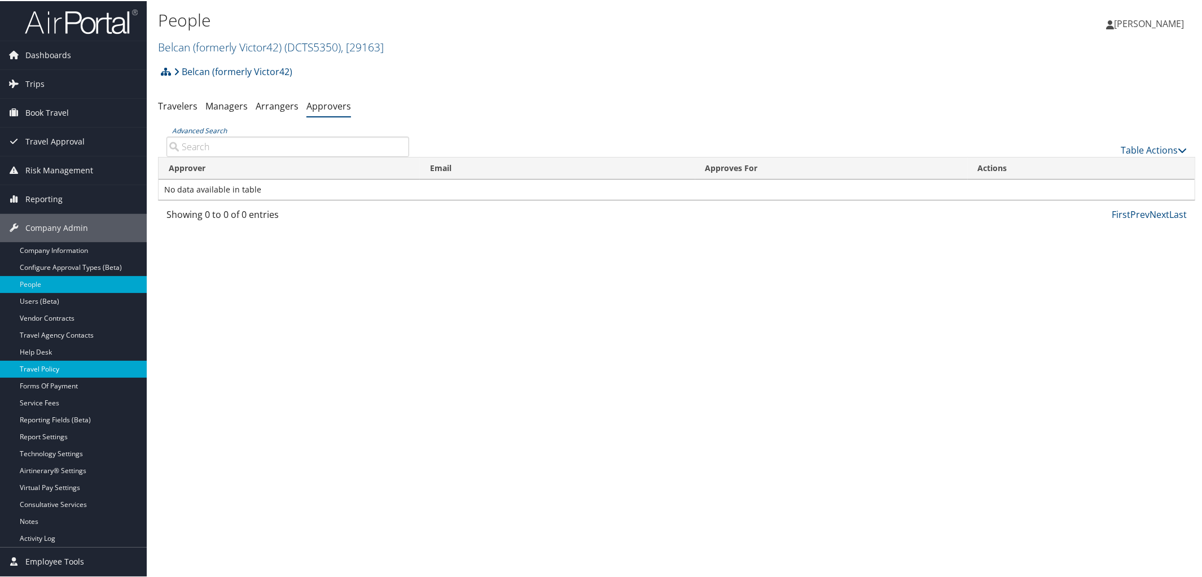
click at [94, 361] on link "Travel Policy" at bounding box center [73, 368] width 147 height 17
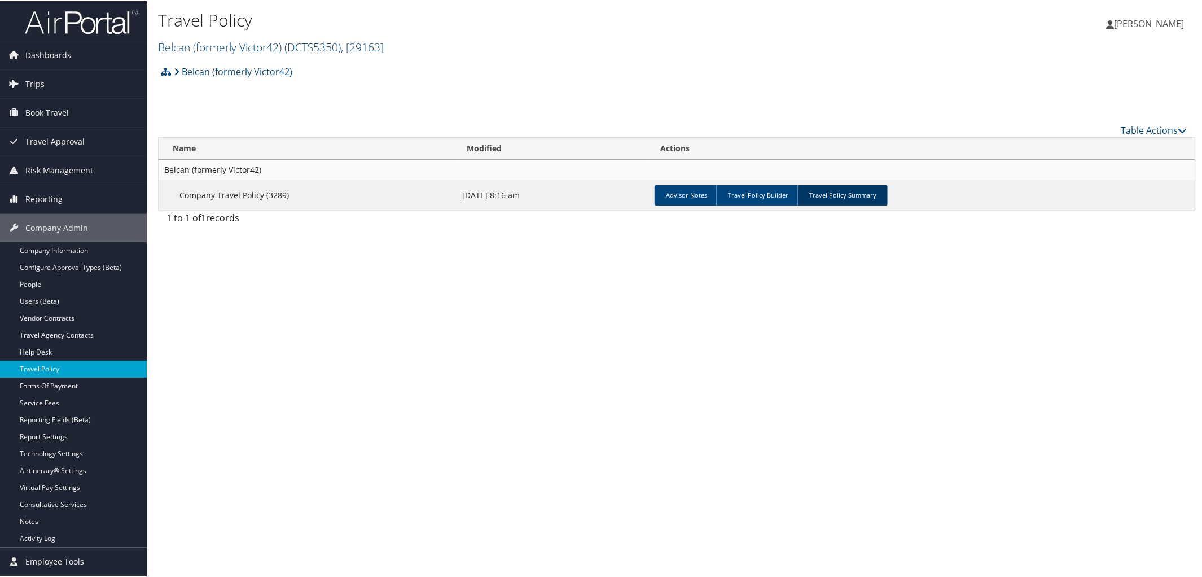
click at [850, 194] on link "Travel Policy Summary" at bounding box center [843, 194] width 90 height 20
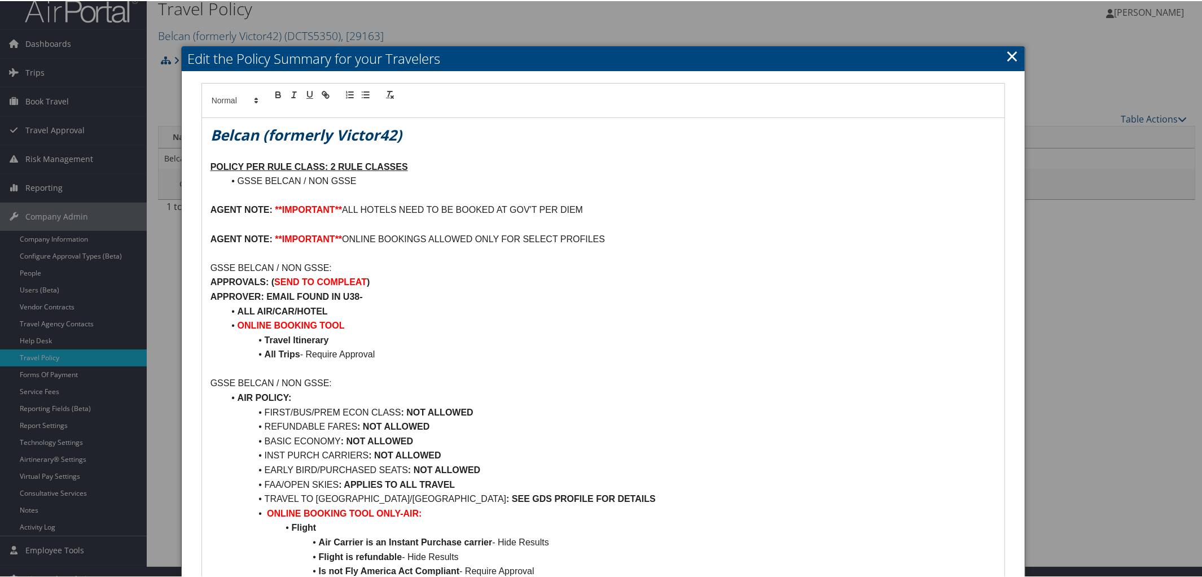
scroll to position [8, 0]
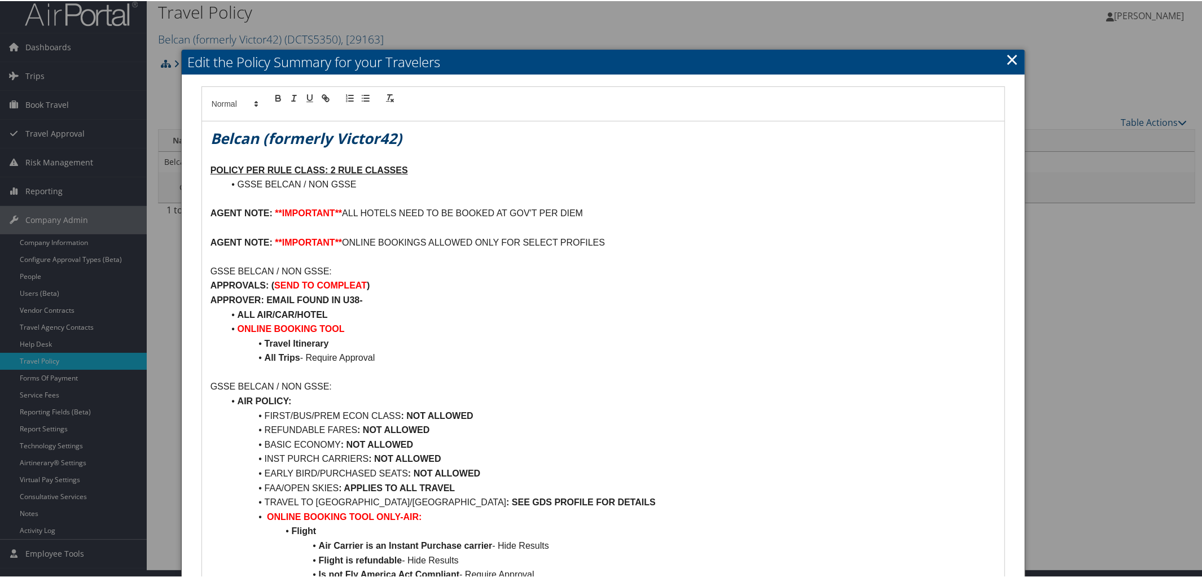
click at [1006, 54] on link "×" at bounding box center [1012, 58] width 13 height 23
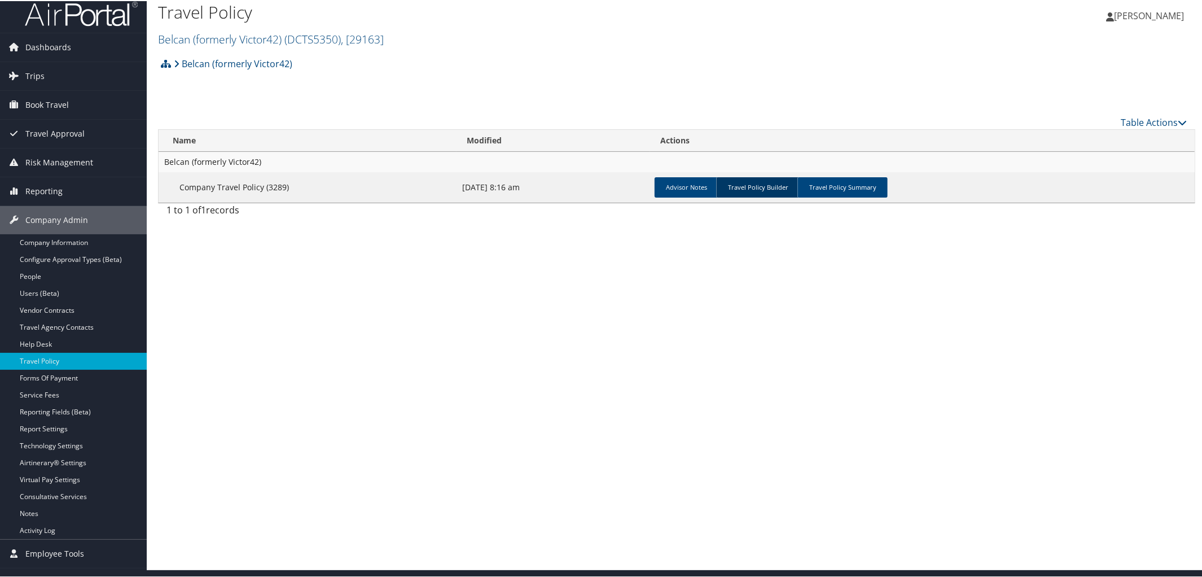
click at [740, 195] on link "Travel Policy Builder" at bounding box center [758, 186] width 84 height 20
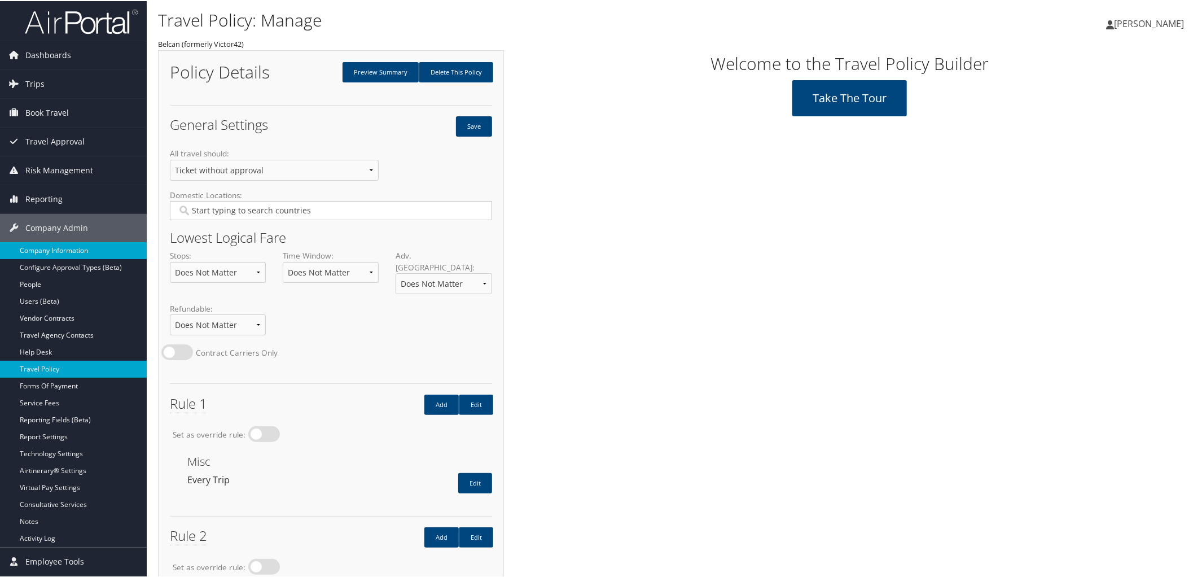
click at [57, 252] on link "Company Information" at bounding box center [73, 249] width 147 height 17
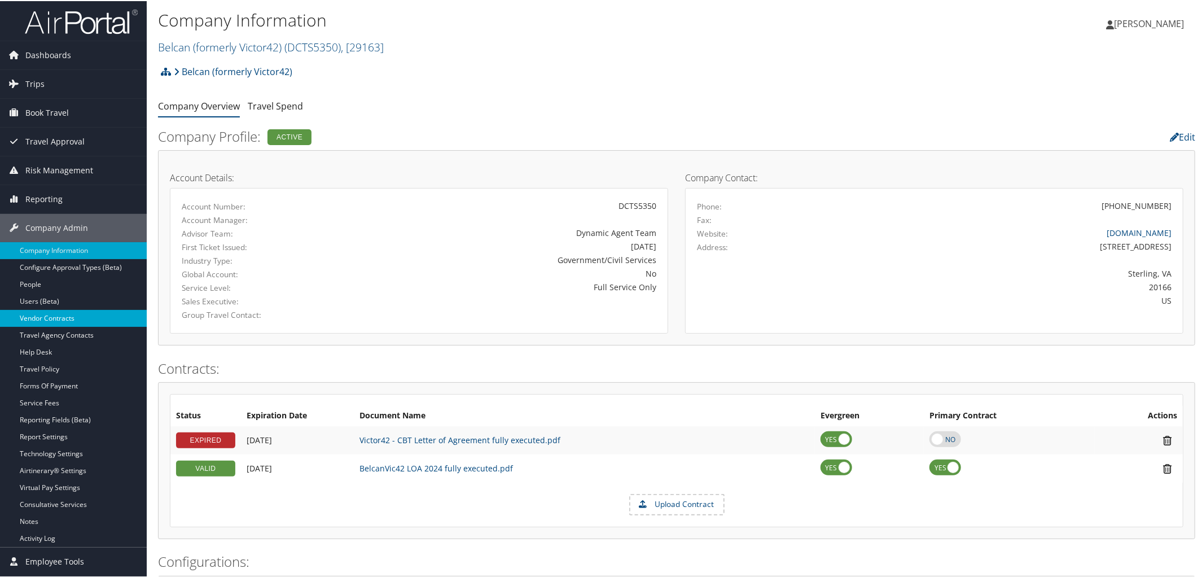
click at [60, 313] on link "Vendor Contracts" at bounding box center [73, 317] width 147 height 17
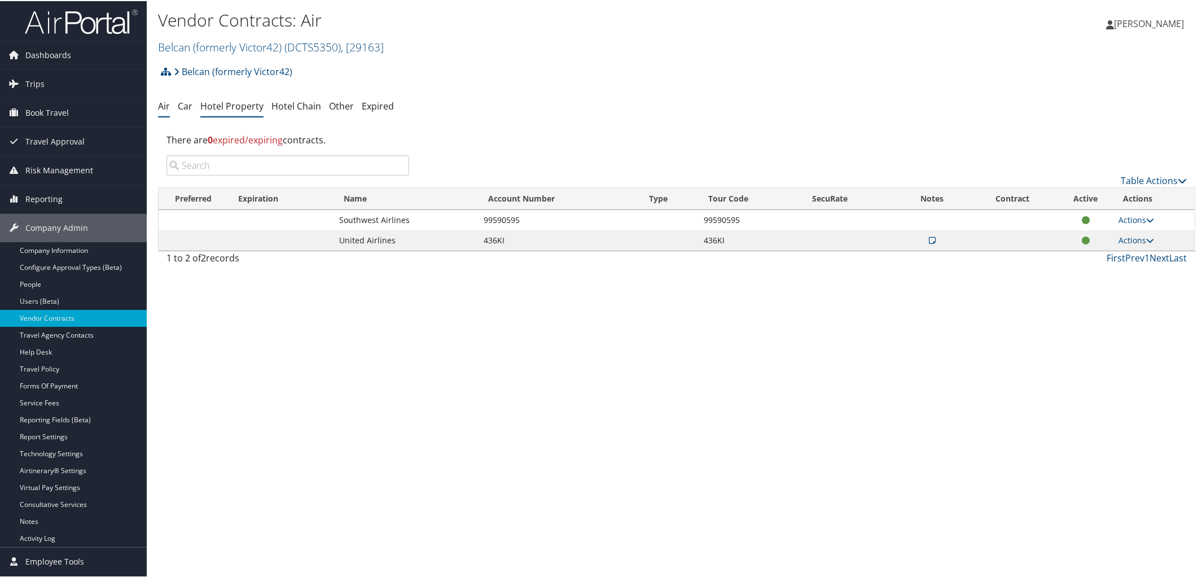
click at [240, 112] on li "Hotel Property" at bounding box center [231, 105] width 63 height 20
click at [245, 36] on h2 "Belcan (formerly Victor42) ( DCTS5350 ) , [ 29163 ]" at bounding box center [504, 45] width 692 height 19
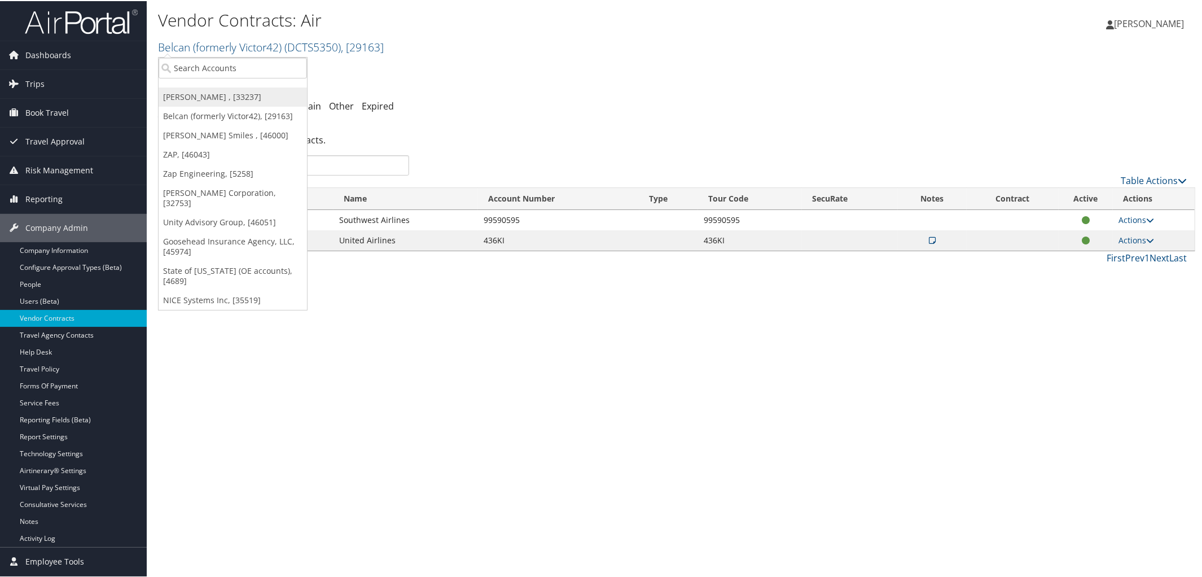
click at [221, 95] on link "[PERSON_NAME] , [33237]" at bounding box center [233, 95] width 148 height 19
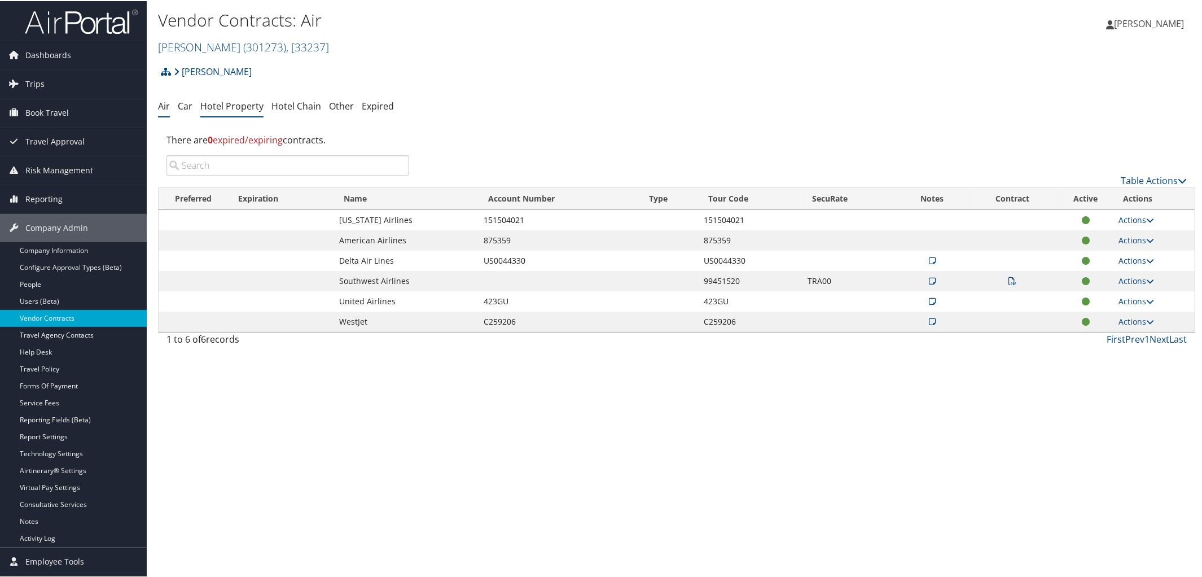
click at [239, 98] on li "Hotel Property" at bounding box center [231, 105] width 63 height 20
click at [238, 110] on link "Hotel Property" at bounding box center [231, 105] width 63 height 12
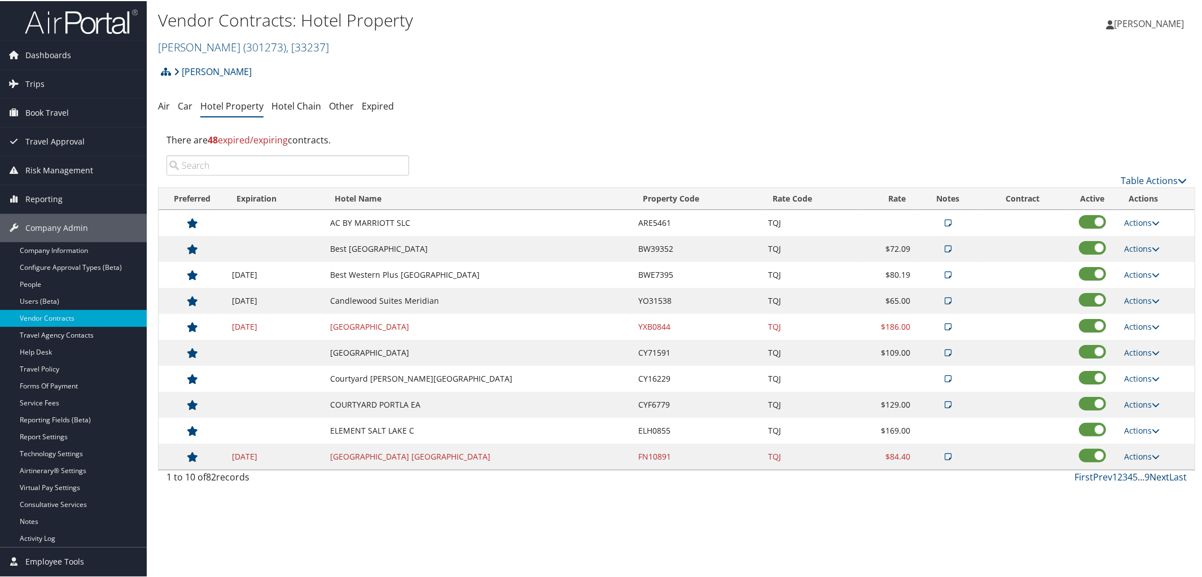
click at [1151, 478] on link "Next" at bounding box center [1160, 476] width 20 height 12
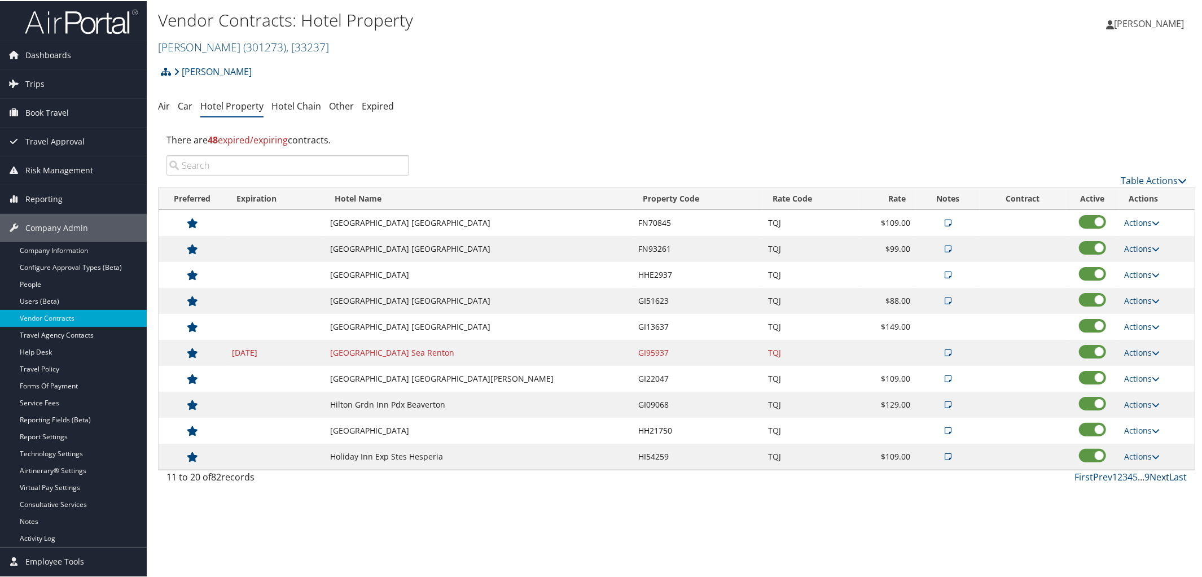
click at [1151, 478] on link "Next" at bounding box center [1160, 476] width 20 height 12
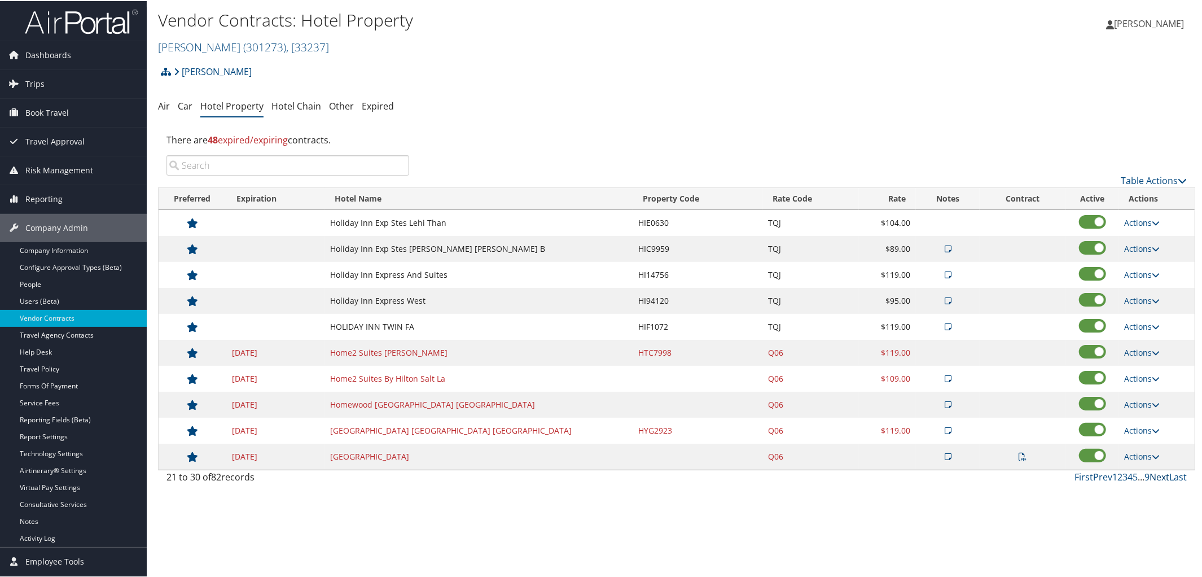
click at [1151, 478] on link "Next" at bounding box center [1160, 476] width 20 height 12
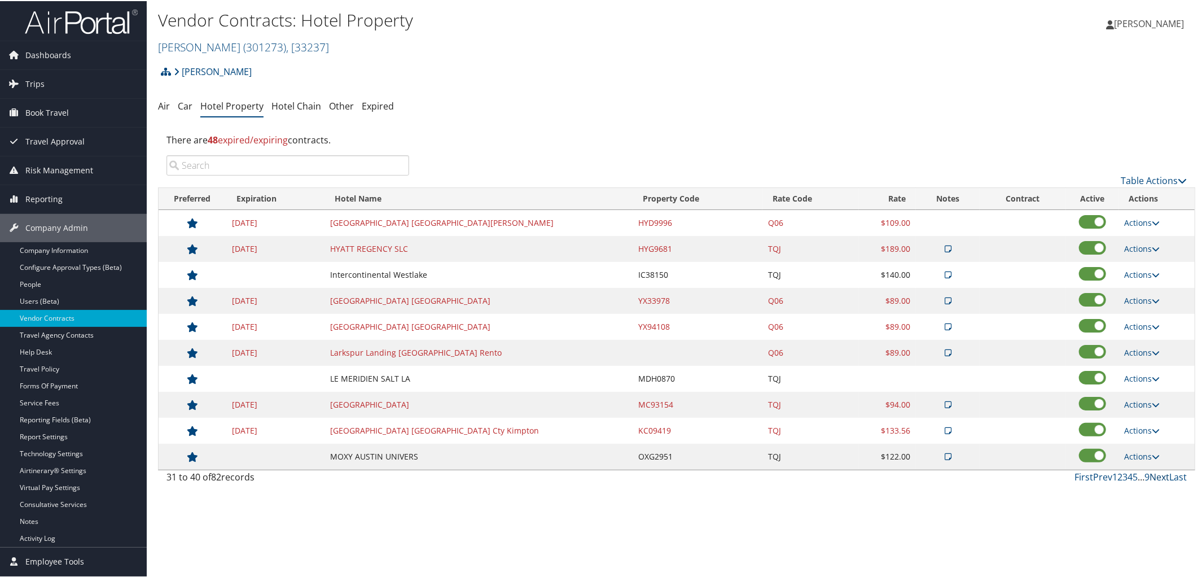
click at [1151, 478] on link "Next" at bounding box center [1160, 476] width 20 height 12
